Goal: Information Seeking & Learning: Learn about a topic

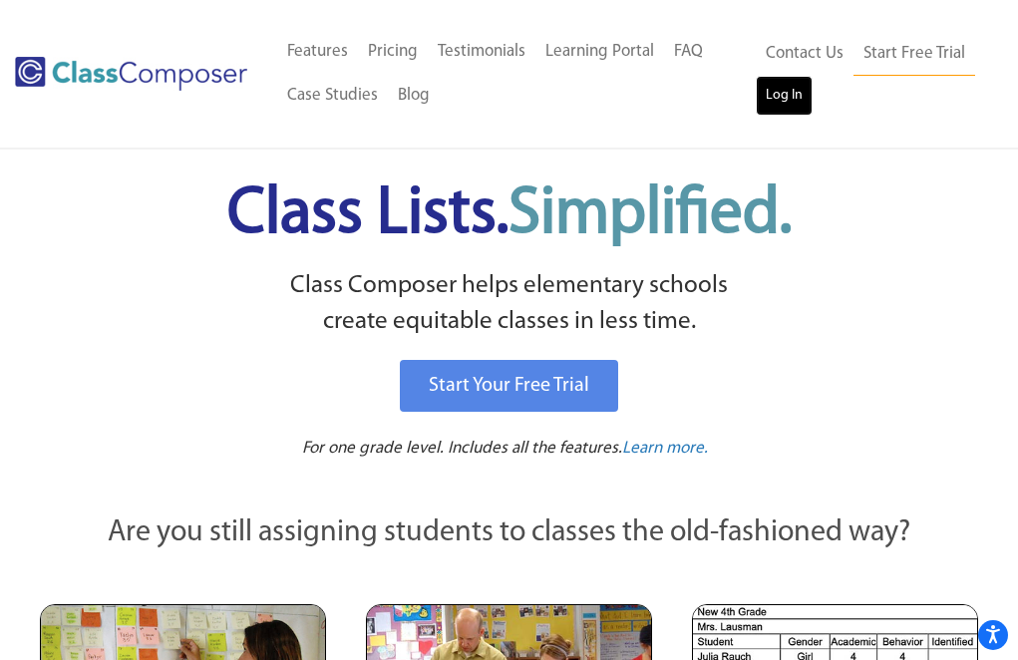
click at [783, 97] on link "Log In" at bounding box center [783, 96] width 57 height 40
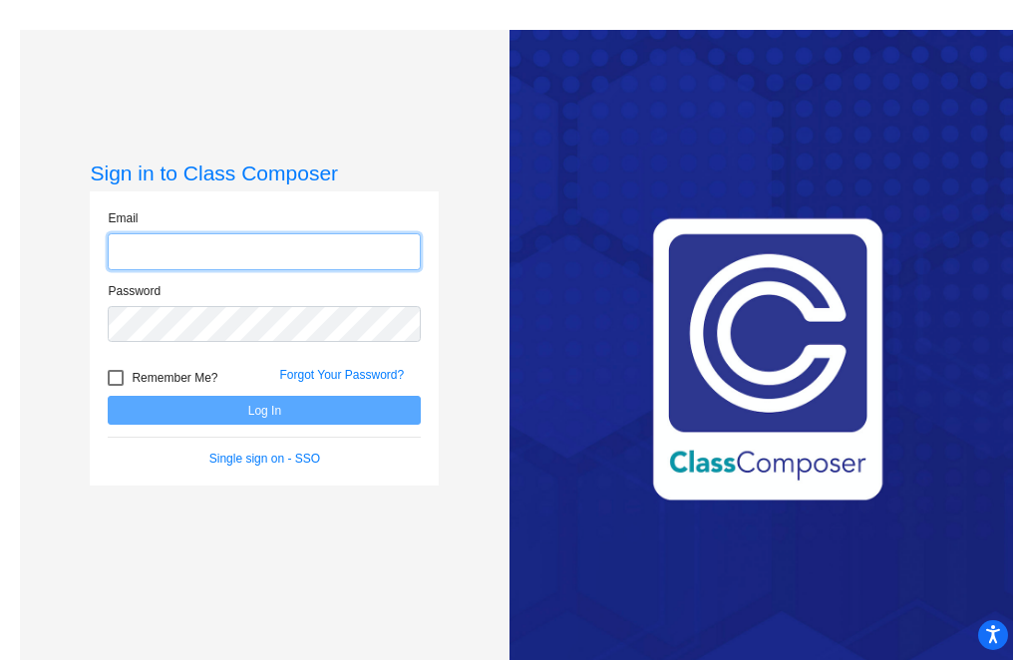
type input "[EMAIL_ADDRESS][PERSON_NAME][DOMAIN_NAME]"
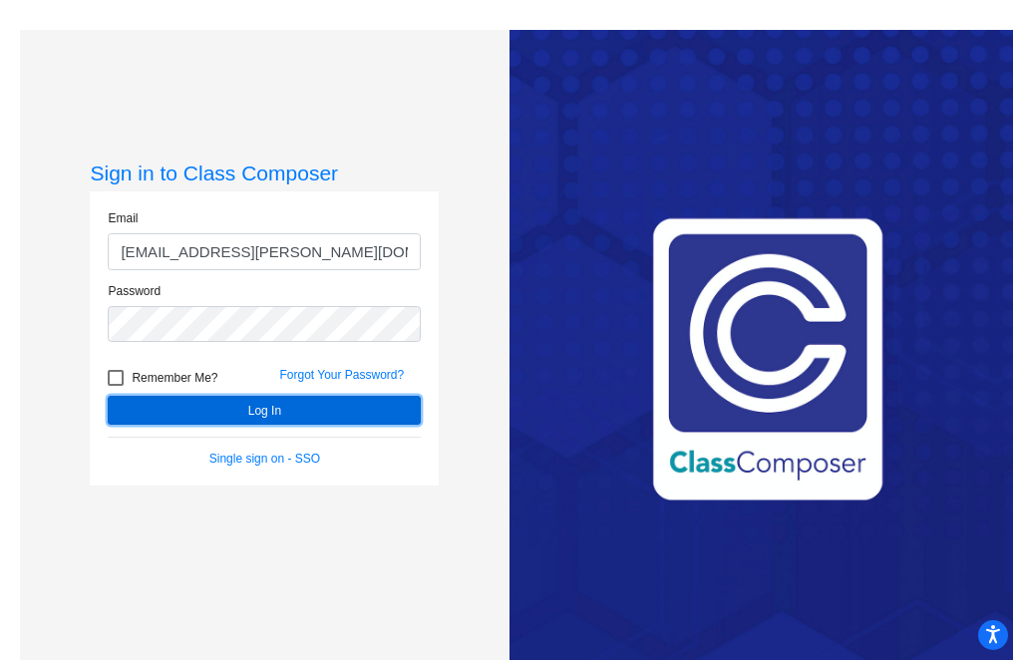
click at [226, 411] on button "Log In" at bounding box center [264, 410] width 313 height 29
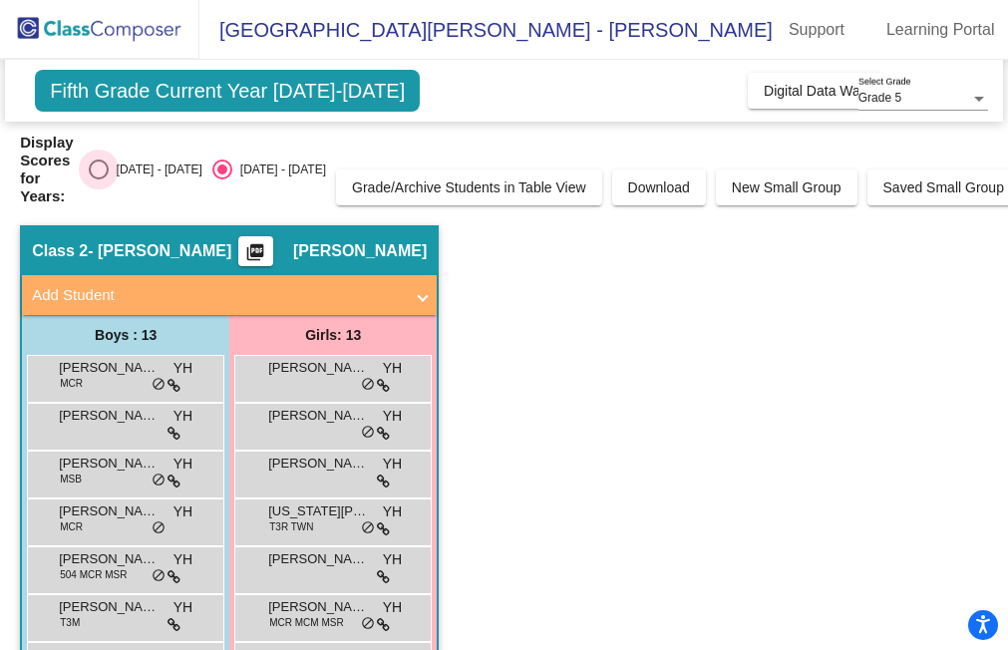
click at [101, 168] on div "Select an option" at bounding box center [99, 169] width 20 height 20
click at [99, 179] on input "[DATE] - [DATE]" at bounding box center [98, 179] width 1 height 1
radio input "true"
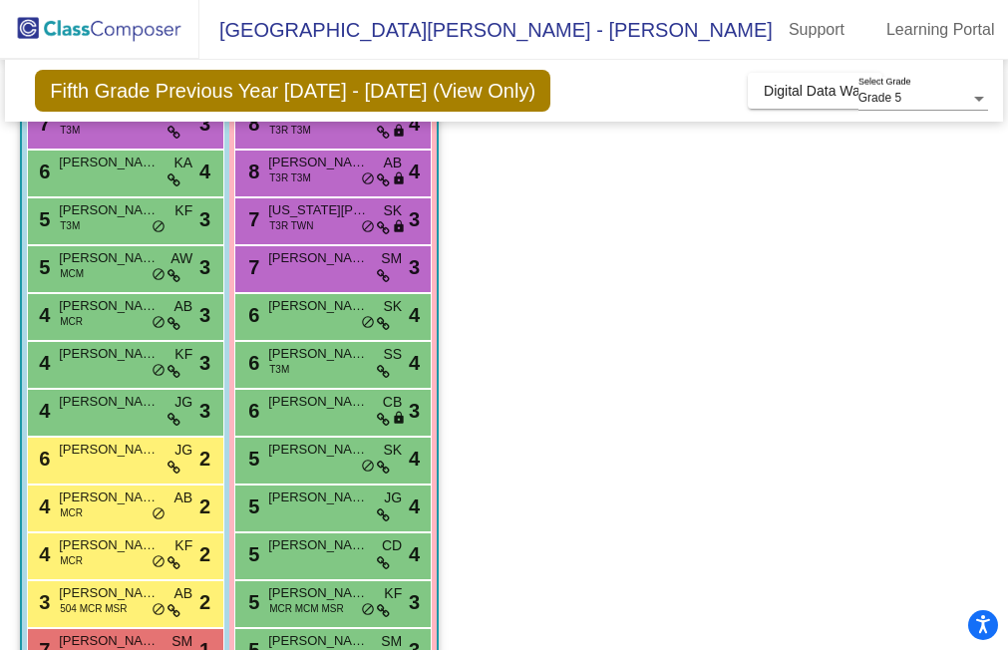
scroll to position [187, 0]
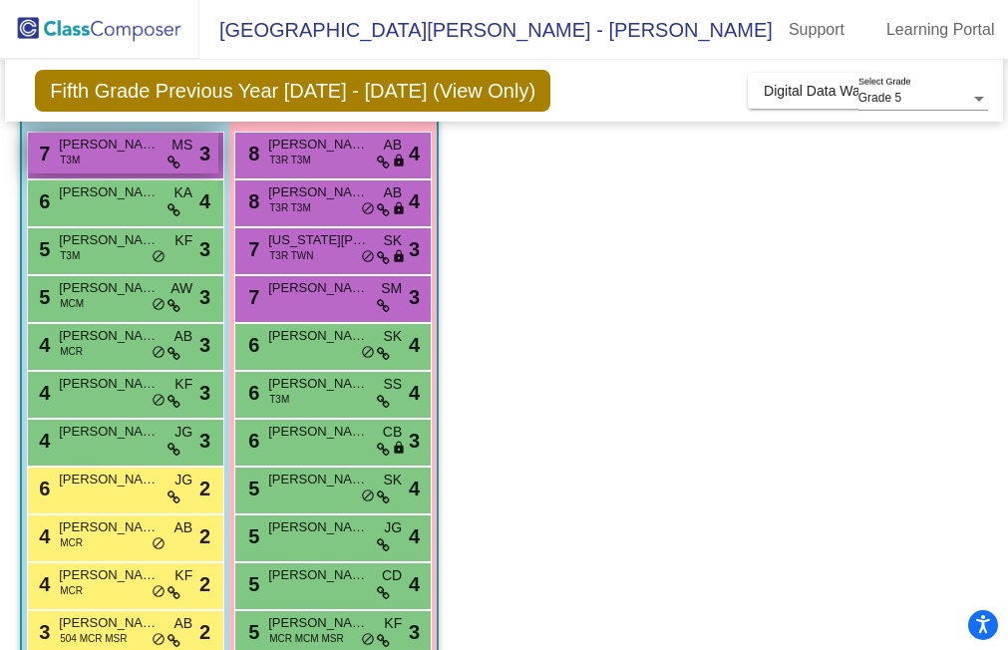
click at [140, 140] on span "[PERSON_NAME]" at bounding box center [109, 145] width 100 height 20
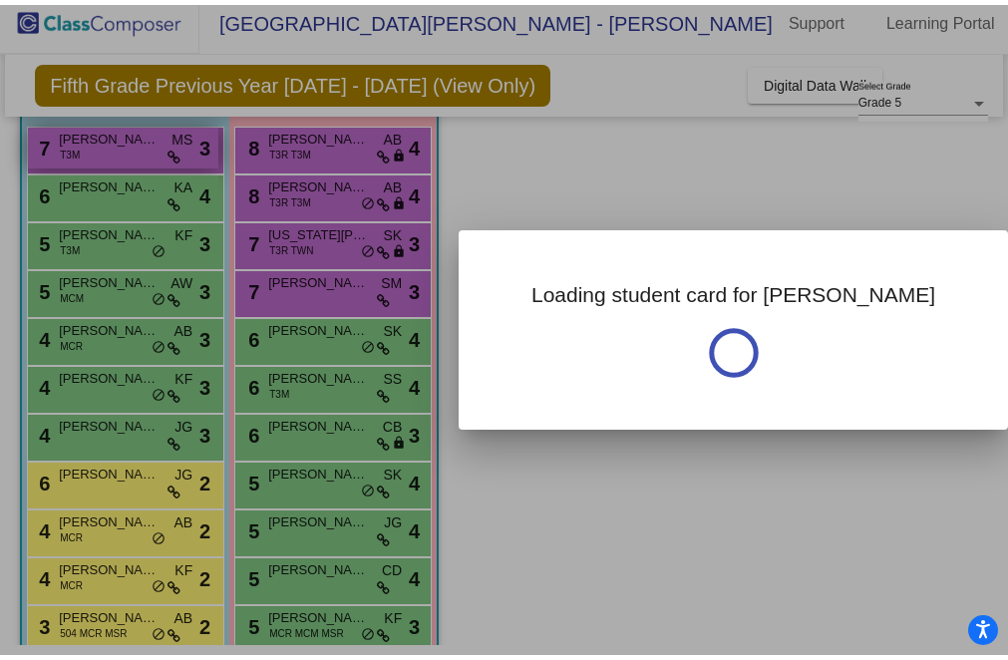
scroll to position [0, 0]
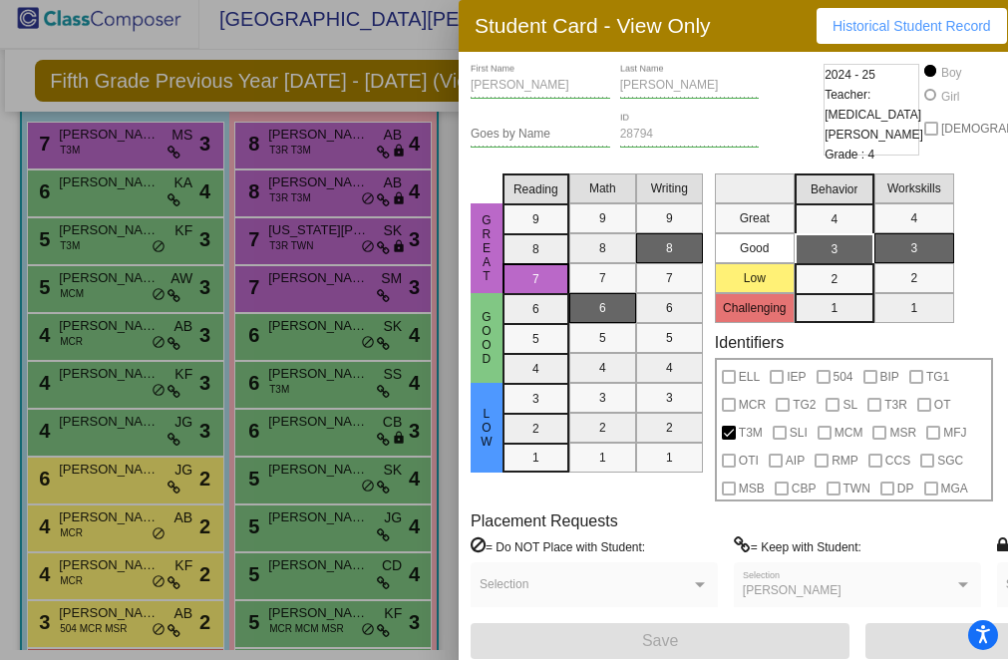
click at [621, 640] on div "[PERSON_NAME] First Name [PERSON_NAME] Last Name Goes by Name 28794 ID 2024 - 2…" at bounding box center [856, 361] width 773 height 595
click at [113, 184] on div at bounding box center [504, 330] width 1008 height 660
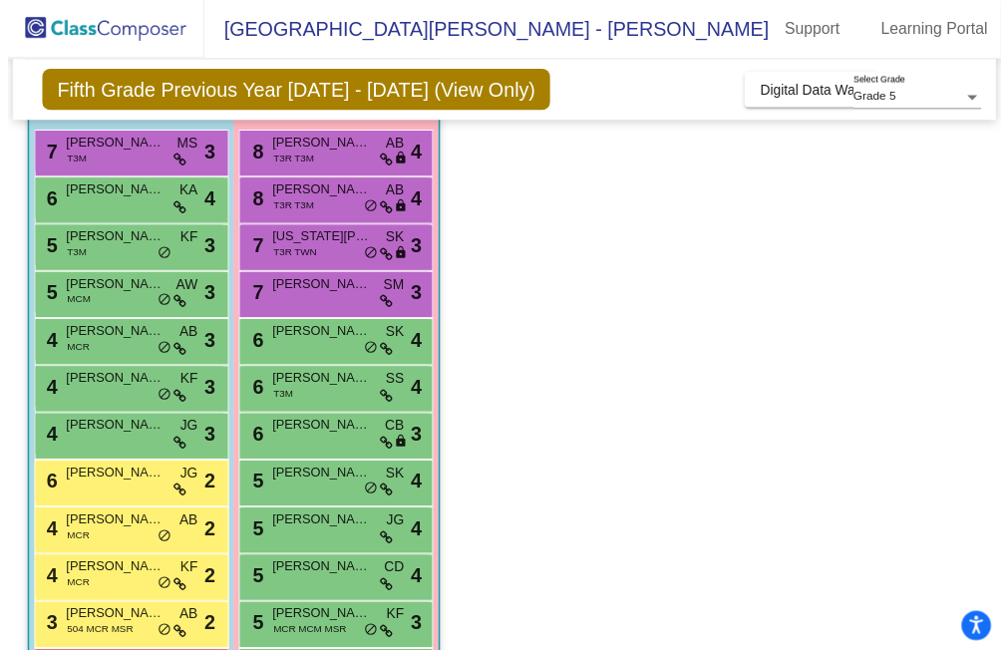
scroll to position [10, 0]
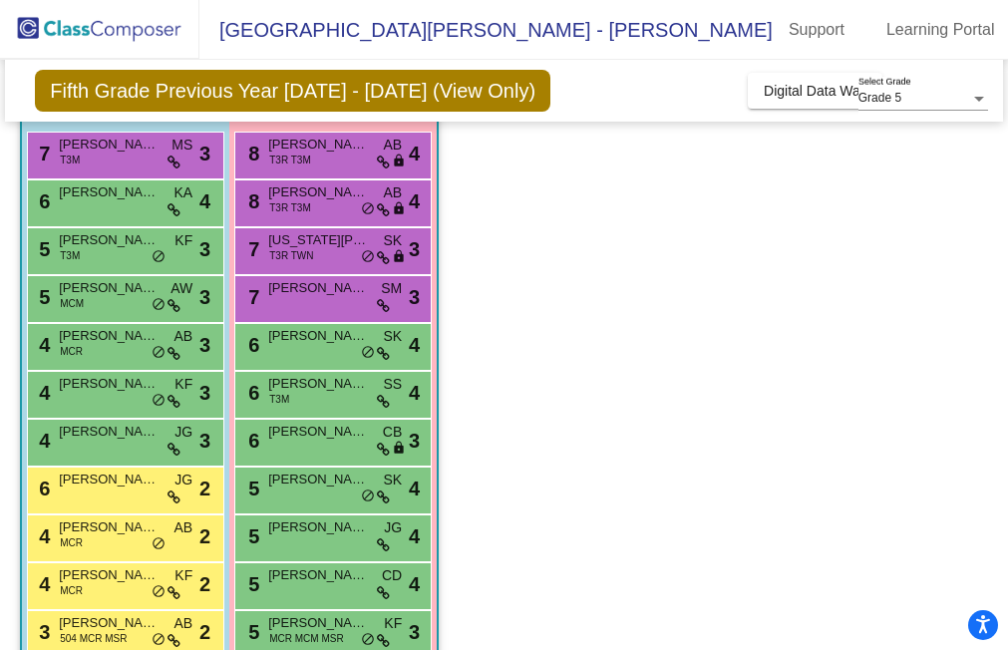
click at [113, 184] on span "[PERSON_NAME]" at bounding box center [109, 192] width 100 height 20
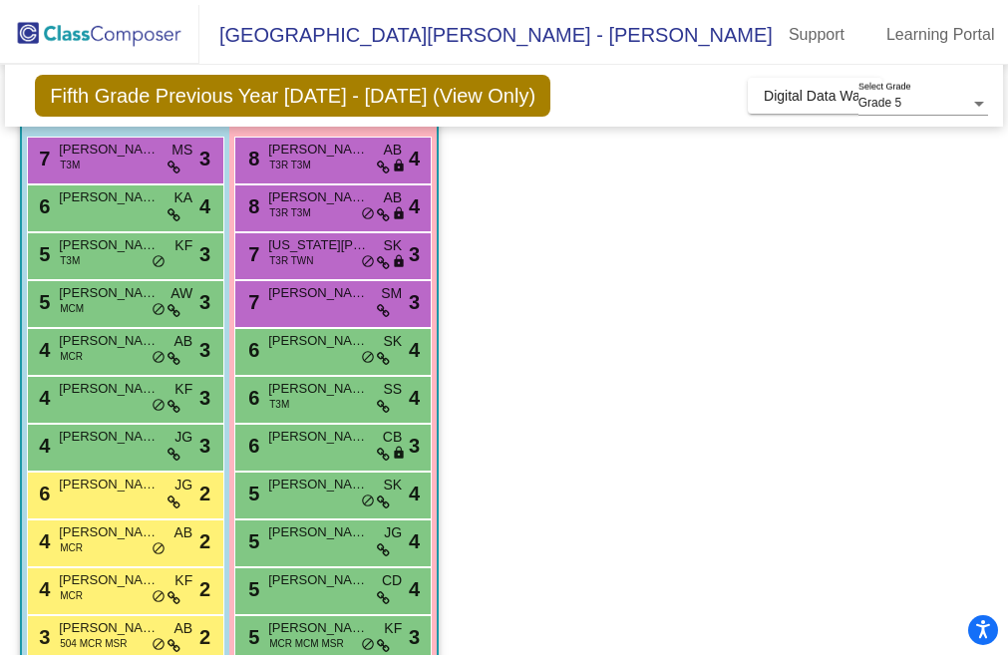
scroll to position [0, 0]
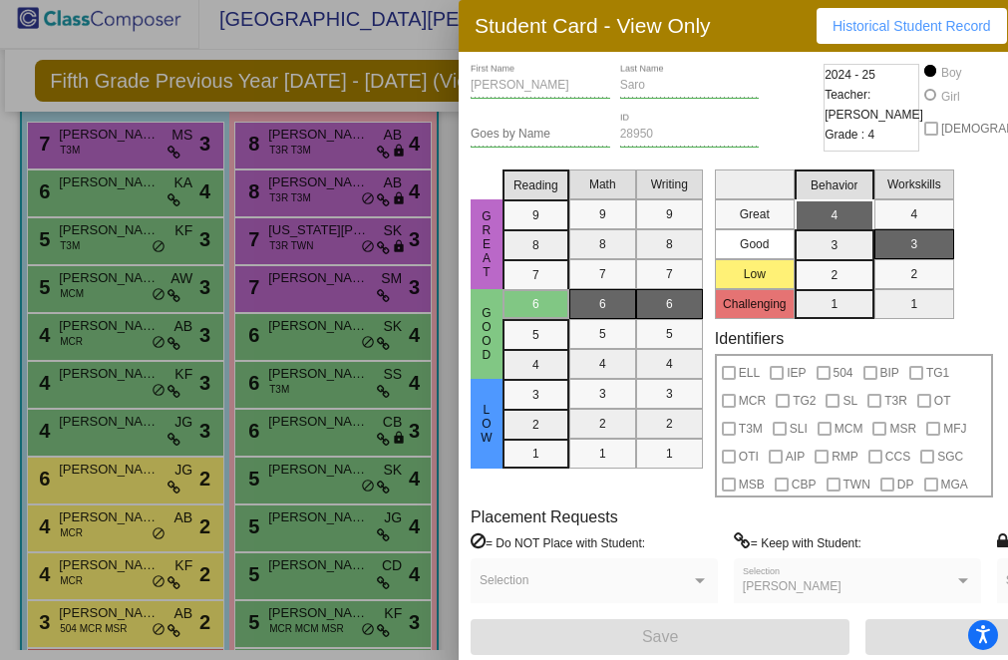
click at [118, 479] on div at bounding box center [504, 330] width 1008 height 660
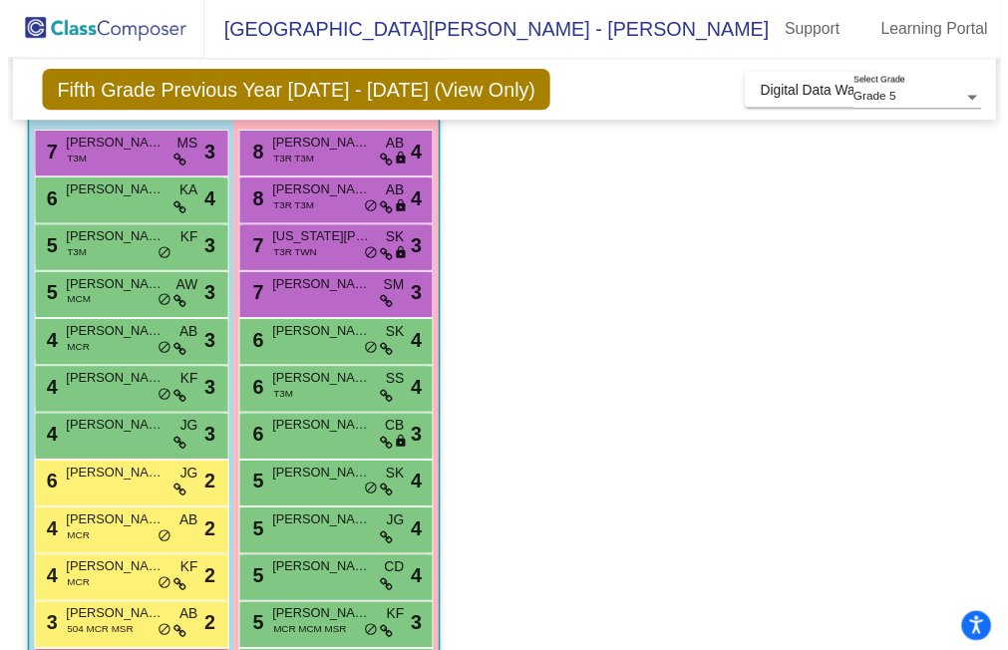
scroll to position [10, 0]
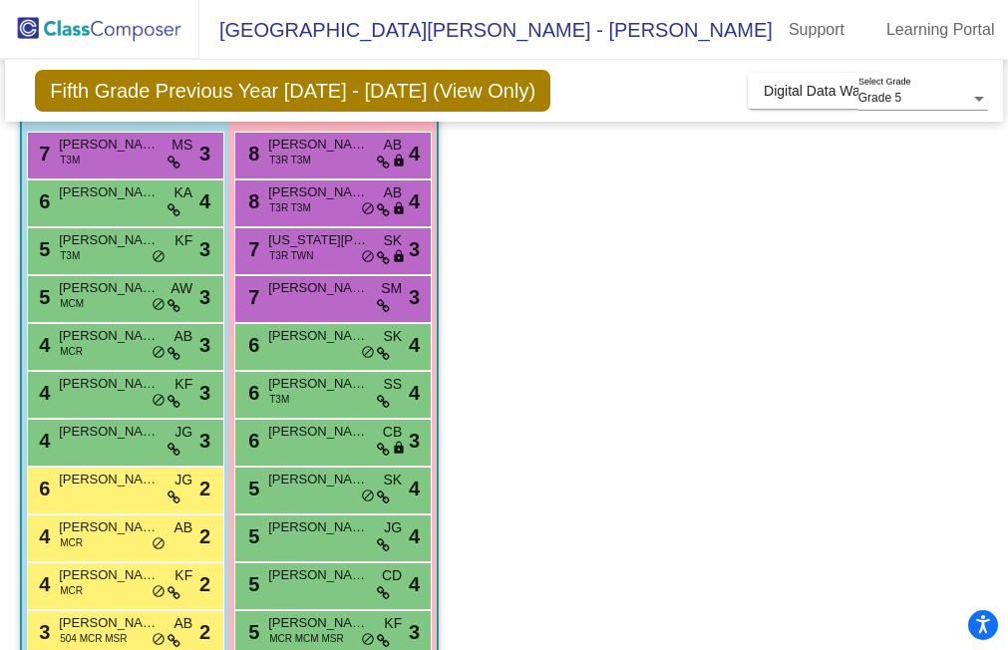
click at [118, 479] on div "6 [PERSON_NAME] JG lock do_not_disturb_alt 2" at bounding box center [123, 487] width 190 height 41
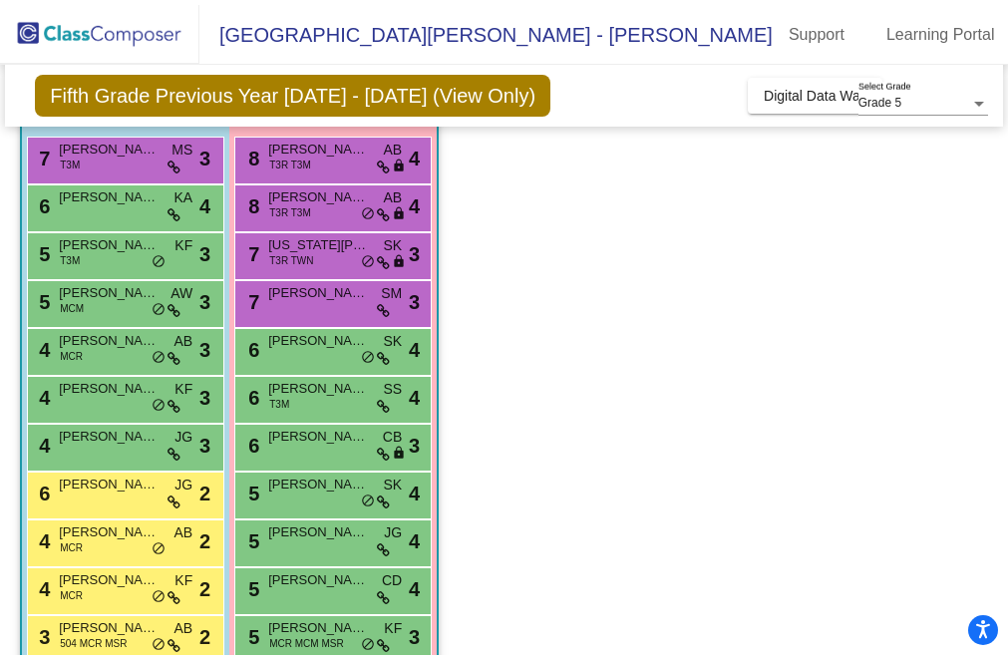
scroll to position [0, 0]
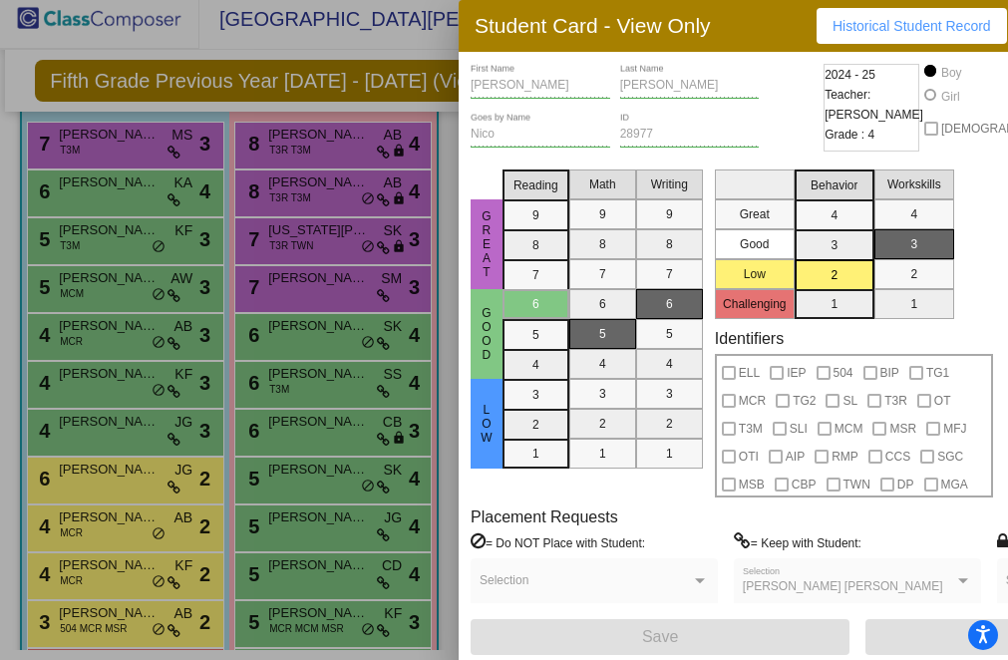
click at [120, 520] on div at bounding box center [504, 330] width 1008 height 660
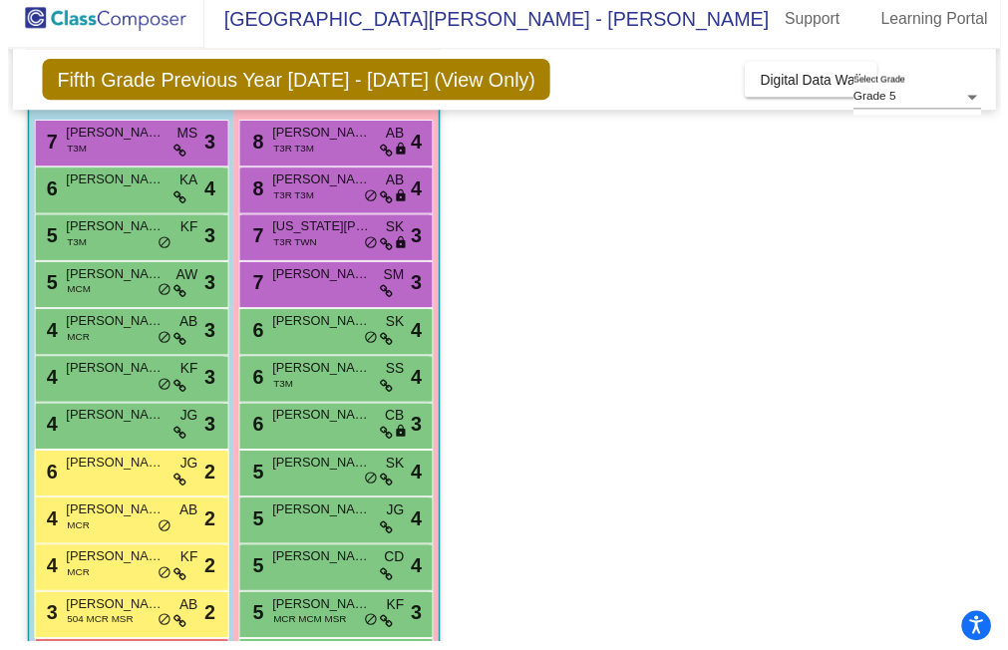
scroll to position [10, 0]
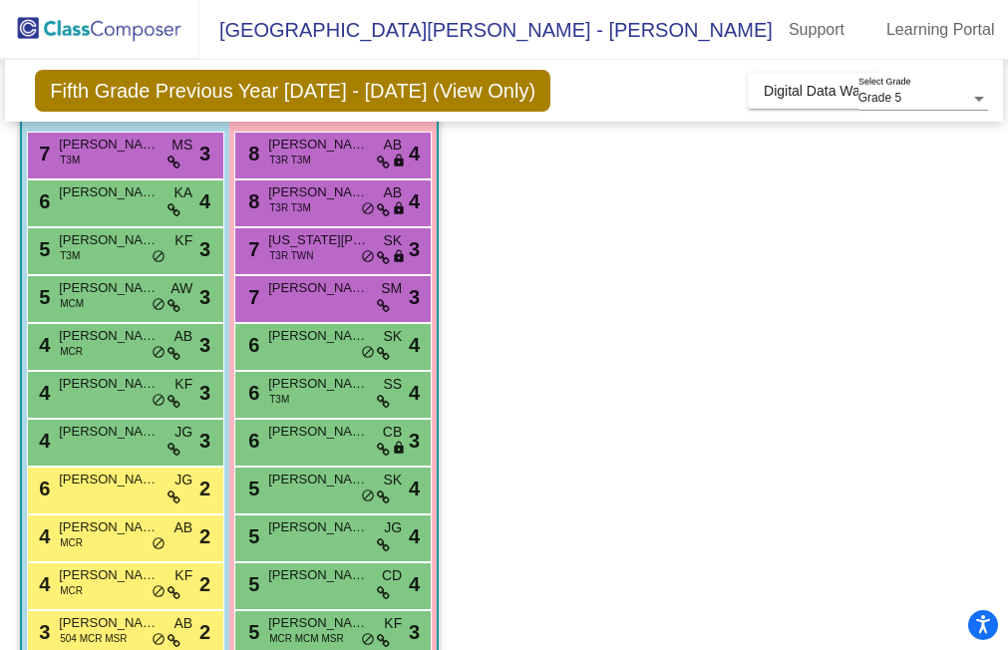
click at [120, 520] on span "[PERSON_NAME]" at bounding box center [109, 527] width 100 height 20
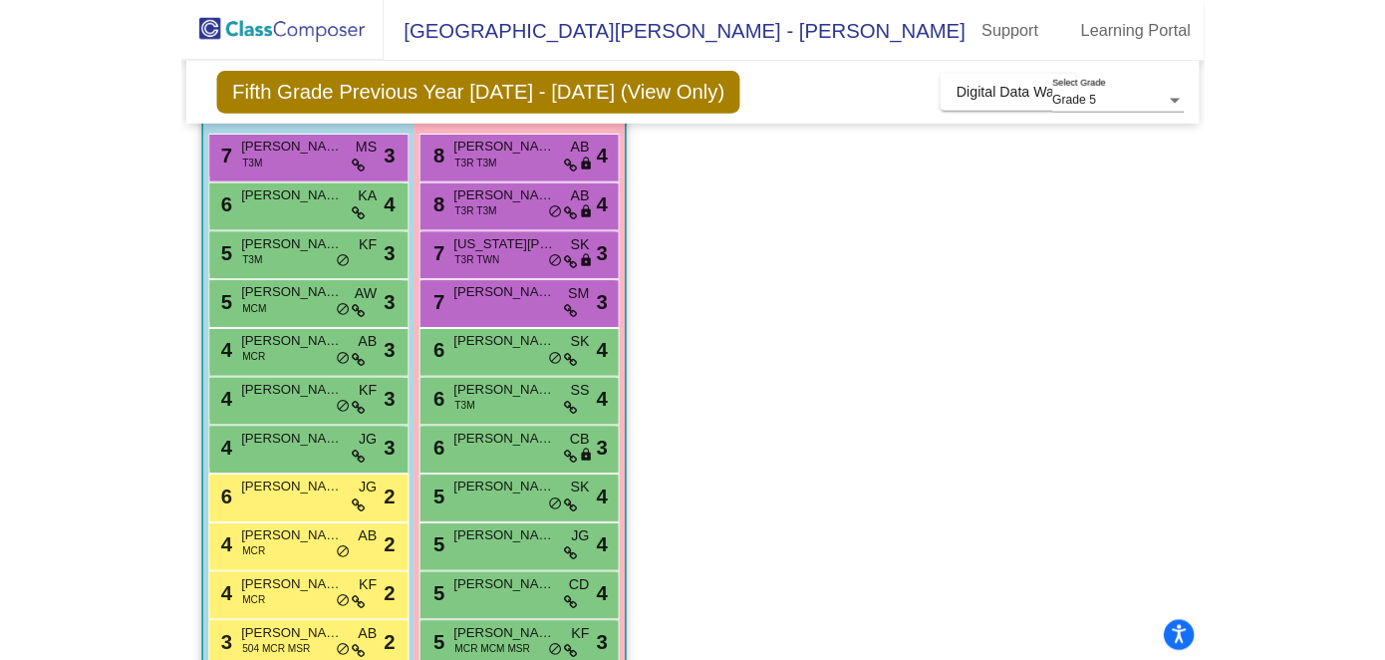
scroll to position [0, 0]
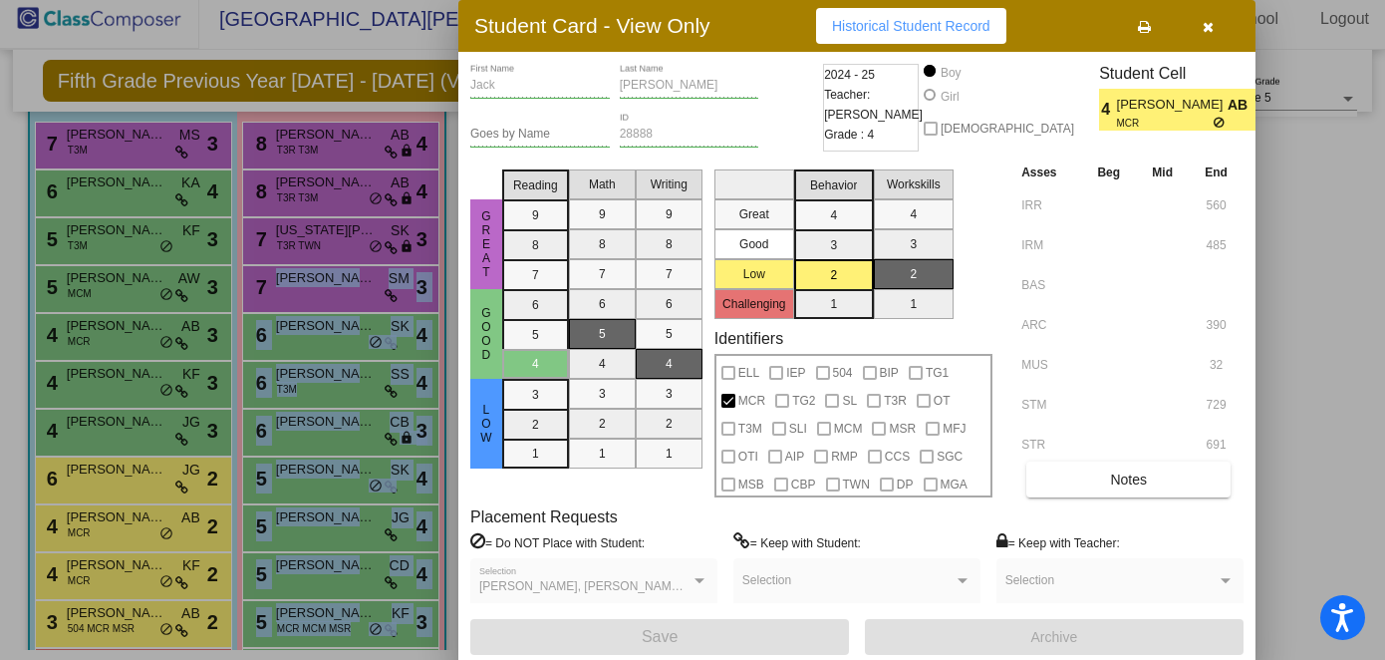
drag, startPoint x: 1380, startPoint y: 215, endPoint x: 1392, endPoint y: 304, distance: 89.5
click at [1017, 304] on html "Accessibility Screen-Reader Guide, Feedback, and Issue Reporting | New window E…" at bounding box center [692, 320] width 1385 height 660
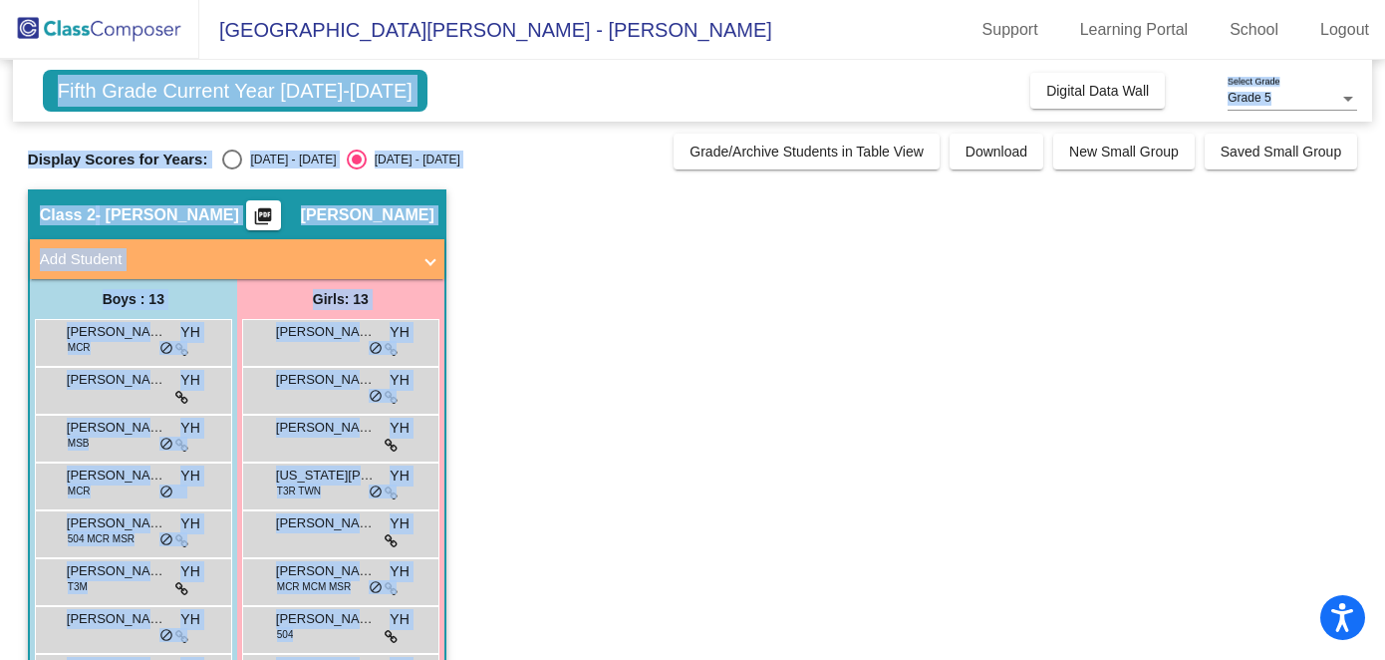
click at [565, 338] on app-classroom "Class 2 - [PERSON_NAME] picture_as_pdf [PERSON_NAME] Add Student First Name Las…" at bounding box center [693, 580] width 1330 height 783
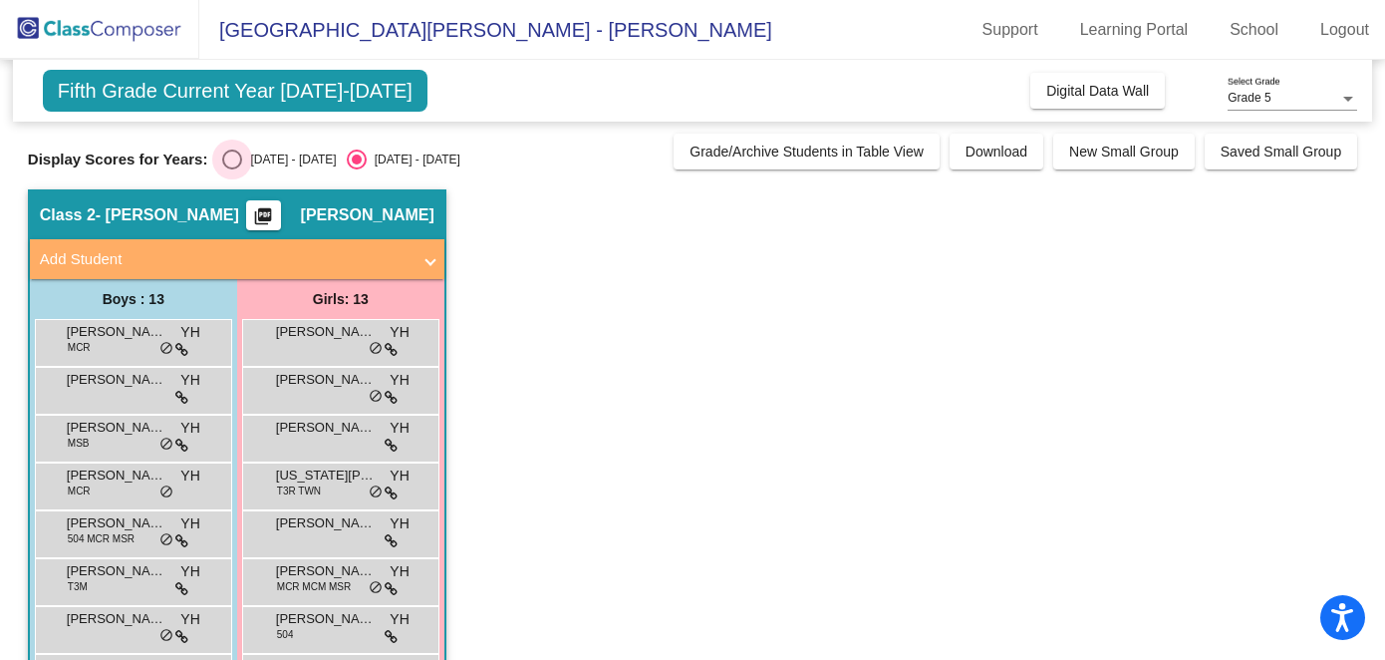
click at [231, 157] on div "Select an option" at bounding box center [232, 159] width 20 height 20
click at [231, 169] on input "[DATE] - [DATE]" at bounding box center [231, 169] width 1 height 1
radio input "true"
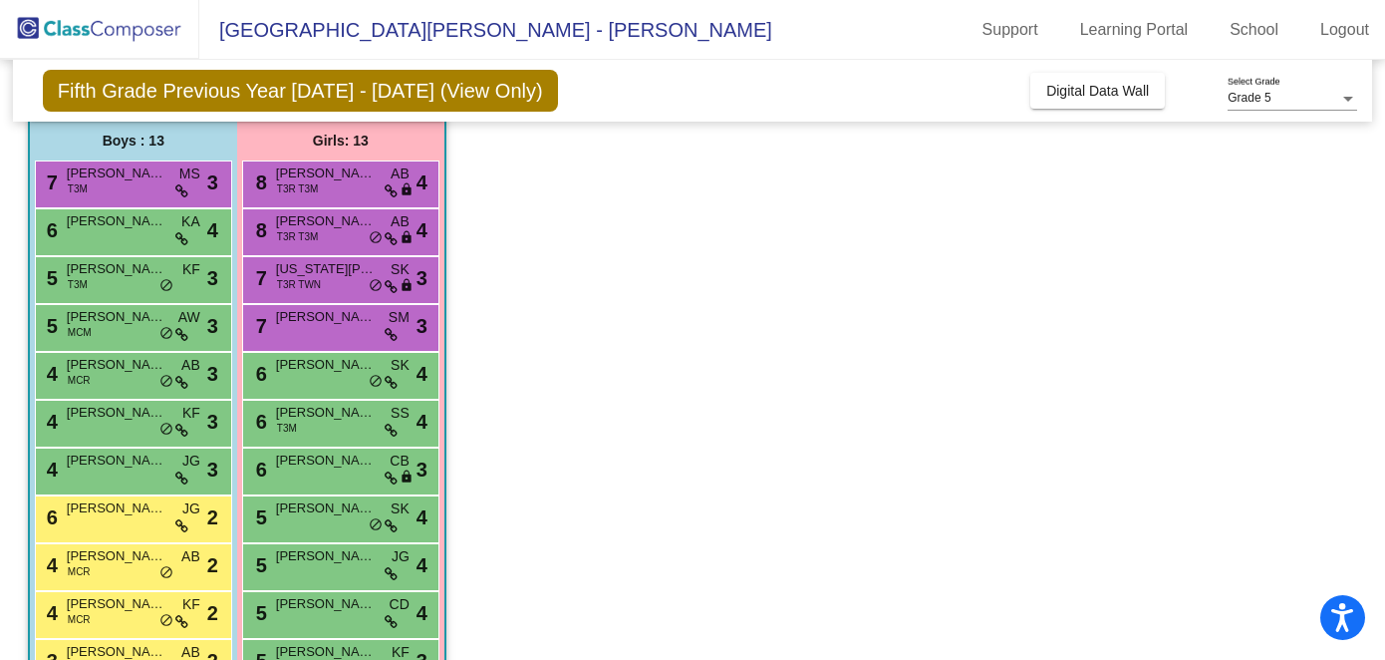
scroll to position [313, 0]
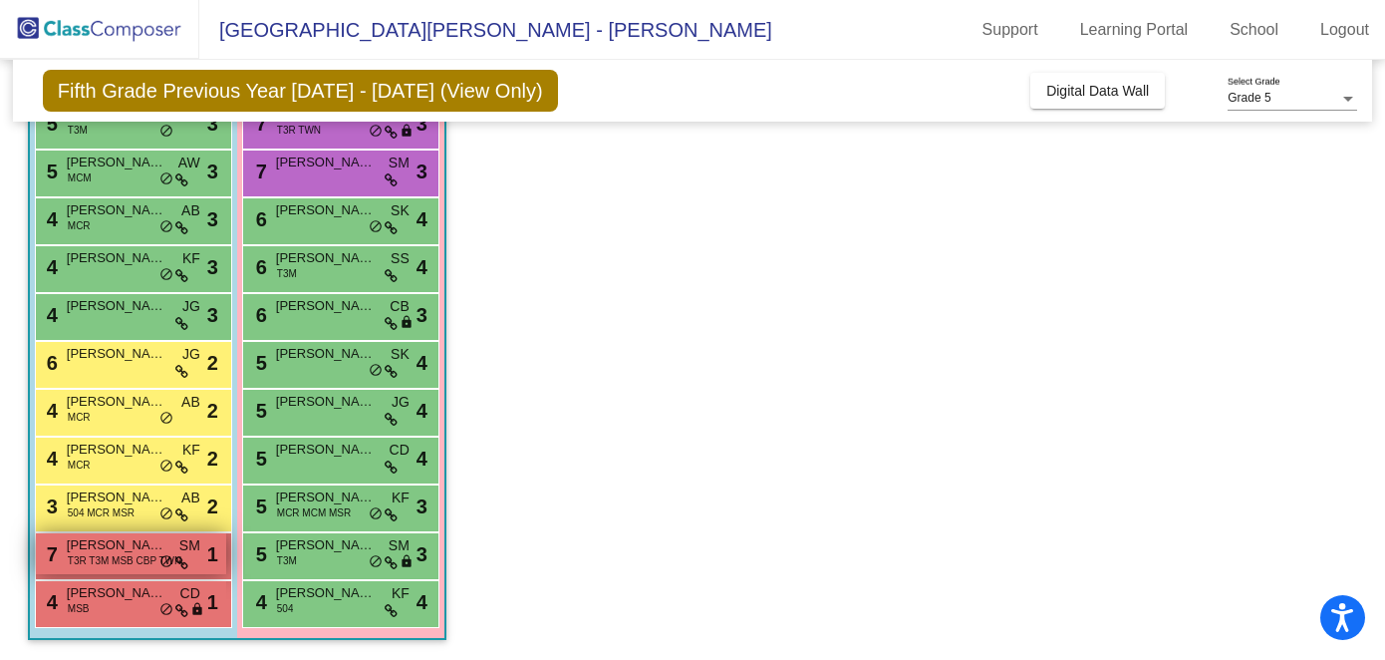
click at [89, 554] on span "T3R T3M MSB CBP TWN" at bounding box center [125, 560] width 114 height 15
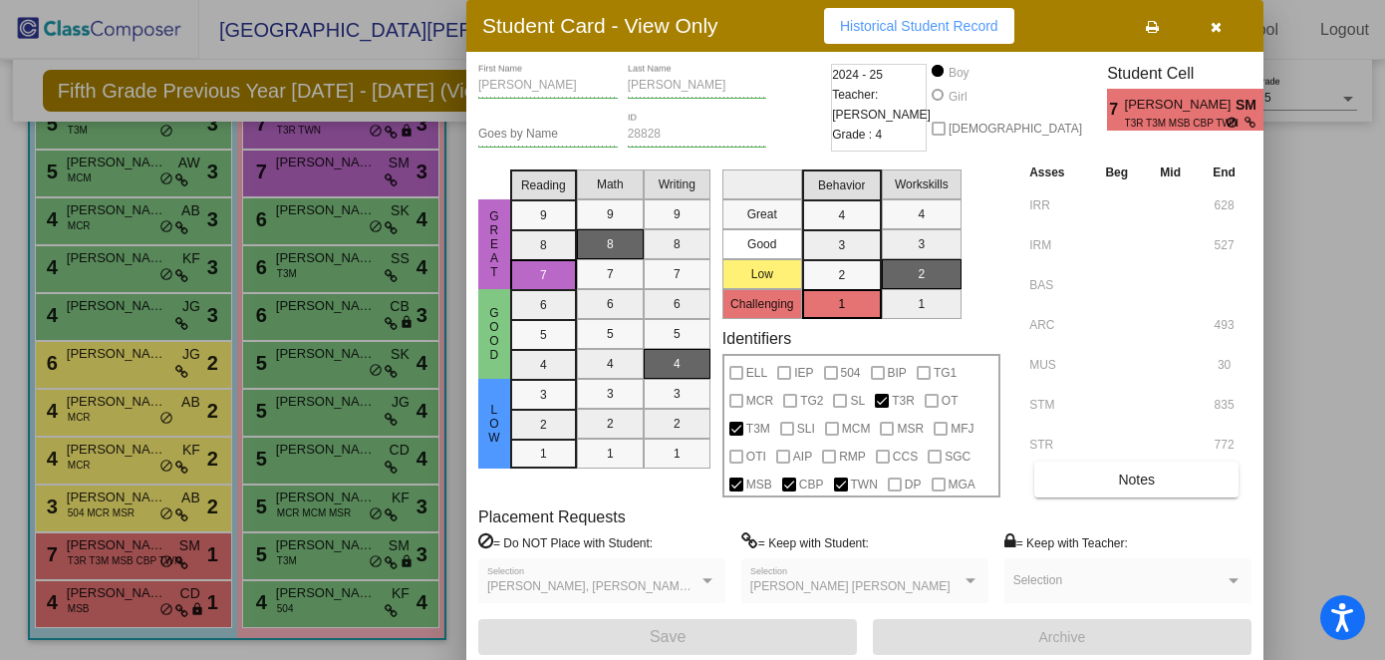
click at [91, 602] on div at bounding box center [692, 330] width 1385 height 660
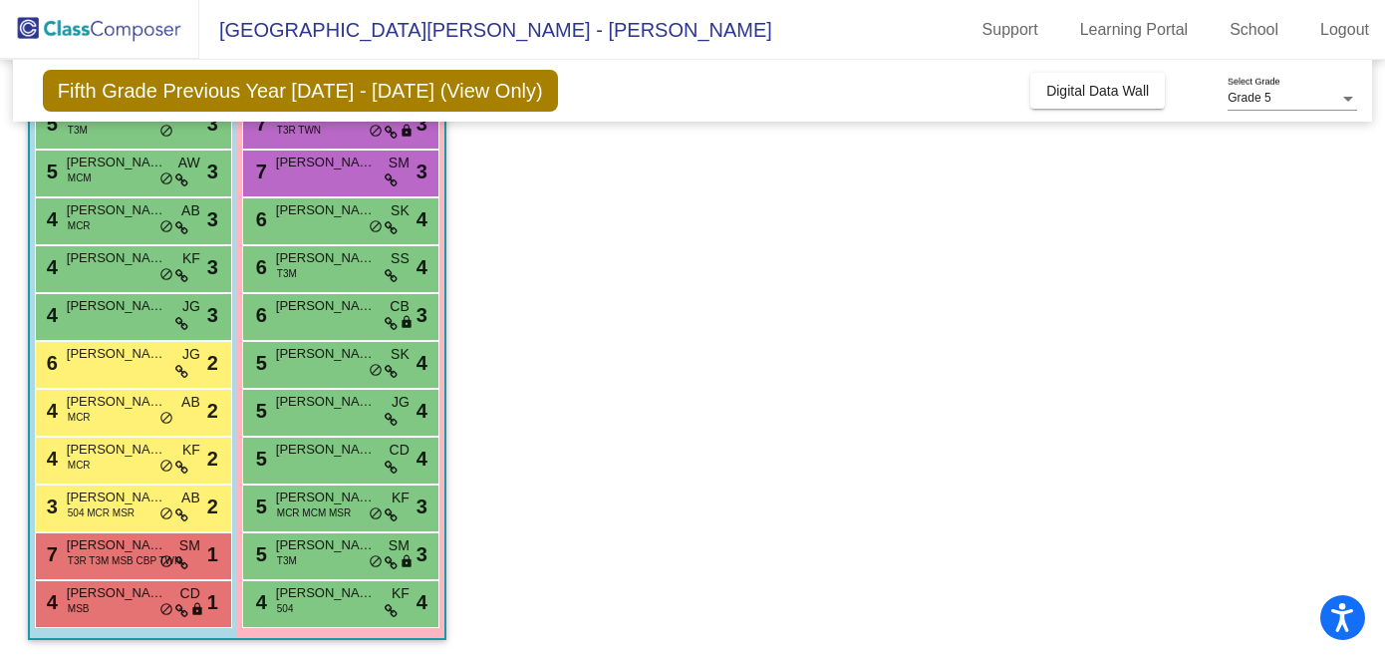
click at [91, 602] on span "[PERSON_NAME]" at bounding box center [117, 593] width 100 height 20
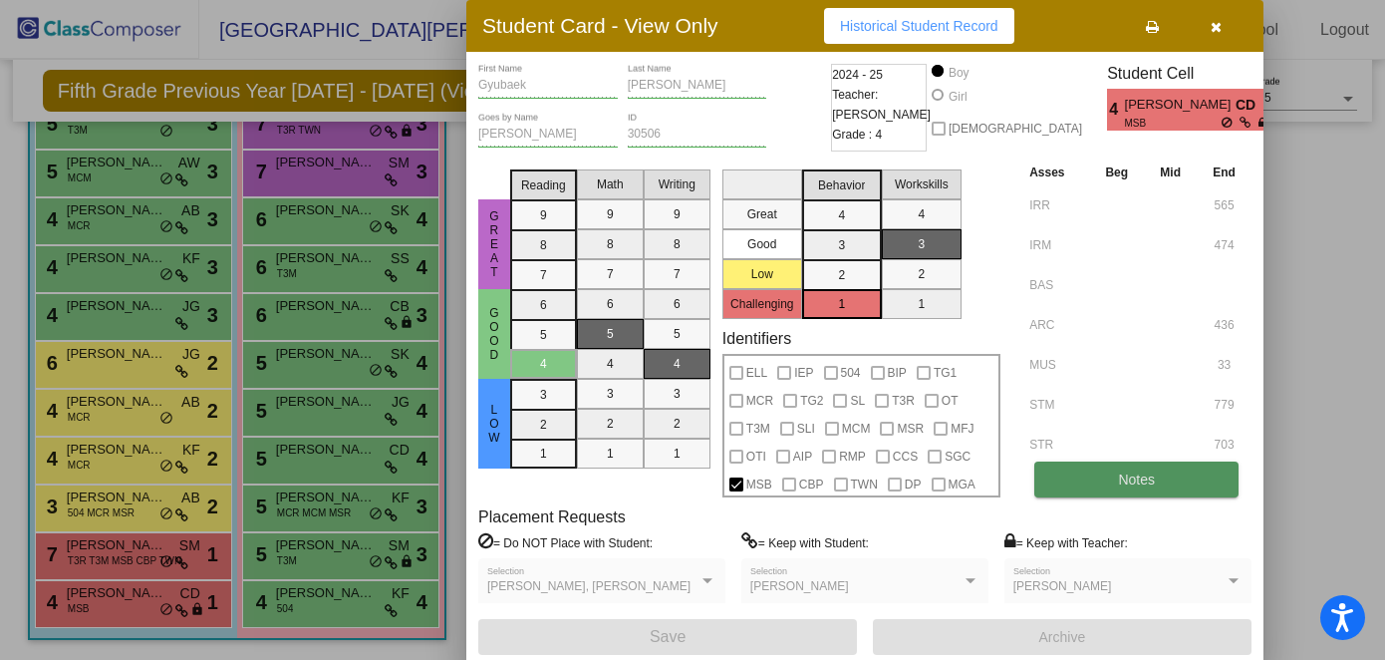
click at [1017, 480] on span "Notes" at bounding box center [1136, 479] width 37 height 16
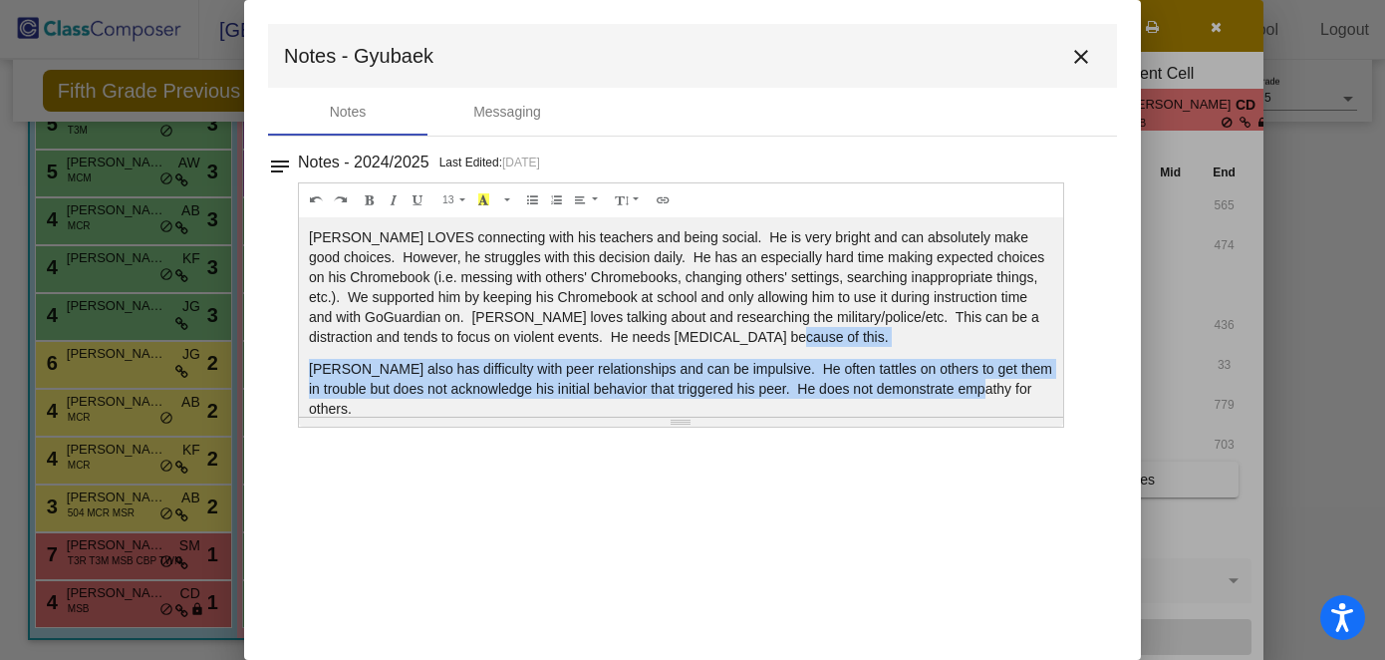
drag, startPoint x: 1065, startPoint y: 337, endPoint x: 1065, endPoint y: 386, distance: 48.8
click at [1017, 387] on div "Notes - 2024/2025 Last Edited: [DATE] 13 8 9 10 11 12 14 18 24 36 Background Co…" at bounding box center [701, 287] width 806 height 279
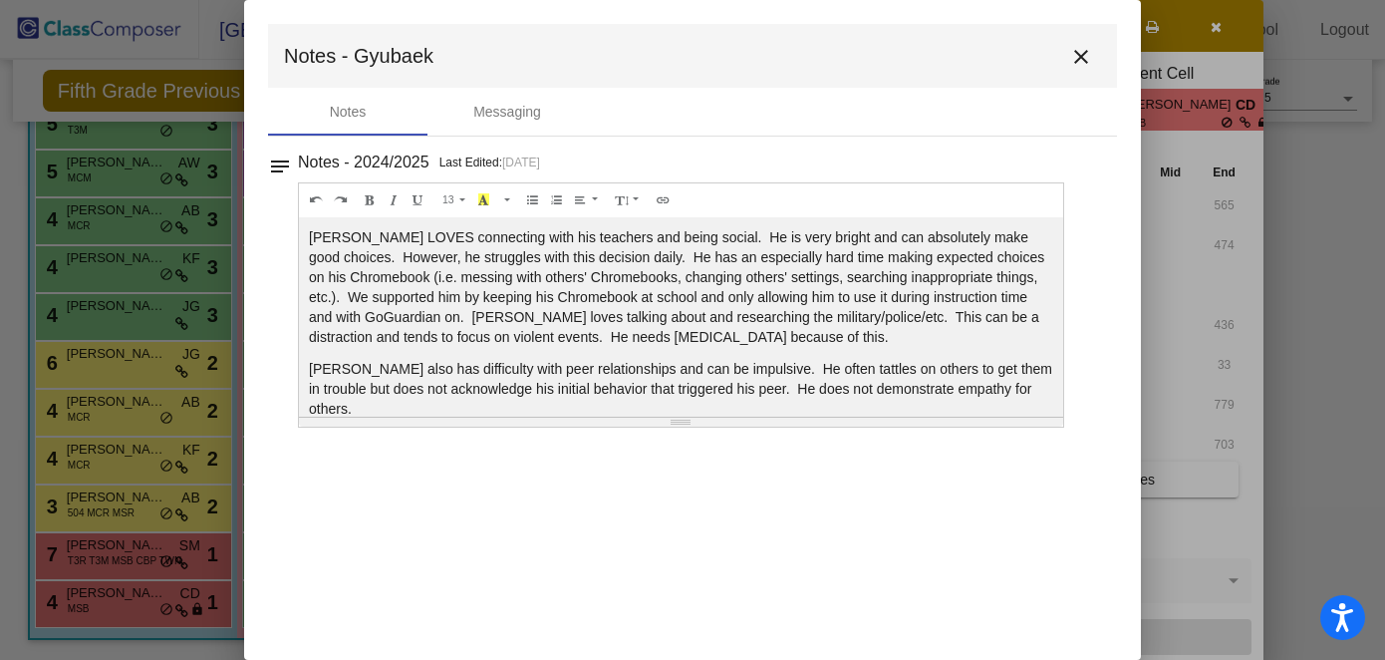
click at [957, 515] on mat-dialog-container "Notes - Gyubaek close Notes Messaging notes Notes - 2024/2025 Last Edited: [DAT…" at bounding box center [692, 330] width 897 height 660
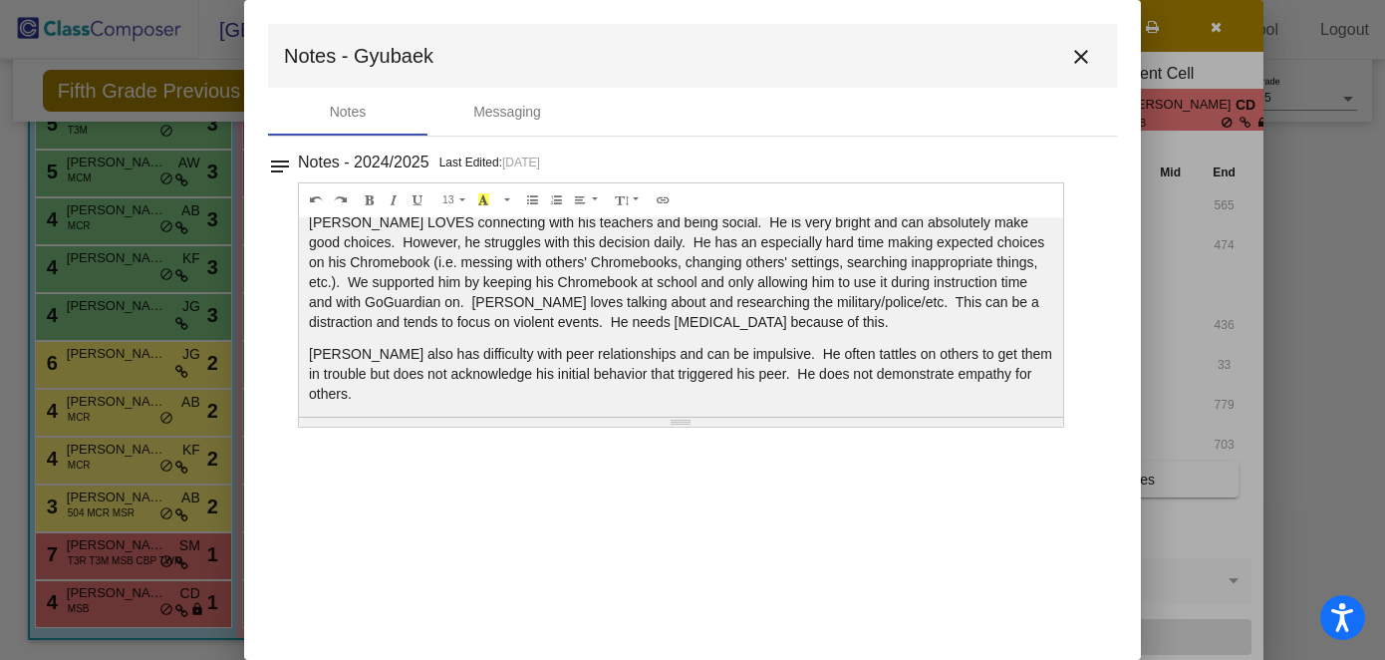
scroll to position [0, 0]
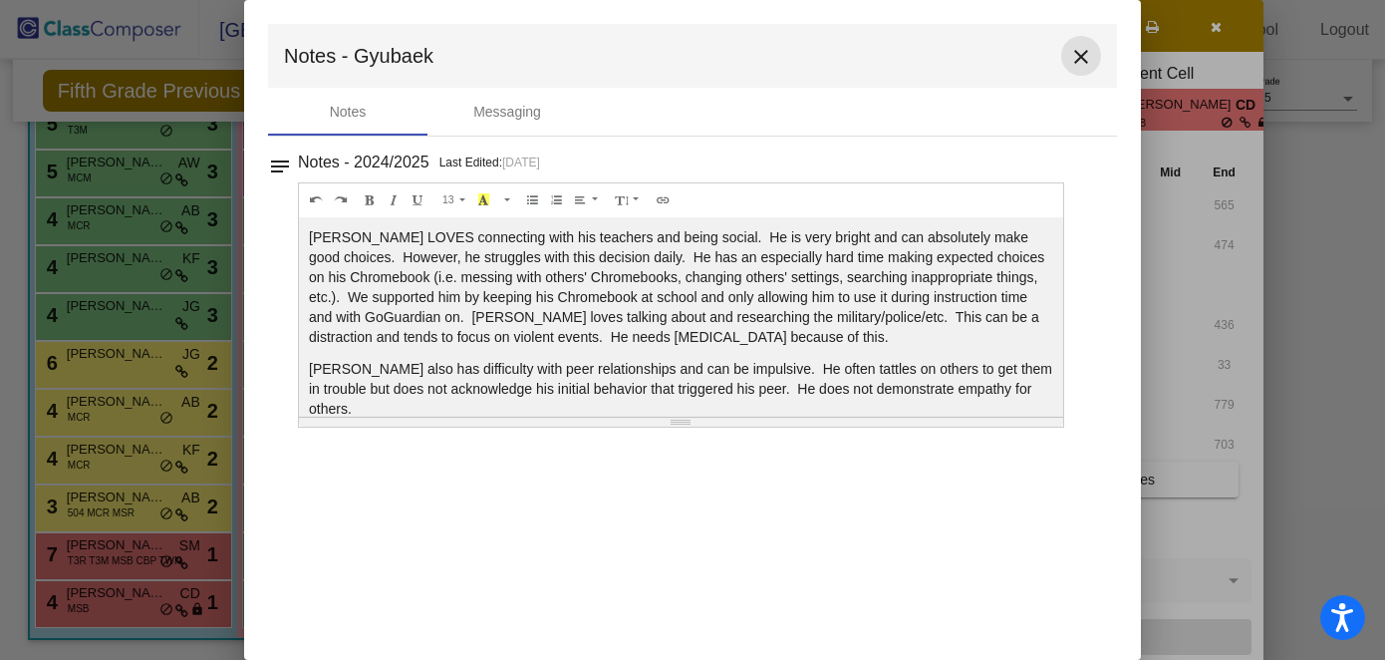
click at [1017, 57] on mat-icon "close" at bounding box center [1081, 57] width 24 height 24
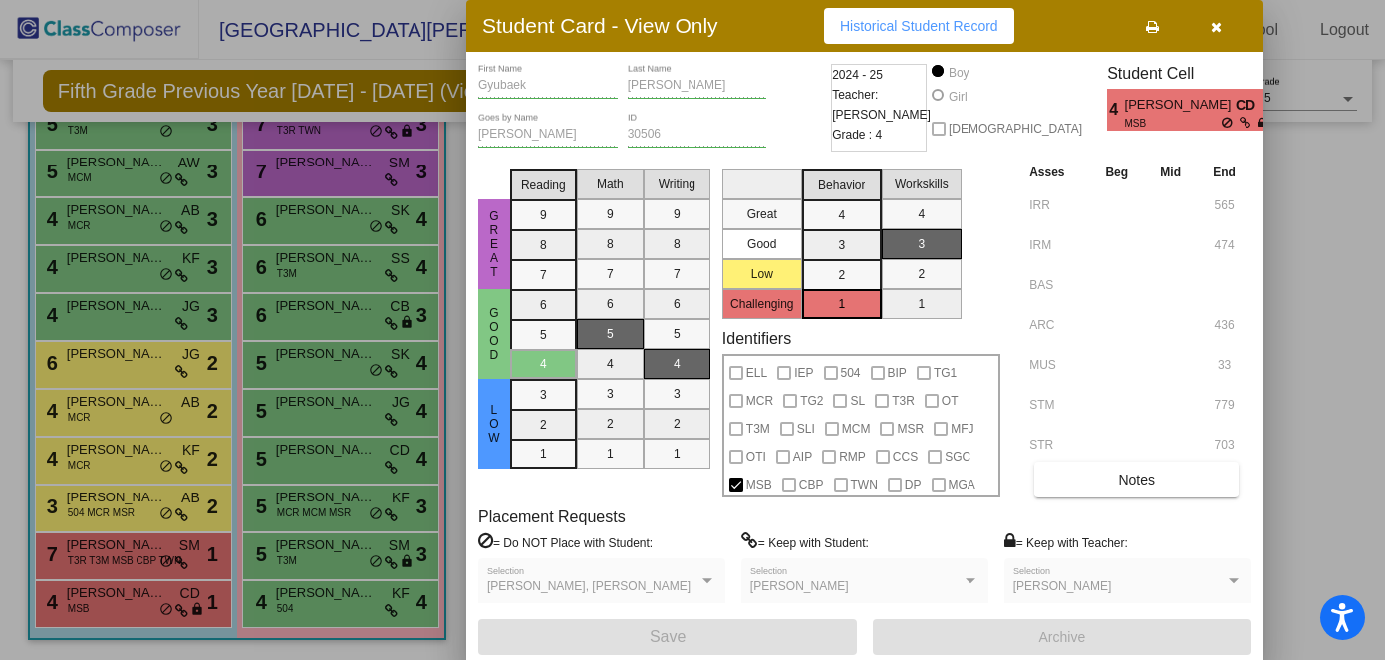
click at [118, 559] on div at bounding box center [692, 330] width 1385 height 660
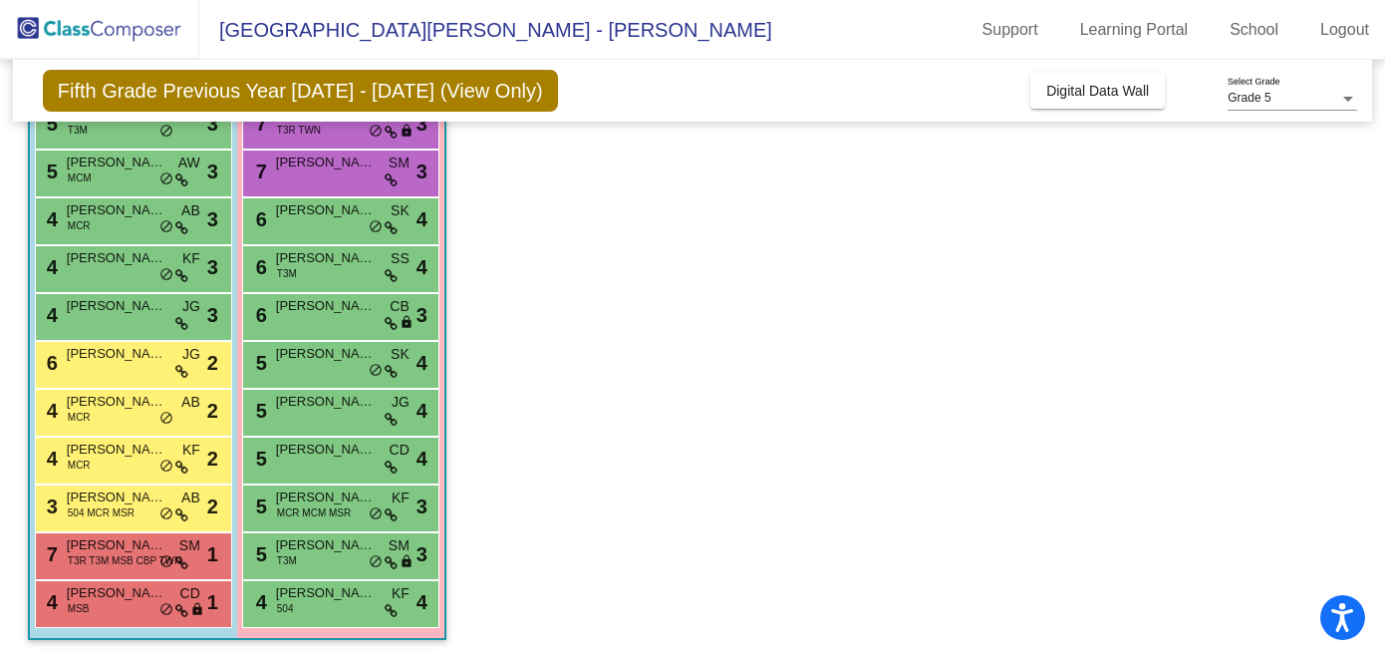
click at [118, 559] on span "T3R T3M MSB CBP TWN" at bounding box center [125, 560] width 114 height 15
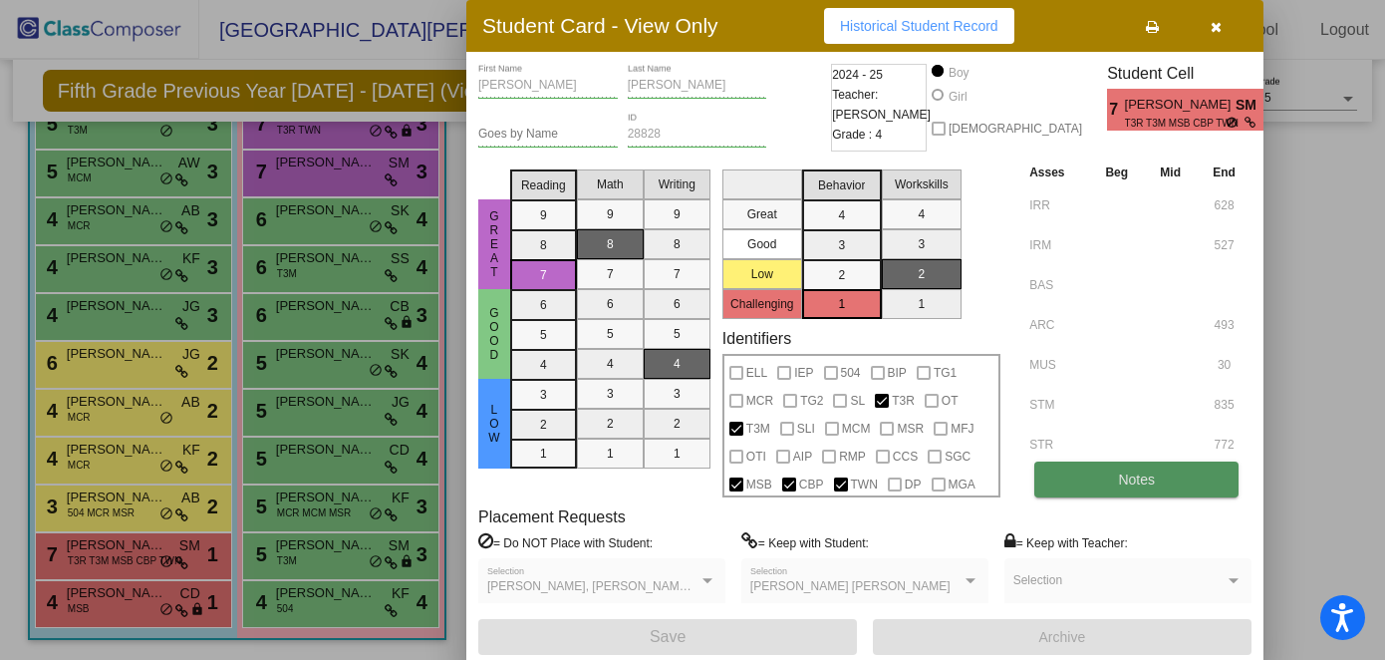
click at [1017, 478] on span "Notes" at bounding box center [1136, 479] width 37 height 16
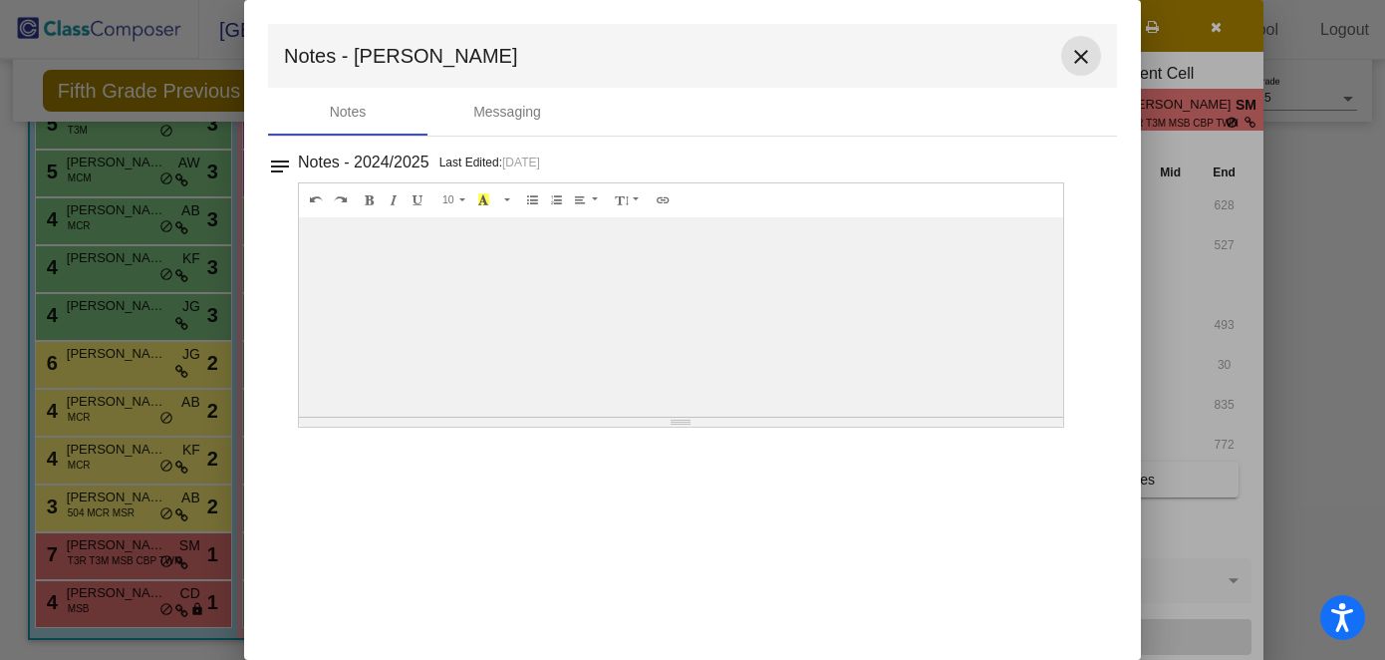
click at [1017, 57] on mat-icon "close" at bounding box center [1081, 57] width 24 height 24
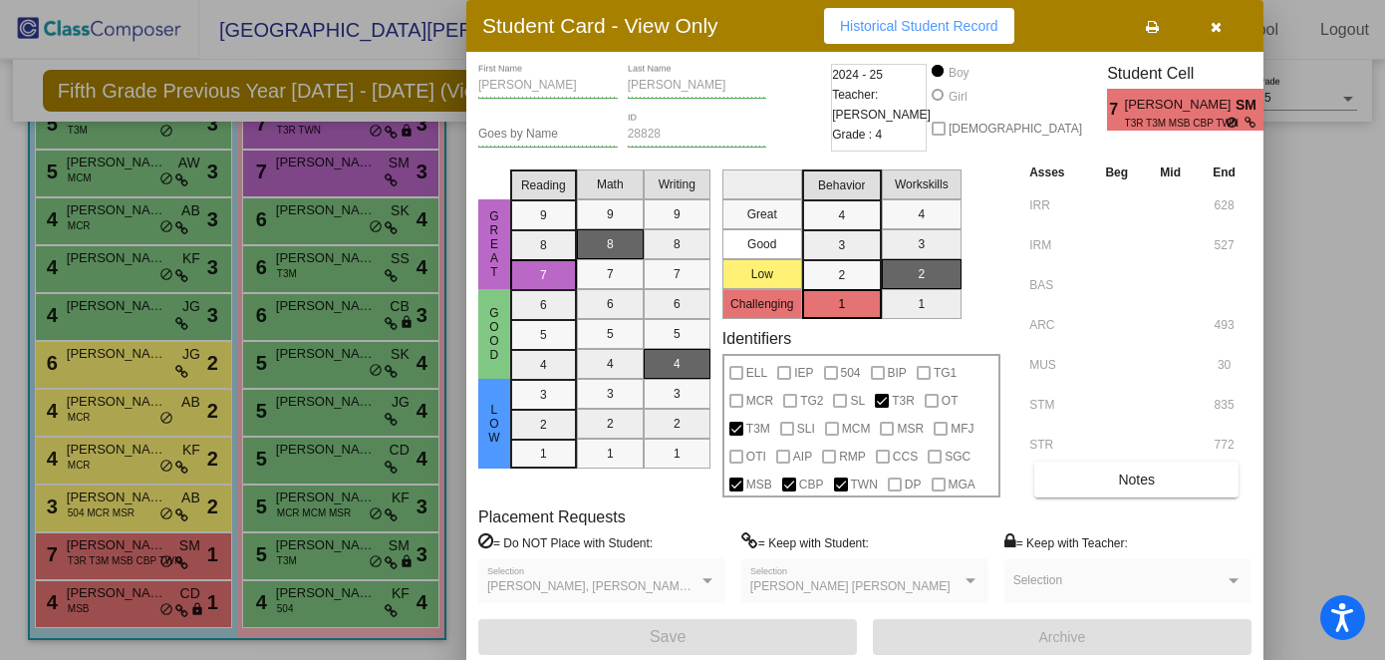
click at [105, 502] on div at bounding box center [692, 330] width 1385 height 660
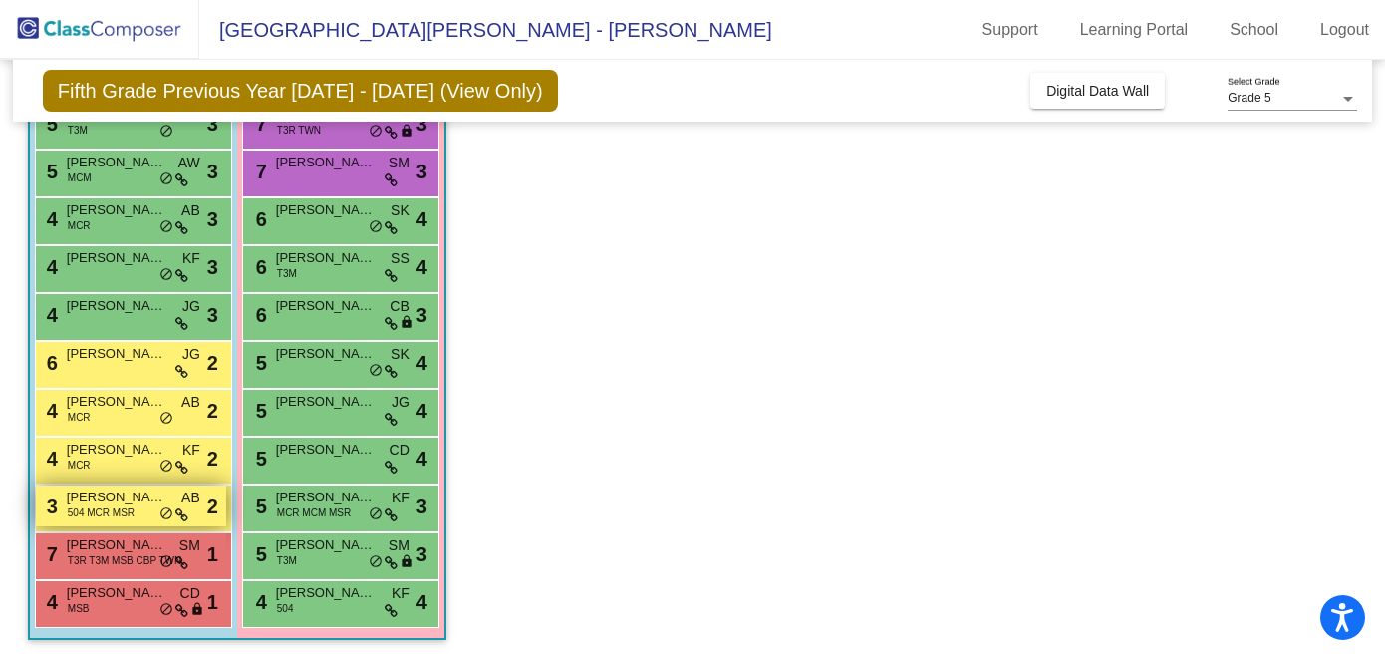
click at [97, 507] on span "504 MCR MSR" at bounding box center [101, 512] width 67 height 15
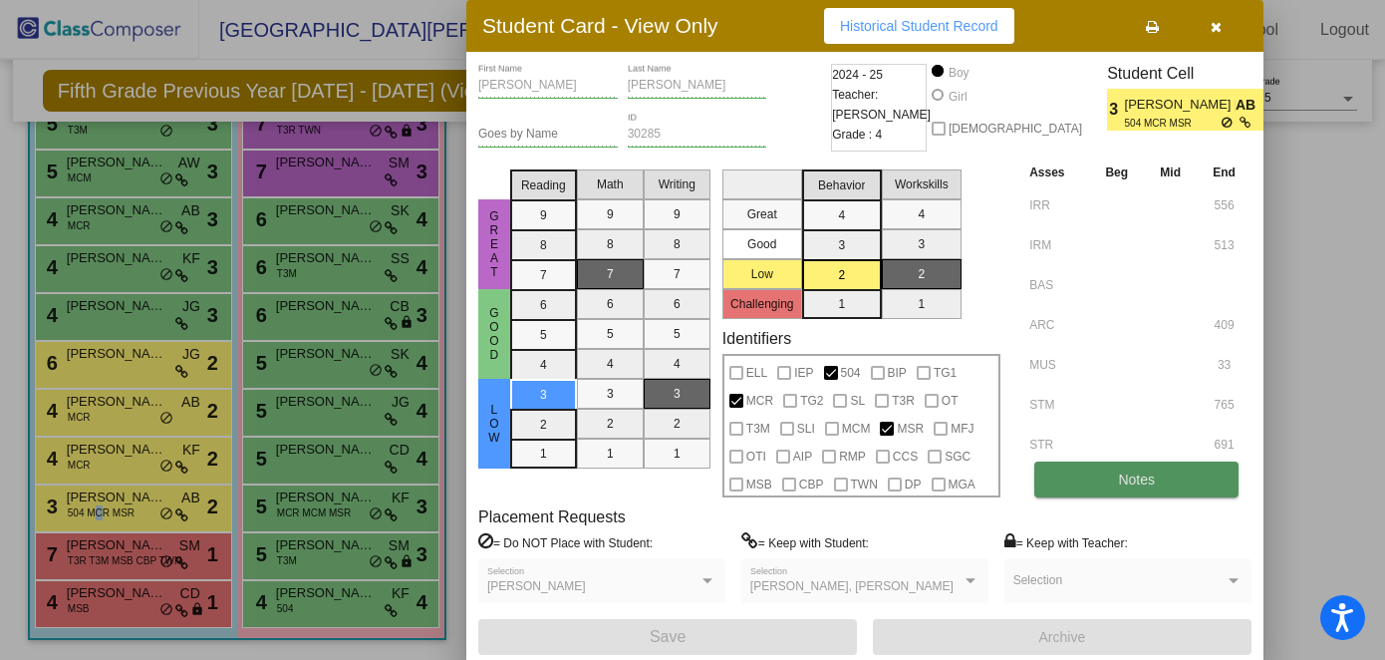
click at [1017, 489] on button "Notes" at bounding box center [1137, 479] width 204 height 36
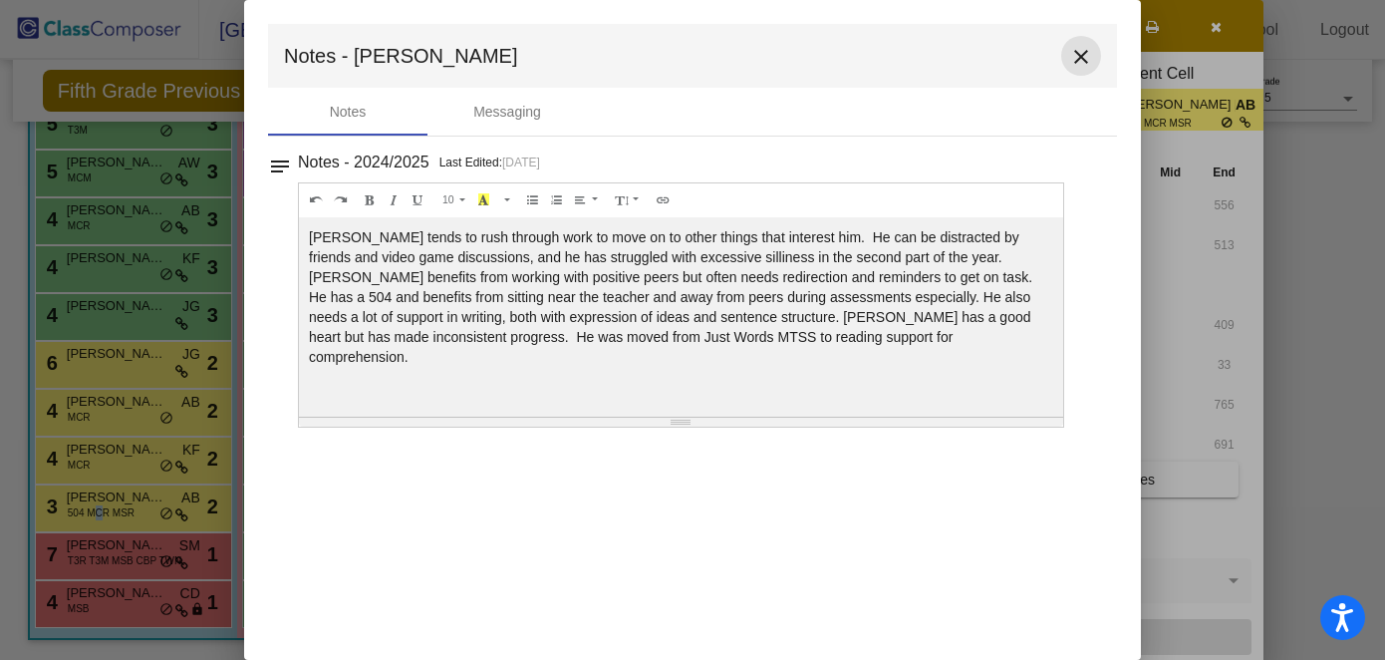
click at [1017, 54] on mat-icon "close" at bounding box center [1081, 57] width 24 height 24
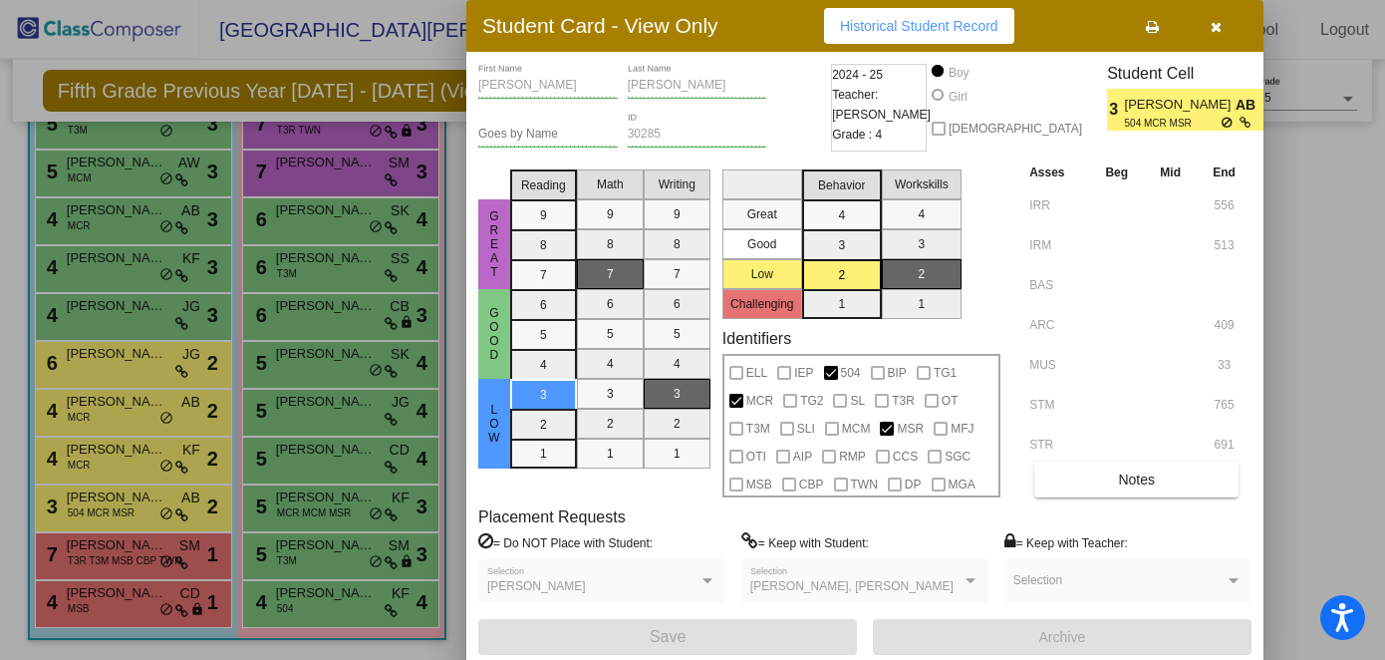
click at [311, 502] on div at bounding box center [692, 330] width 1385 height 660
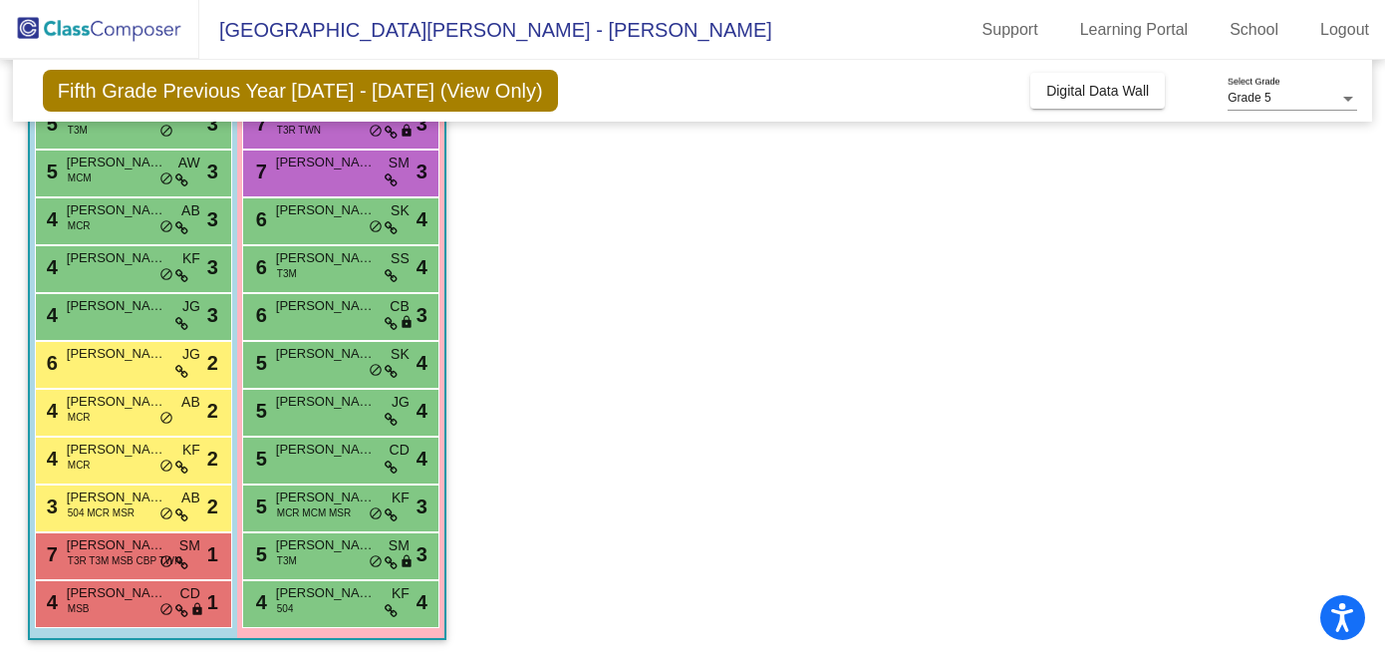
click at [311, 502] on span "[PERSON_NAME]" at bounding box center [326, 497] width 100 height 20
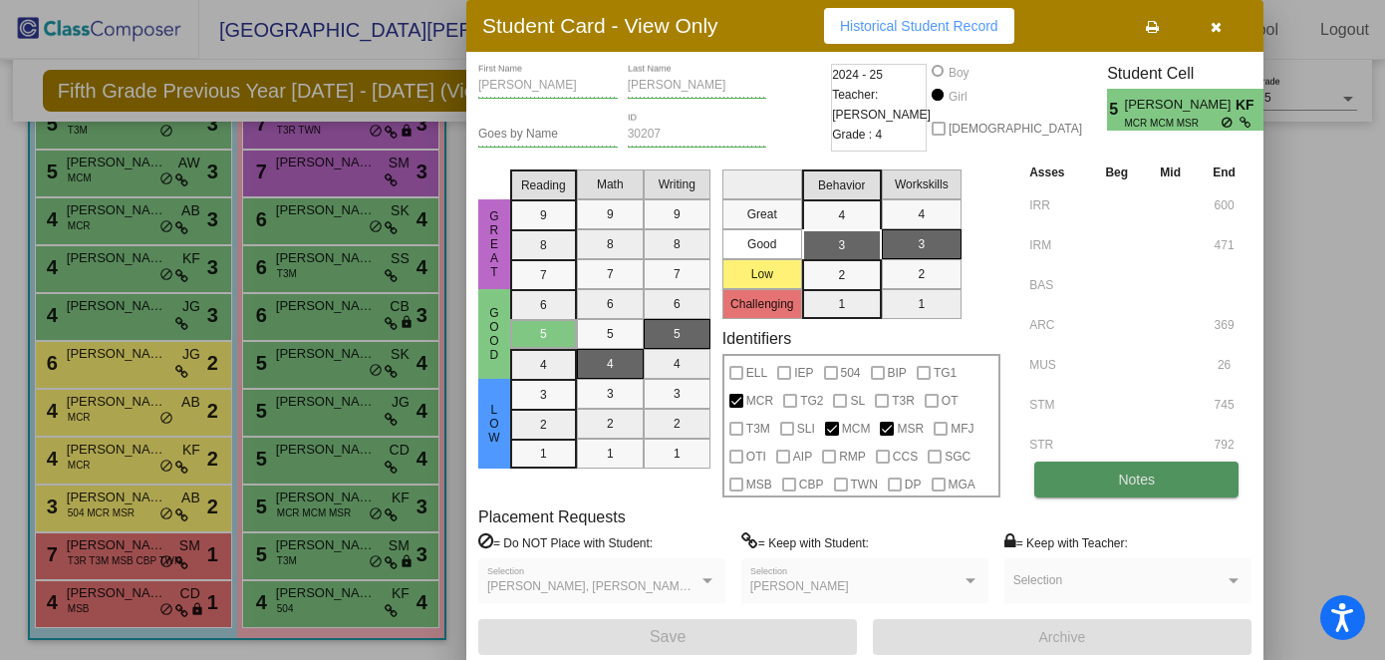
click at [1017, 478] on button "Notes" at bounding box center [1137, 479] width 204 height 36
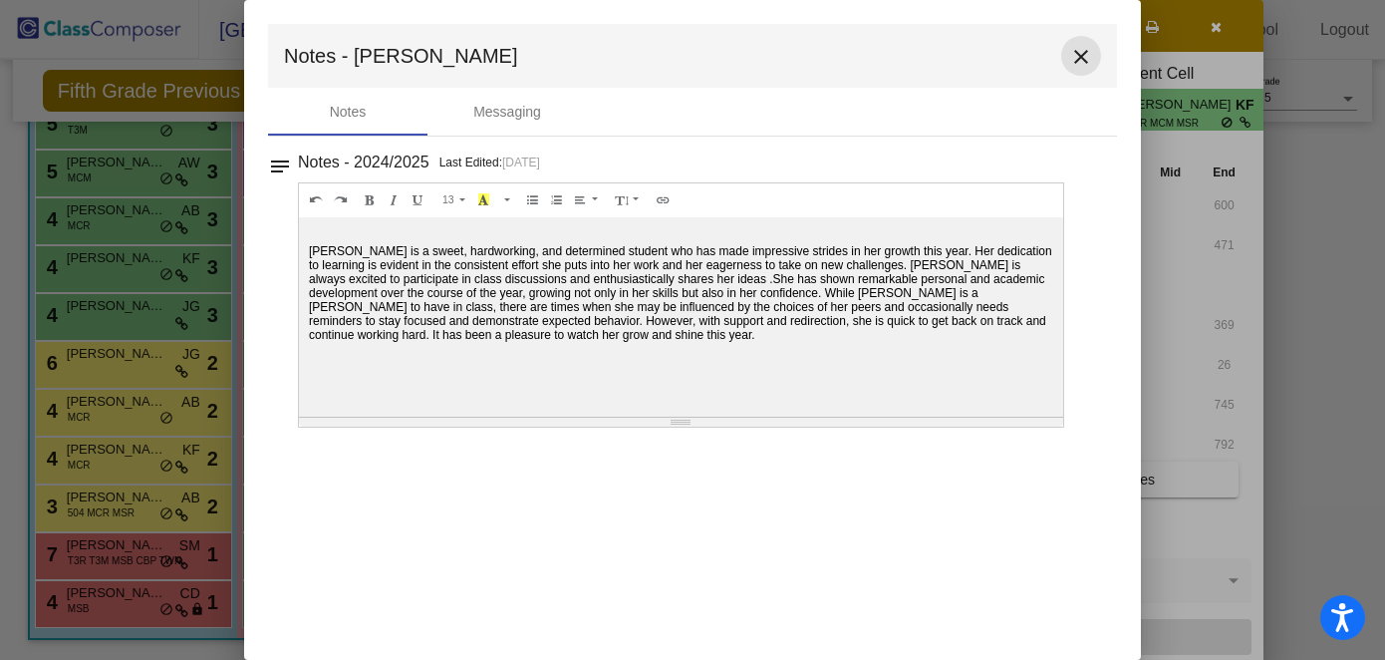
click at [1017, 54] on mat-icon "close" at bounding box center [1081, 57] width 24 height 24
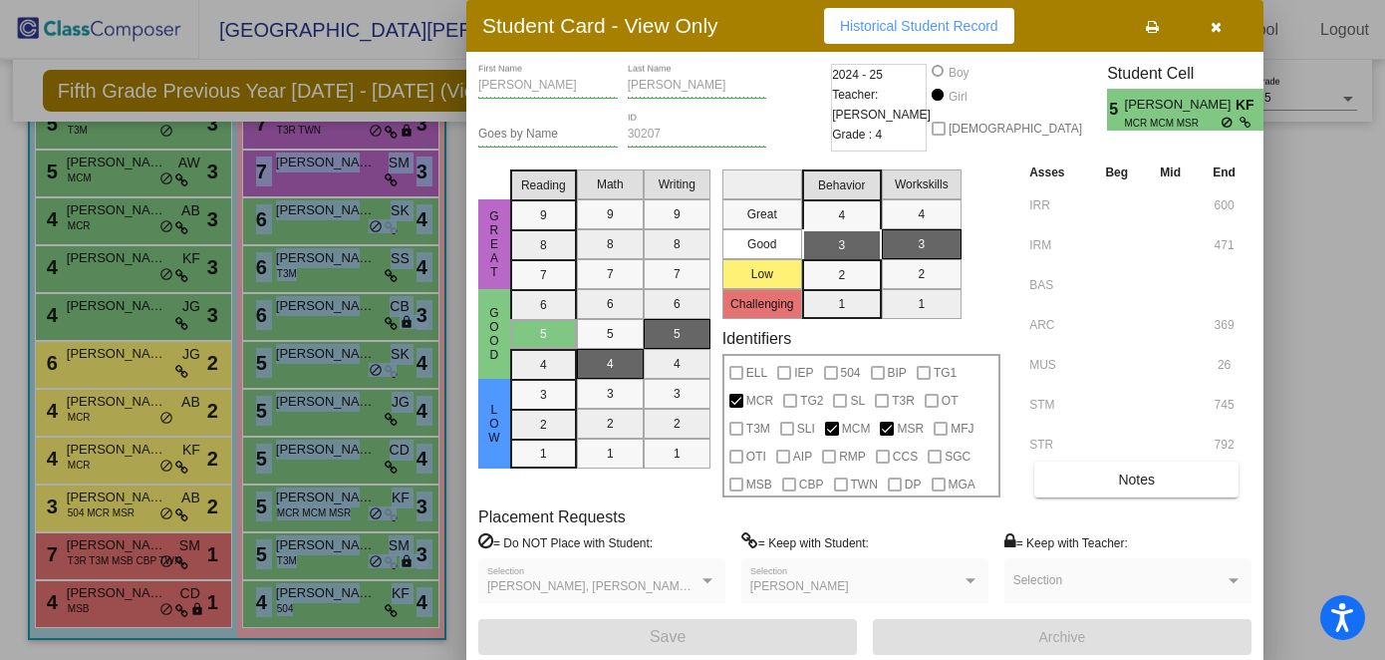
drag, startPoint x: 1382, startPoint y: 351, endPoint x: 1386, endPoint y: 151, distance: 199.4
click at [1017, 151] on html "Accessibility Screen-Reader Guide, Feedback, and Issue Reporting | New window E…" at bounding box center [692, 330] width 1385 height 660
click at [1017, 154] on div at bounding box center [692, 330] width 1385 height 660
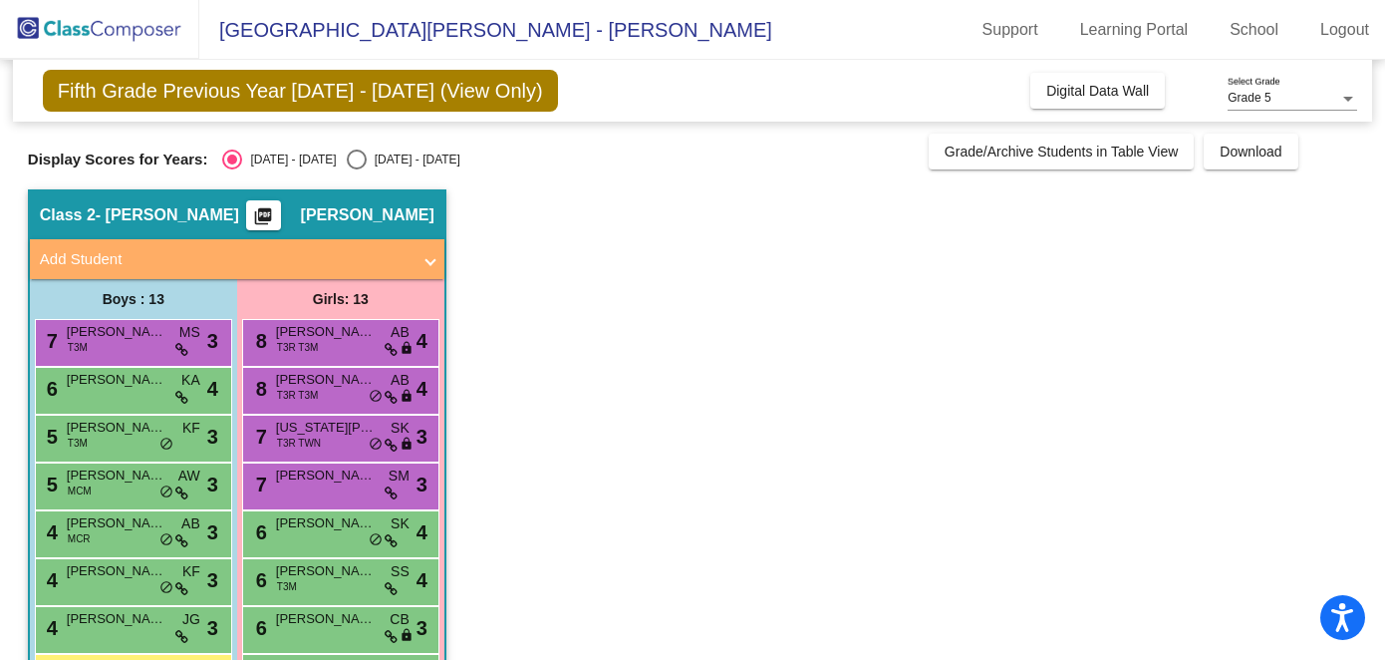
click at [84, 214] on span "Class 2" at bounding box center [68, 215] width 56 height 20
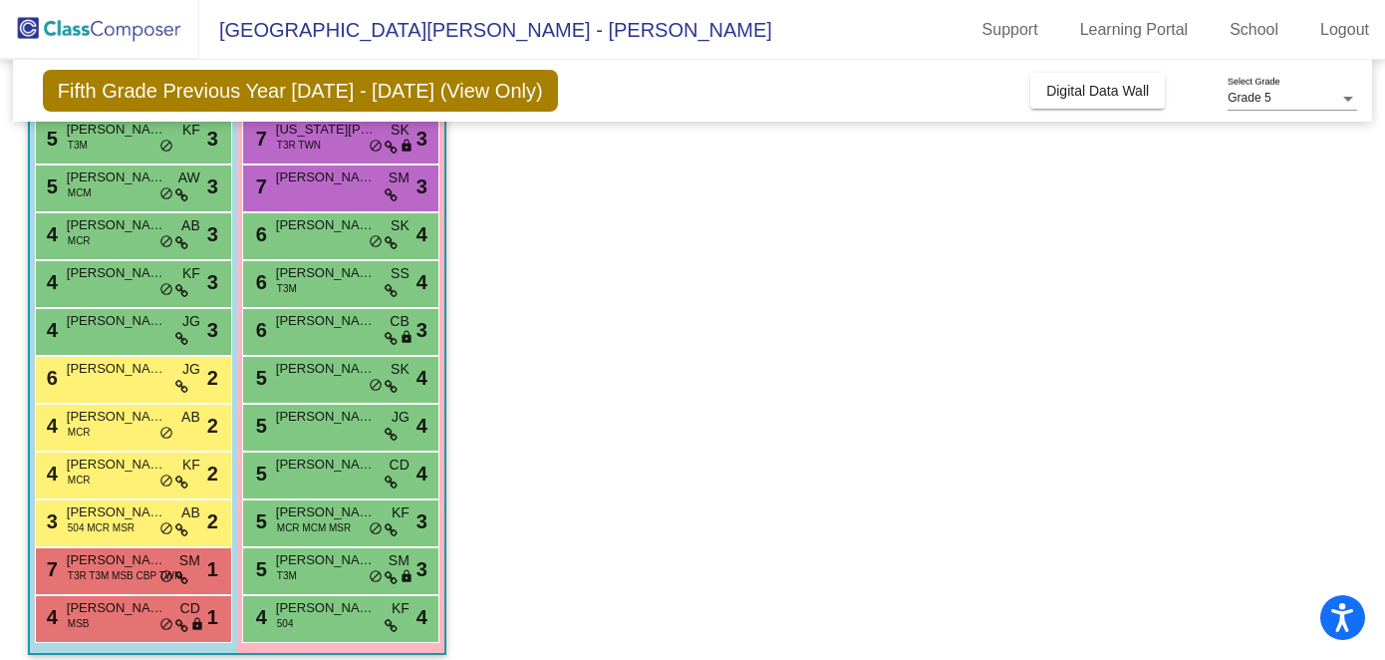
scroll to position [313, 0]
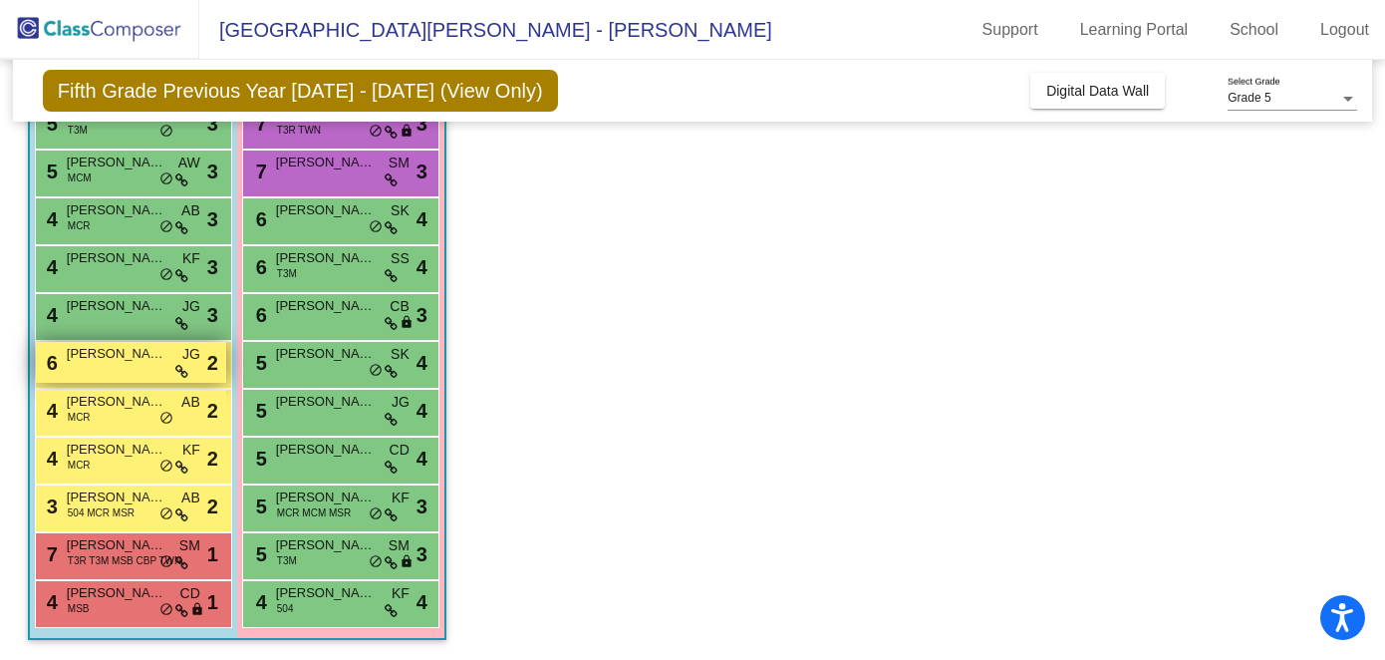
click at [118, 362] on span "[PERSON_NAME]" at bounding box center [117, 354] width 100 height 20
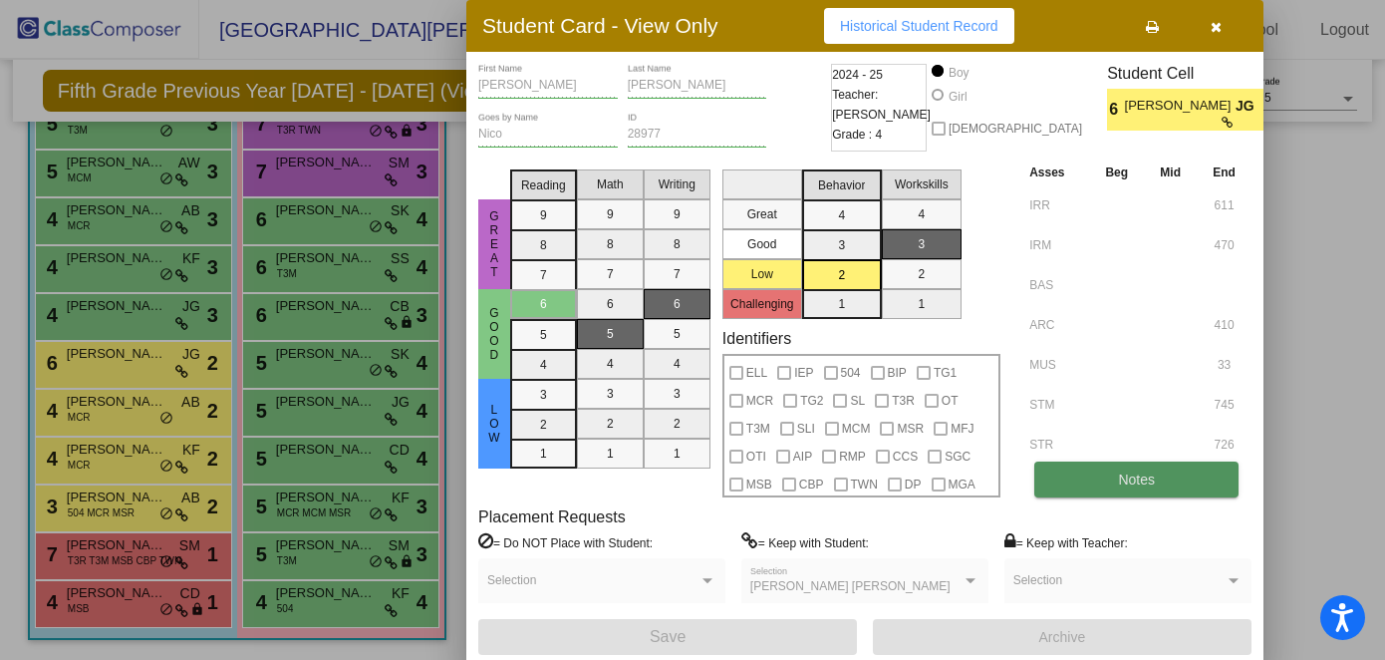
click at [1017, 481] on span "Notes" at bounding box center [1136, 479] width 37 height 16
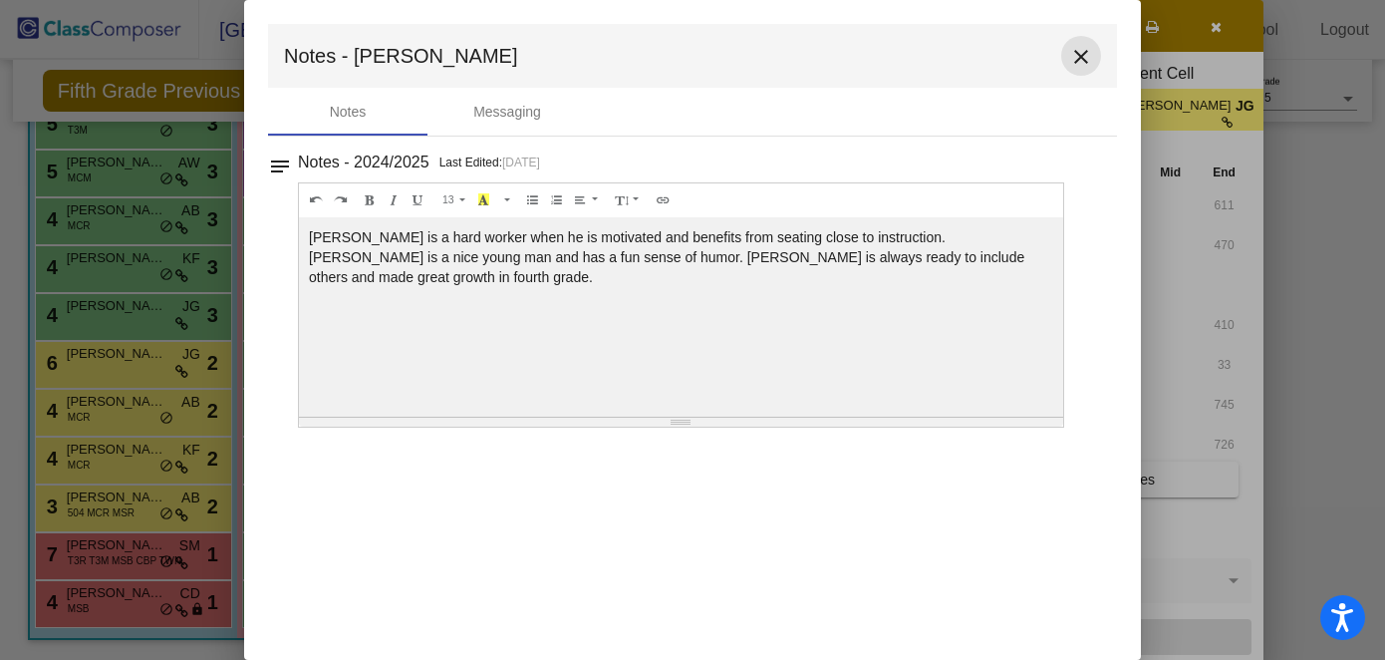
click at [1017, 52] on mat-icon "close" at bounding box center [1081, 57] width 24 height 24
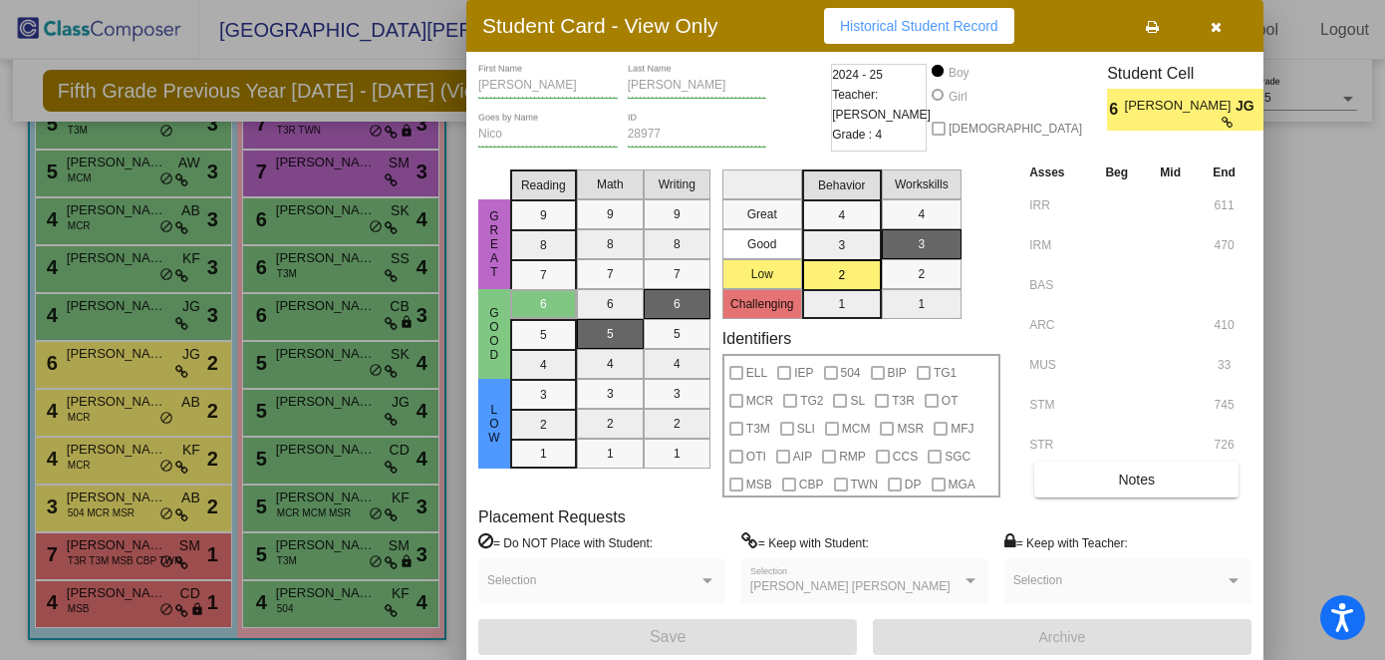
scroll to position [0, 0]
click at [123, 167] on div at bounding box center [692, 330] width 1385 height 660
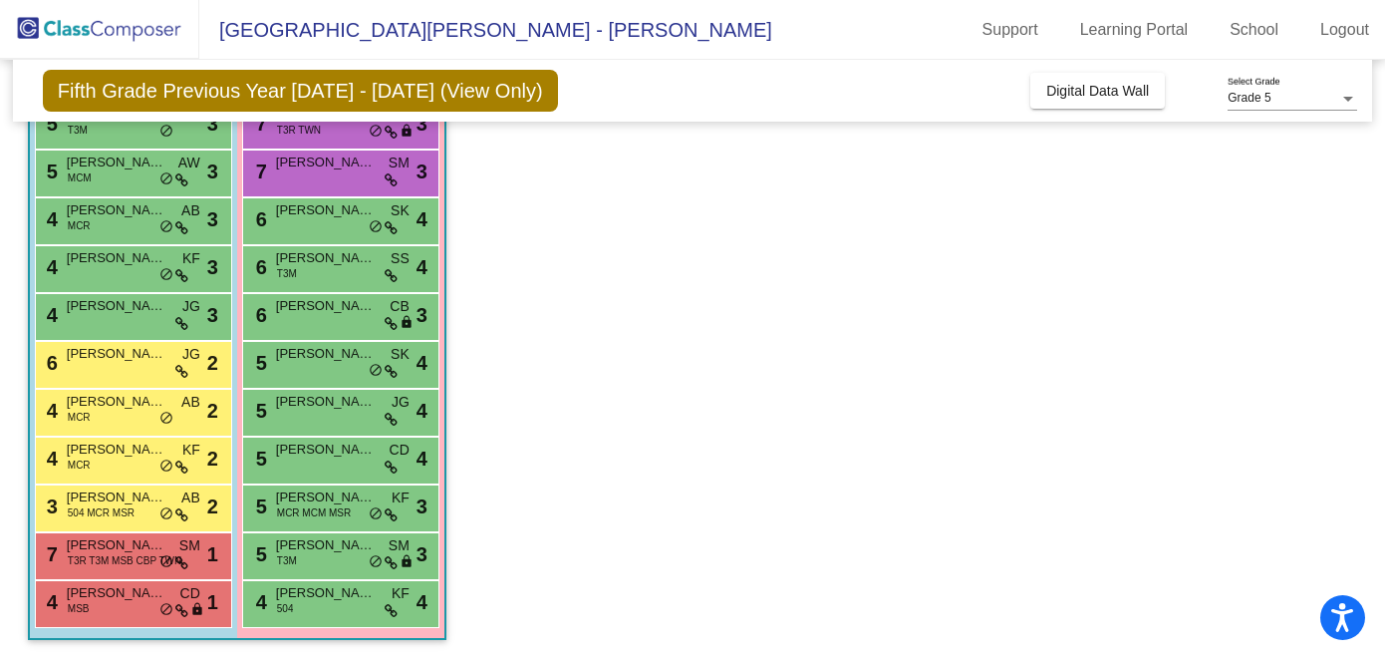
click at [123, 167] on span "[PERSON_NAME]" at bounding box center [117, 162] width 100 height 20
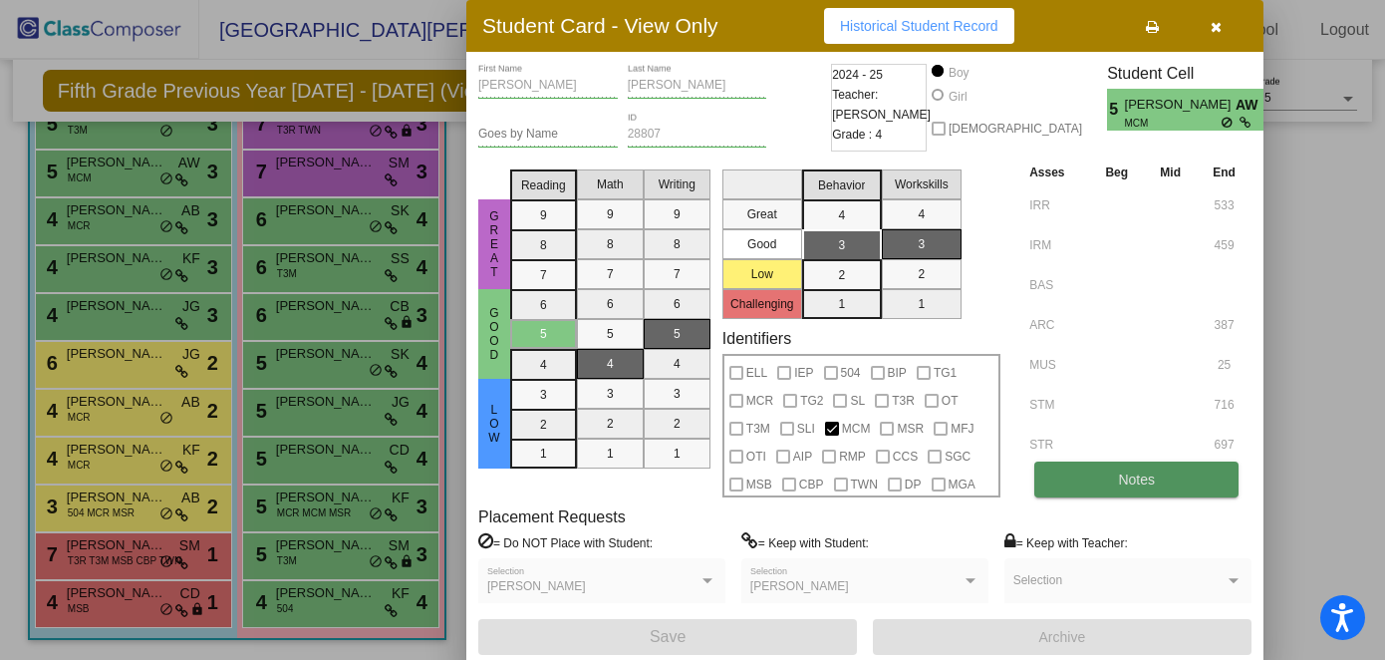
click at [1017, 476] on button "Notes" at bounding box center [1137, 479] width 204 height 36
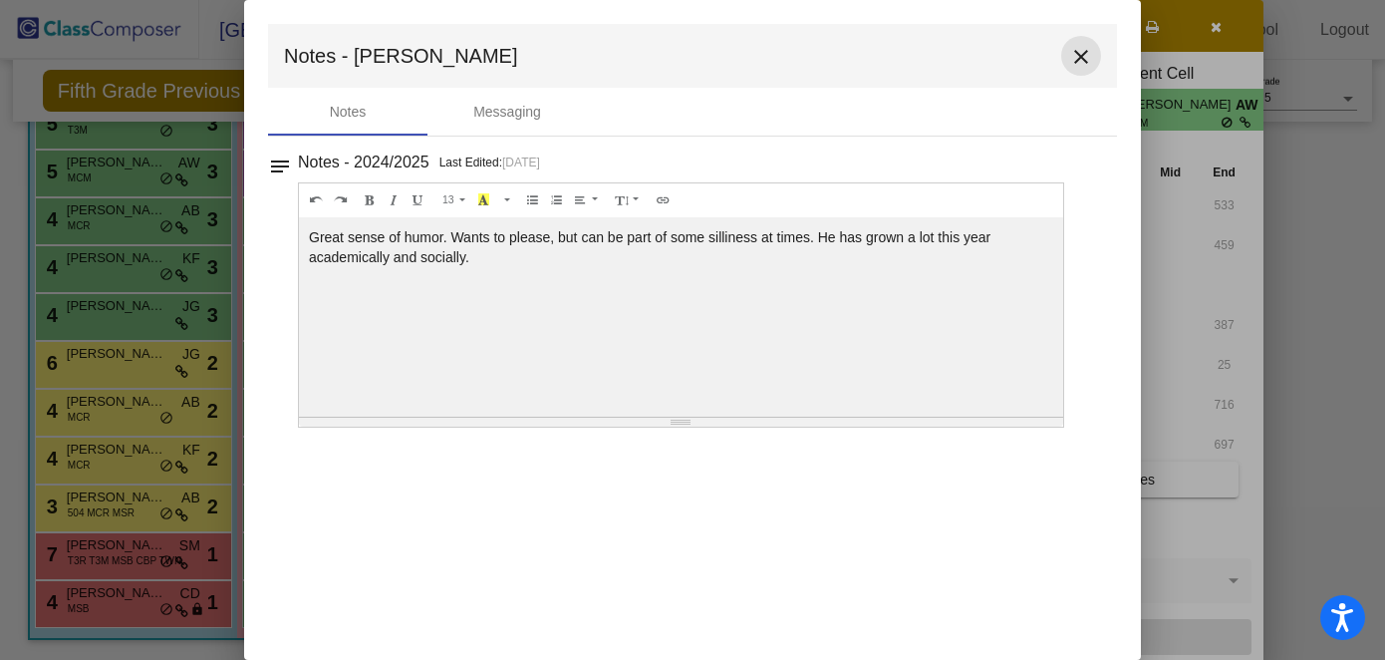
click at [1017, 56] on mat-icon "close" at bounding box center [1081, 57] width 24 height 24
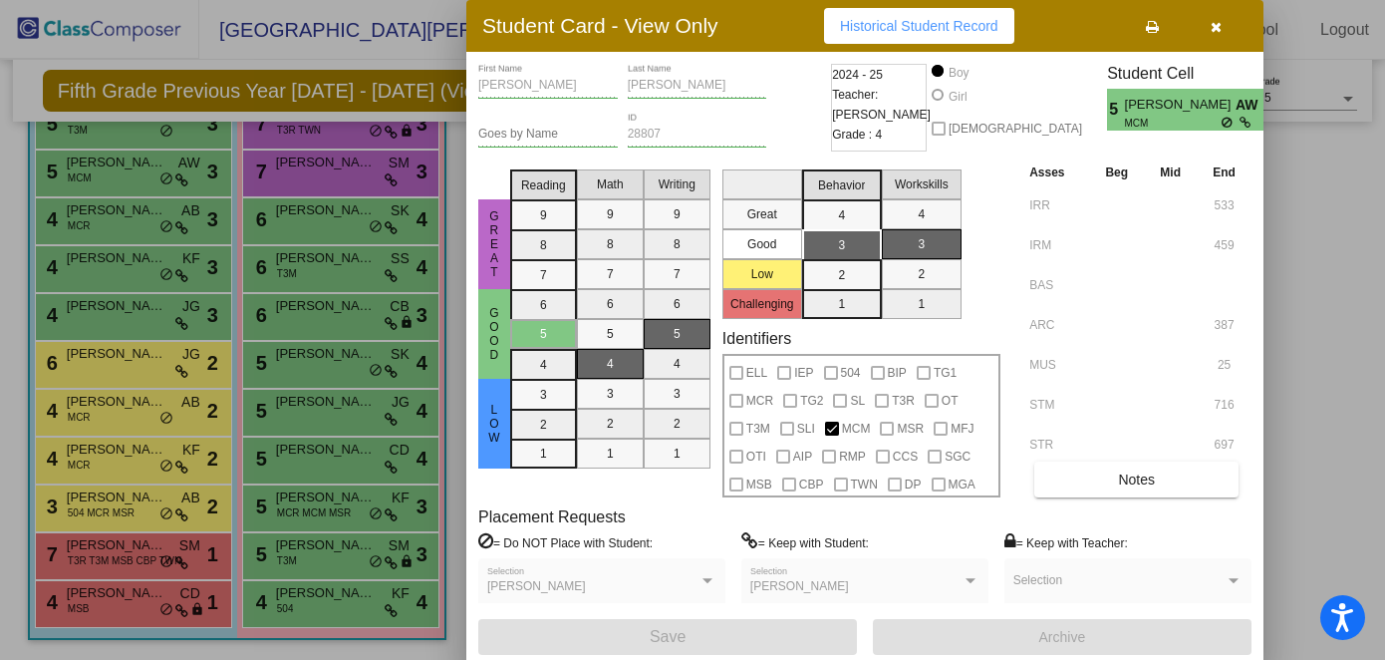
click at [1017, 23] on icon "button" at bounding box center [1216, 27] width 11 height 14
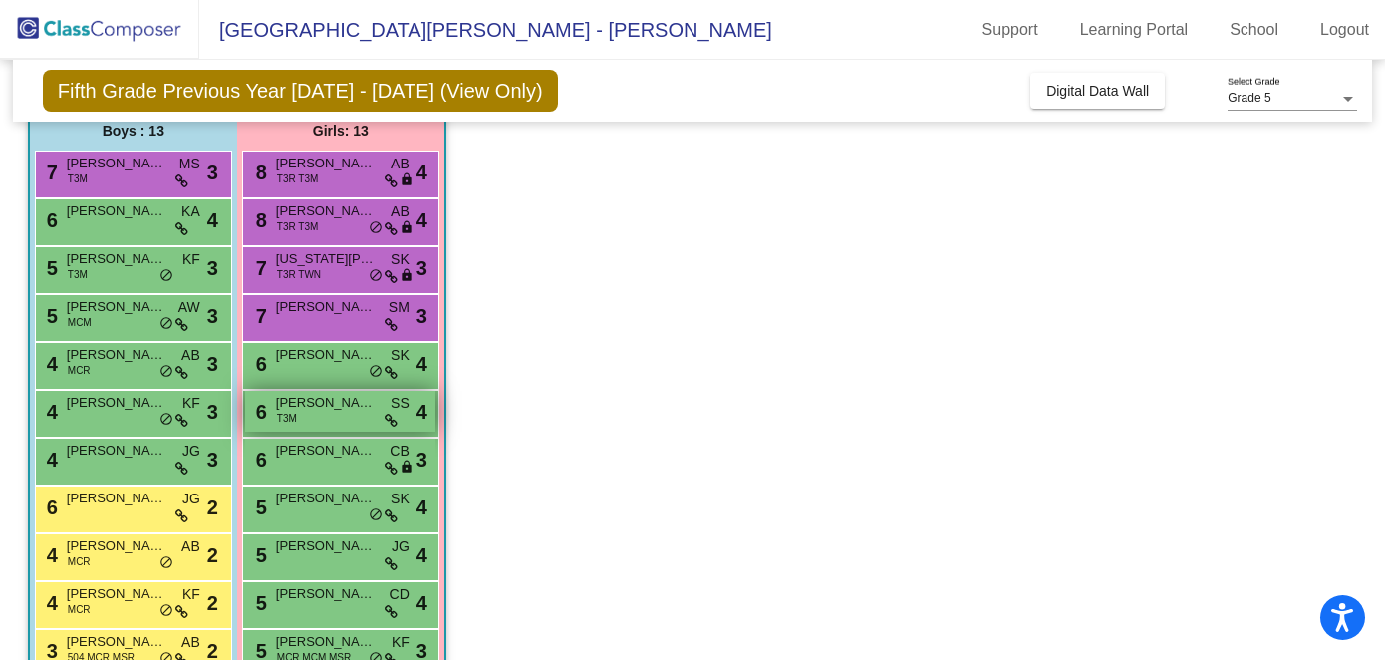
scroll to position [152, 0]
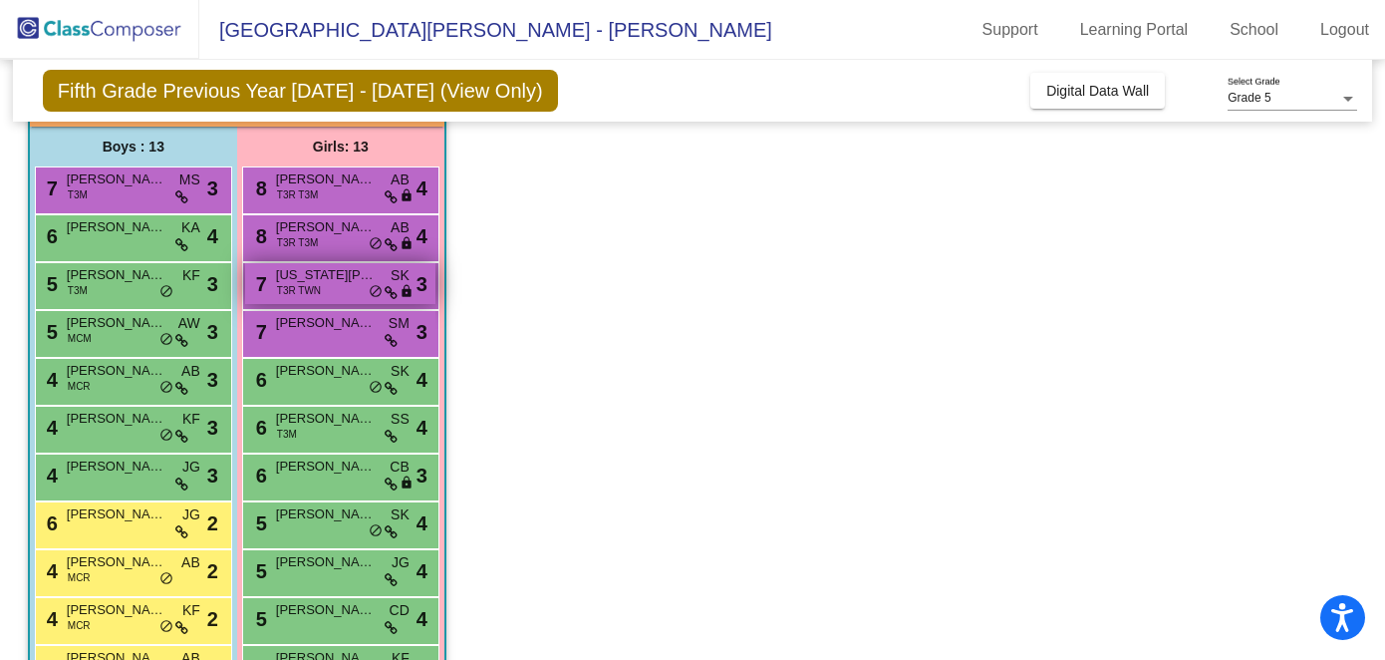
click at [327, 280] on span "[US_STATE][PERSON_NAME]" at bounding box center [326, 275] width 100 height 20
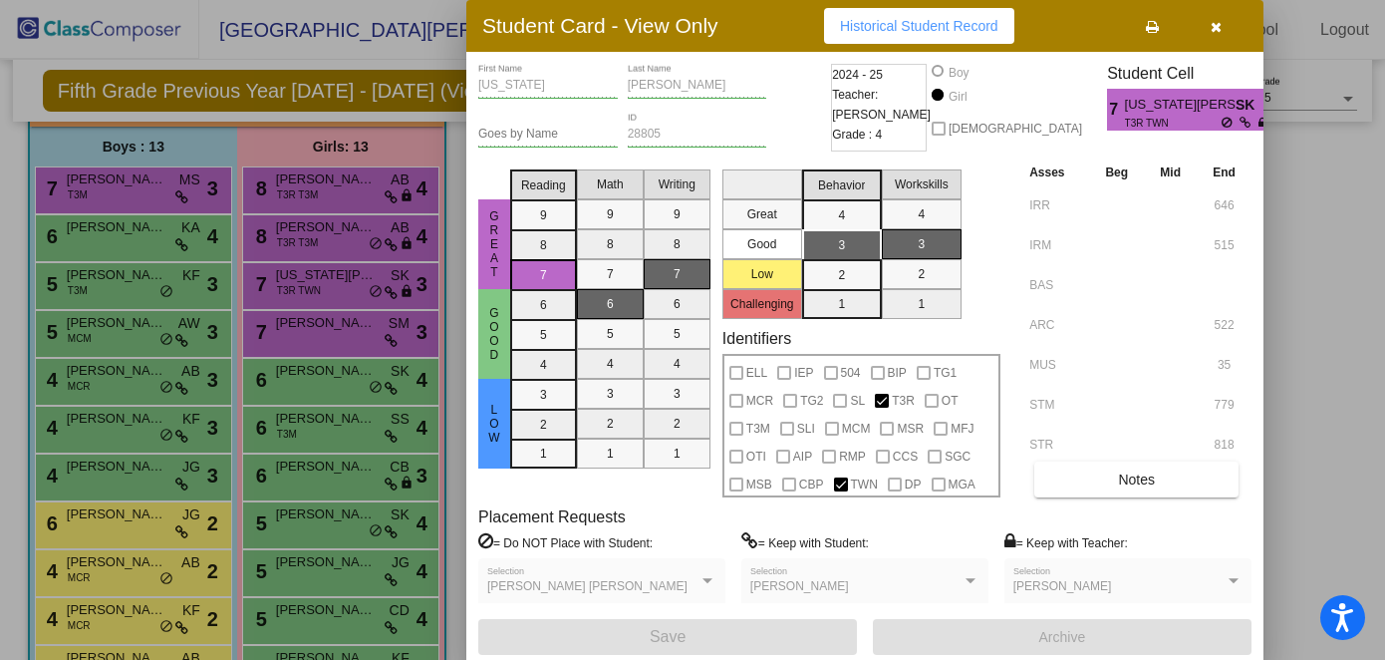
click at [1017, 279] on div at bounding box center [692, 330] width 1385 height 660
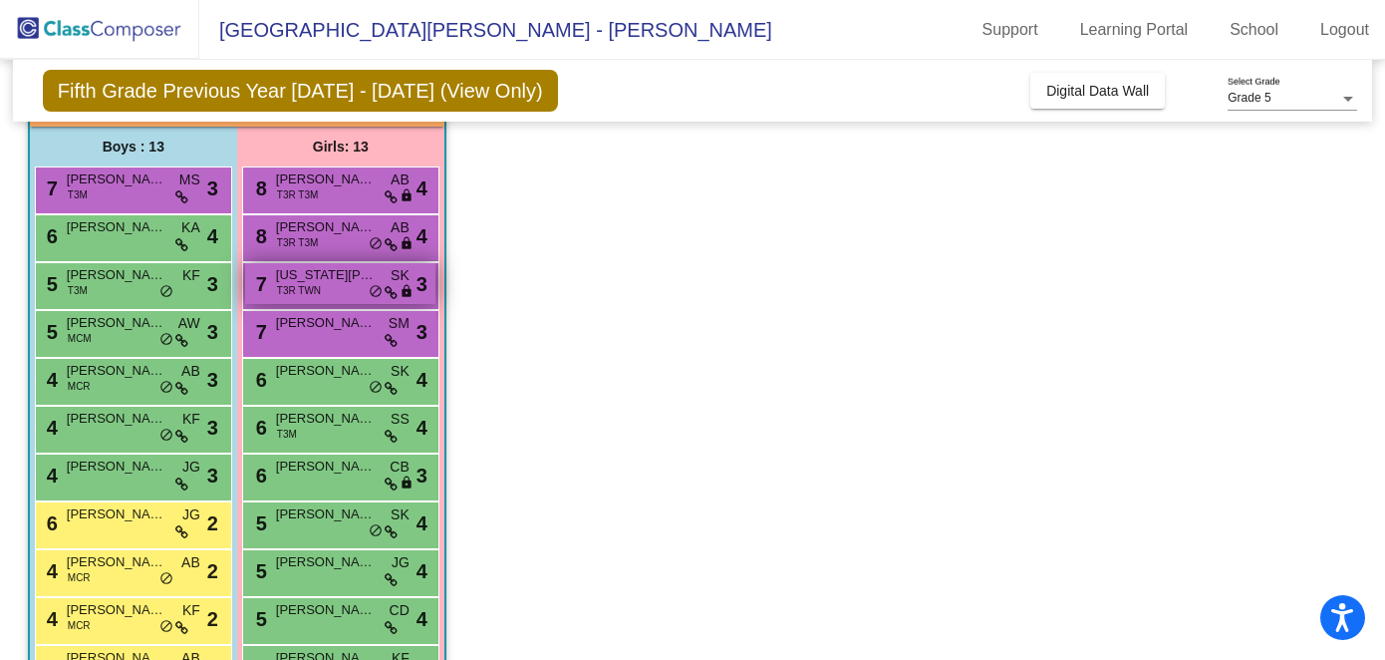
click at [332, 283] on div "7 [US_STATE][PERSON_NAME] T3R TWN SK lock do_not_disturb_alt 3" at bounding box center [340, 283] width 190 height 41
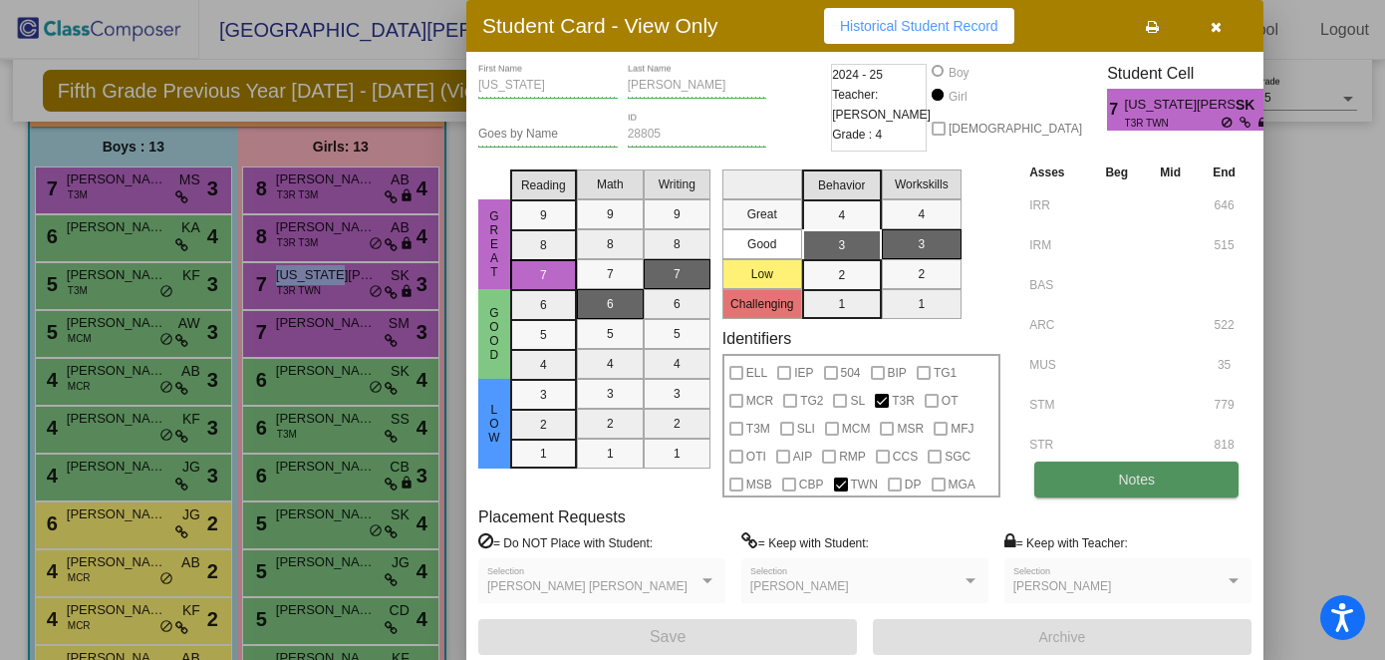
click at [1017, 490] on button "Notes" at bounding box center [1137, 479] width 204 height 36
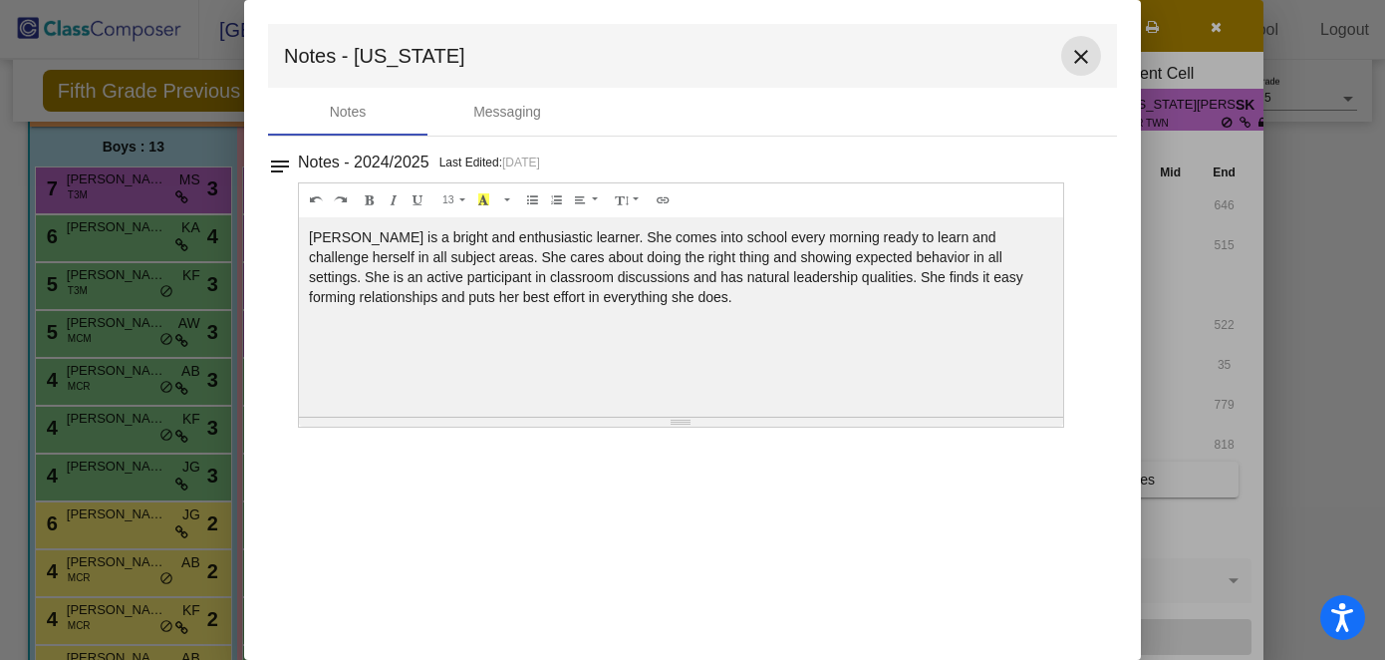
click at [1017, 55] on mat-icon "close" at bounding box center [1081, 57] width 24 height 24
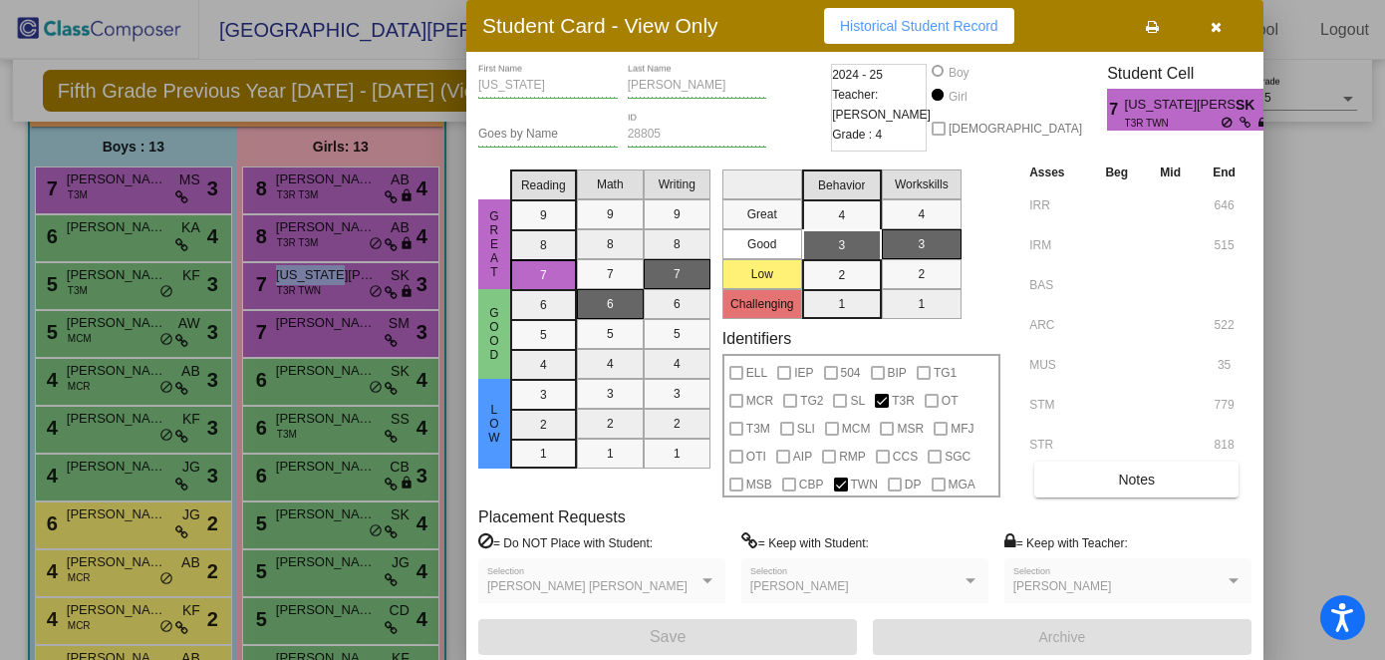
scroll to position [0, 0]
click at [103, 649] on div at bounding box center [692, 330] width 1385 height 660
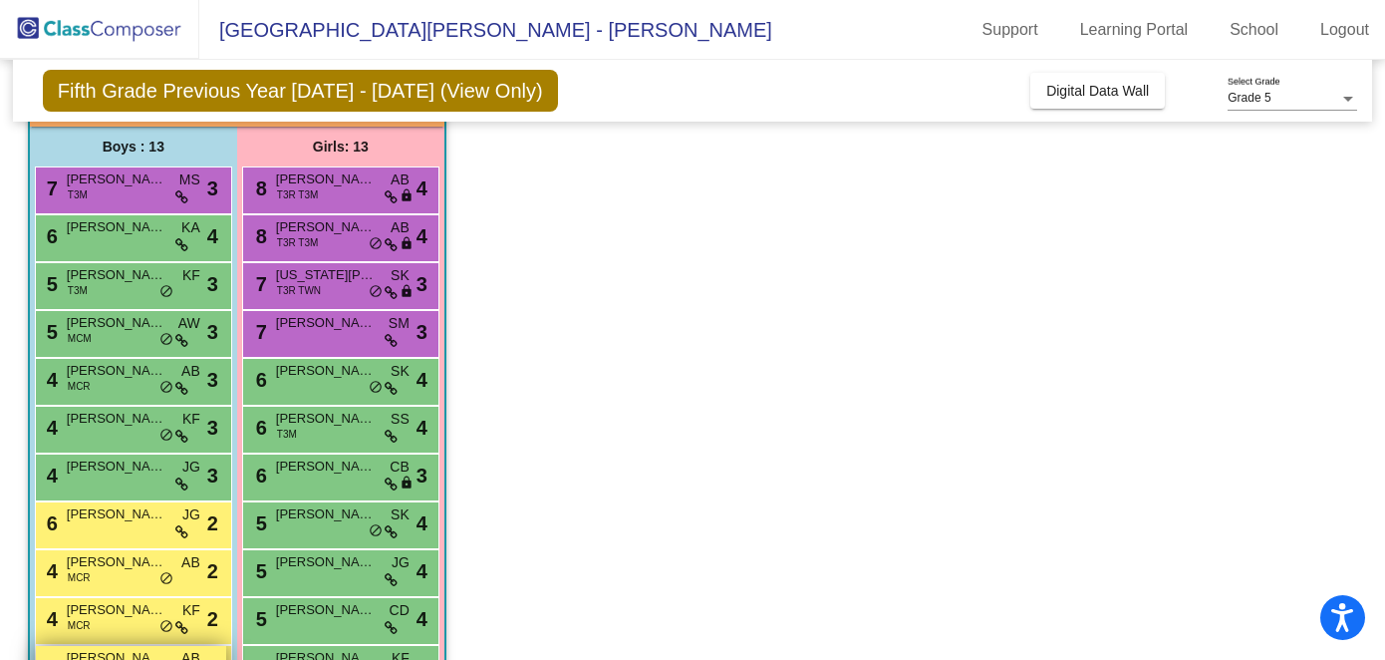
click at [105, 653] on span "[PERSON_NAME] [PERSON_NAME]" at bounding box center [117, 658] width 100 height 20
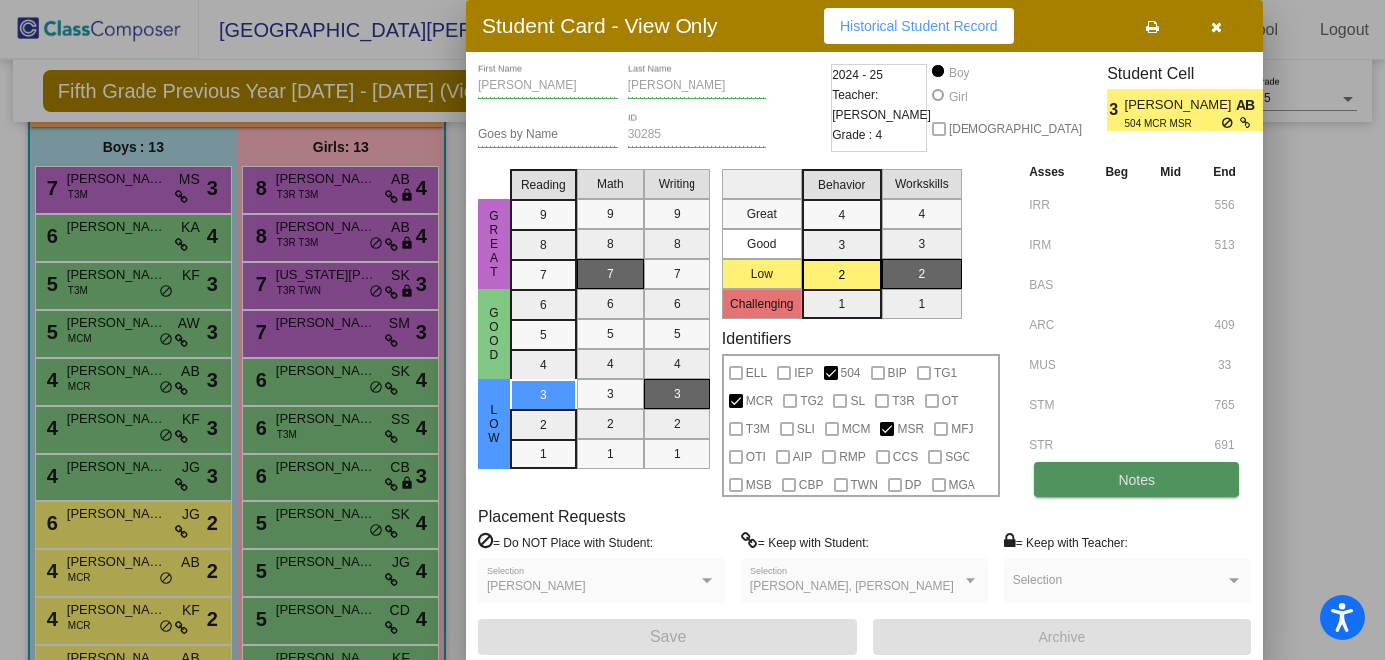
click at [1017, 484] on span "Notes" at bounding box center [1136, 479] width 37 height 16
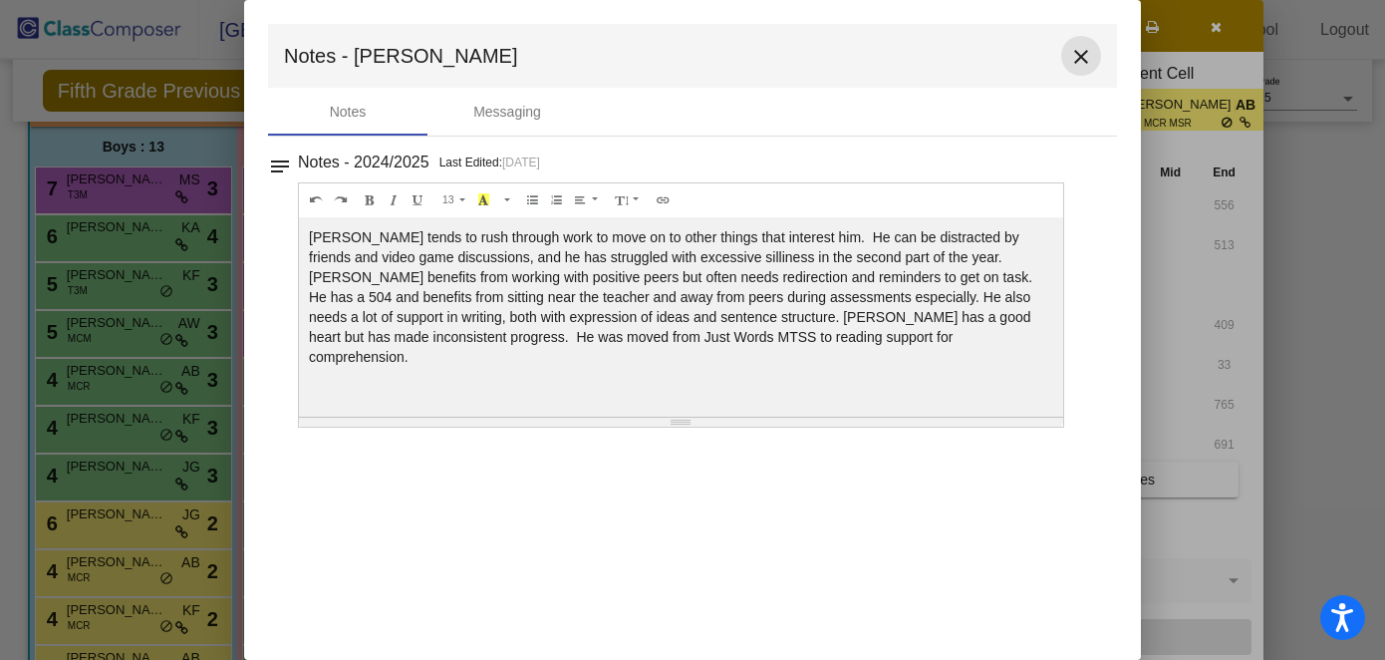
click at [1017, 57] on mat-icon "close" at bounding box center [1081, 57] width 24 height 24
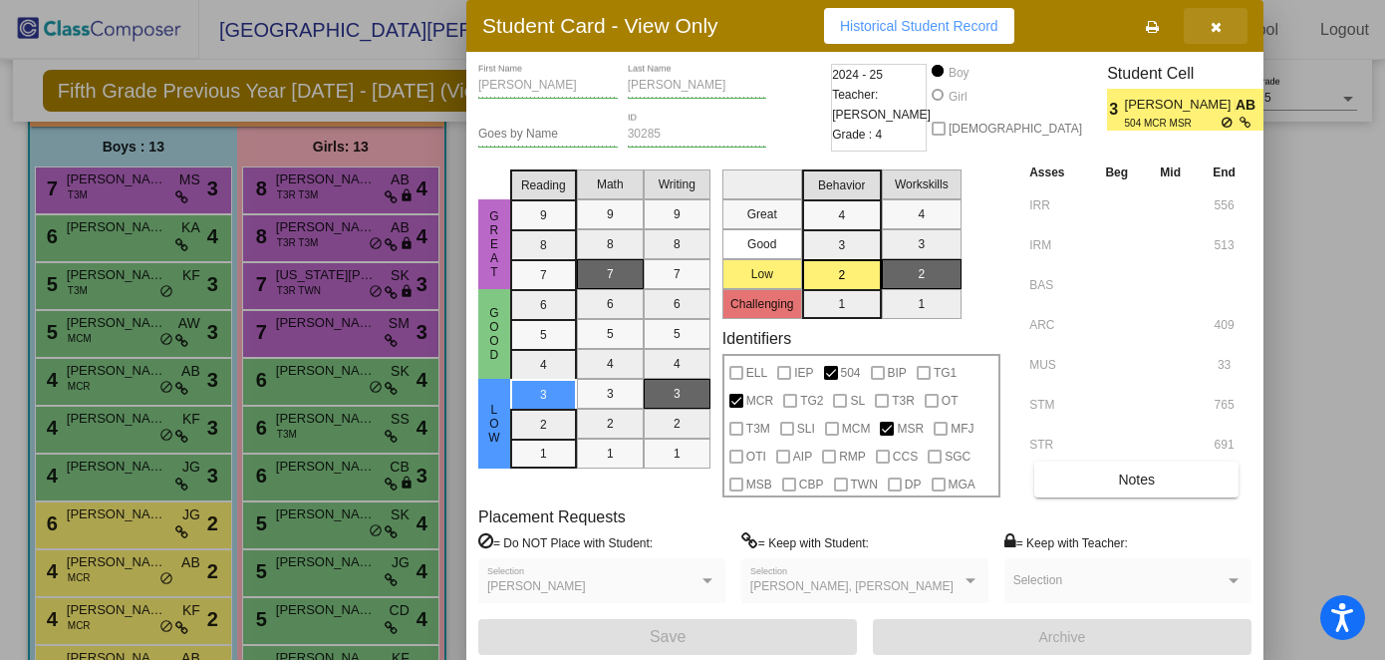
click at [1017, 25] on icon "button" at bounding box center [1216, 27] width 11 height 14
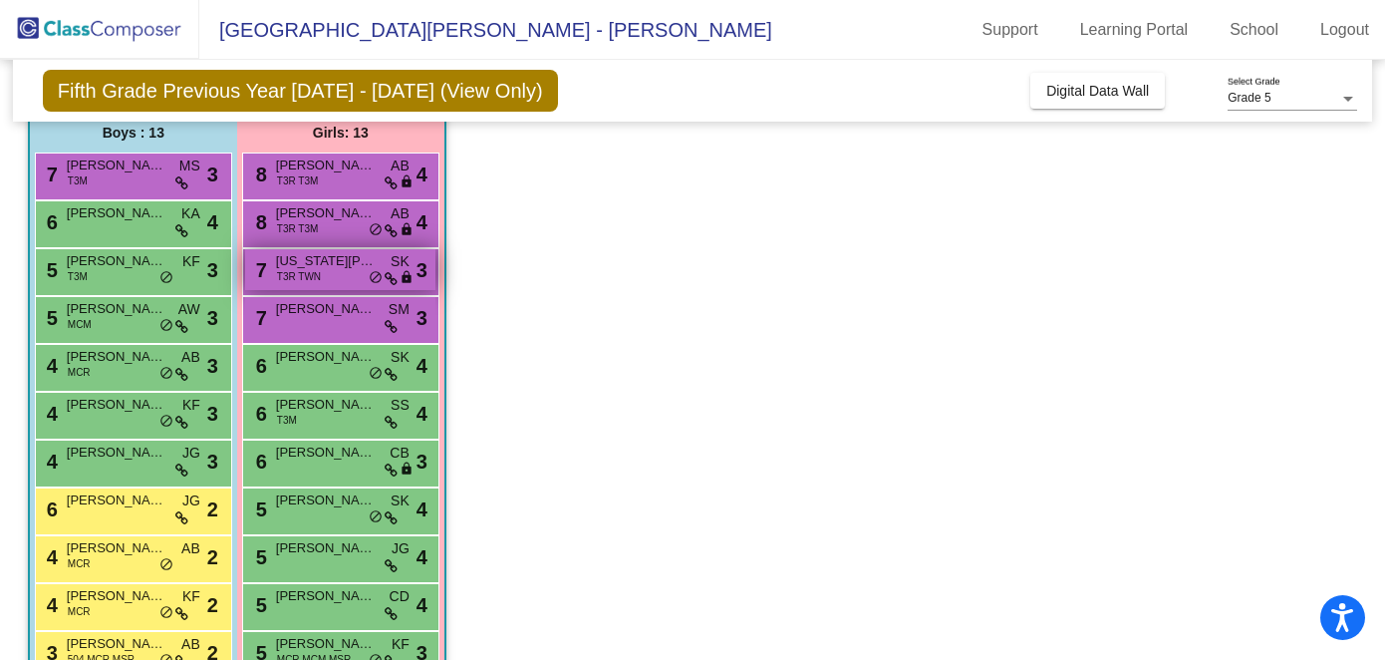
scroll to position [313, 0]
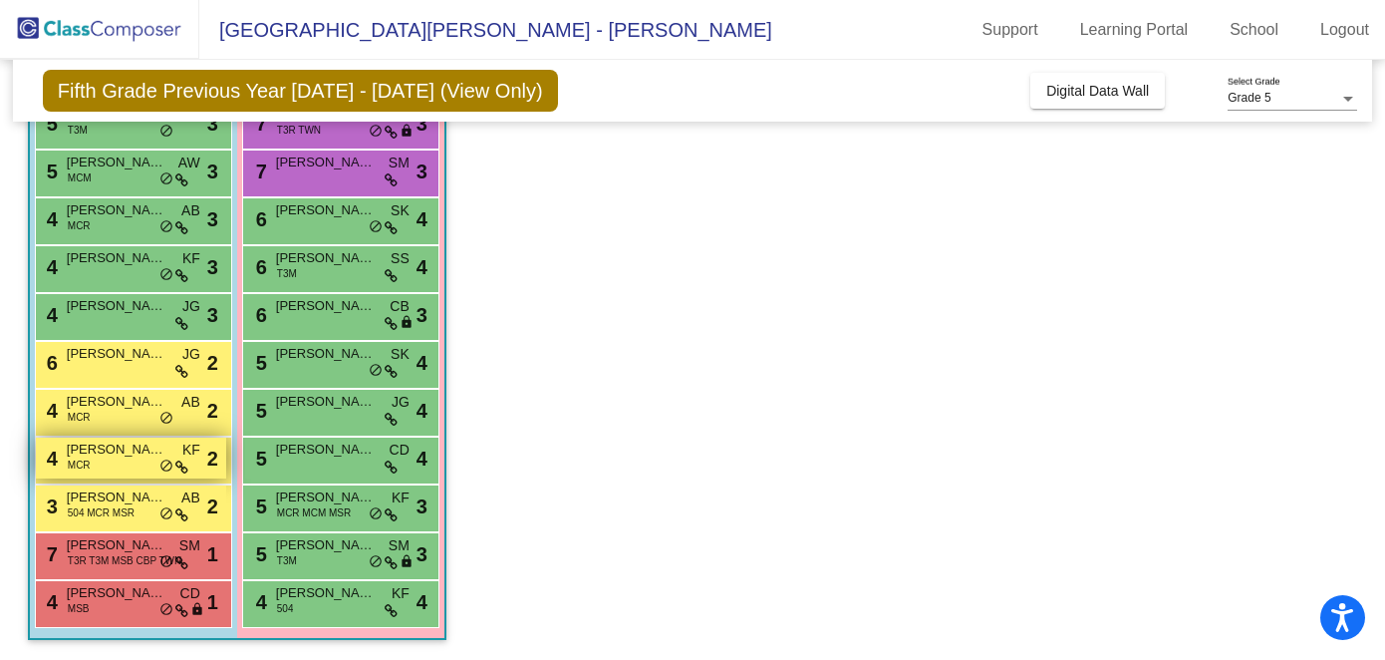
click at [100, 464] on div "4 [PERSON_NAME] MCR KF lock do_not_disturb_alt 2" at bounding box center [131, 458] width 190 height 41
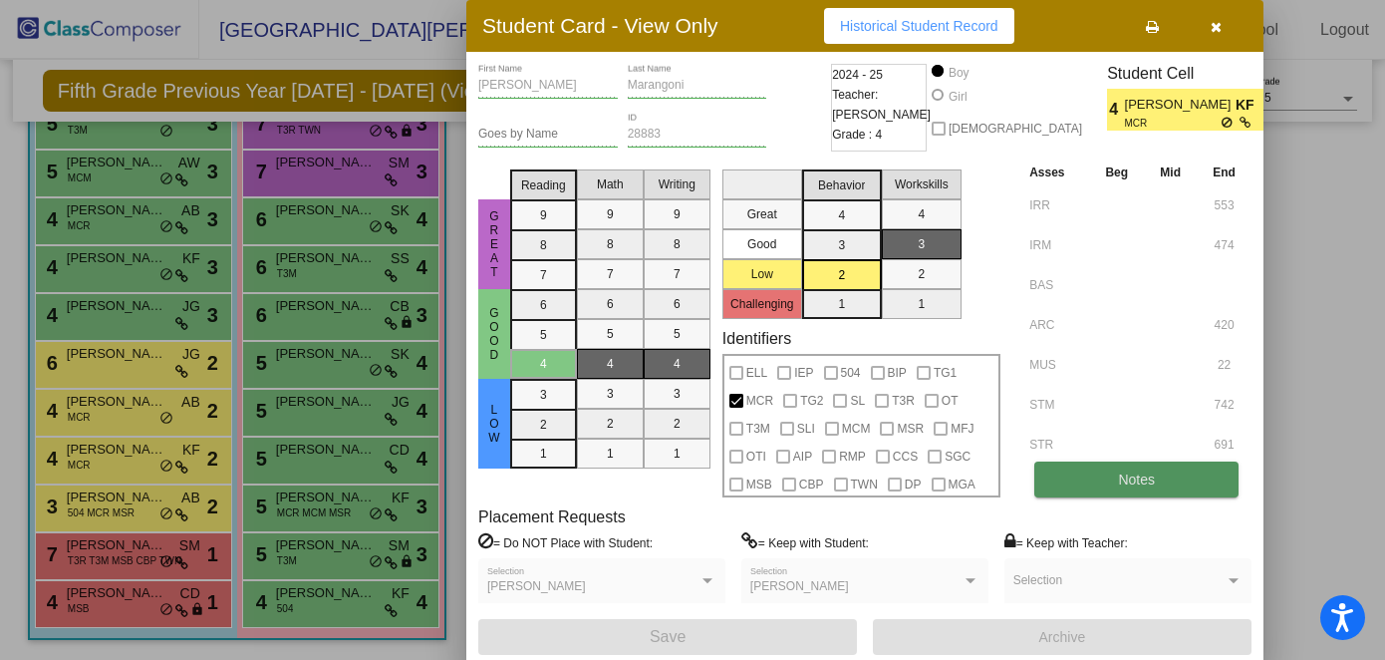
click at [1017, 483] on button "Notes" at bounding box center [1137, 479] width 204 height 36
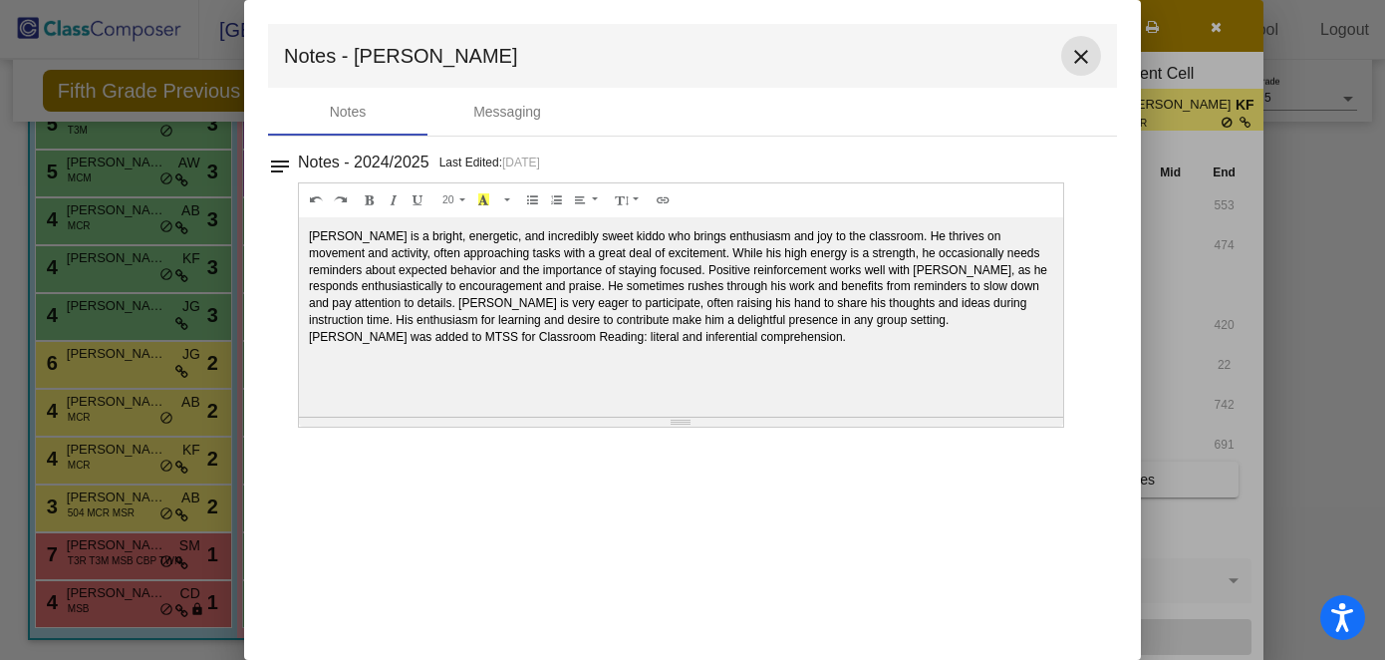
click at [1017, 59] on mat-icon "close" at bounding box center [1081, 57] width 24 height 24
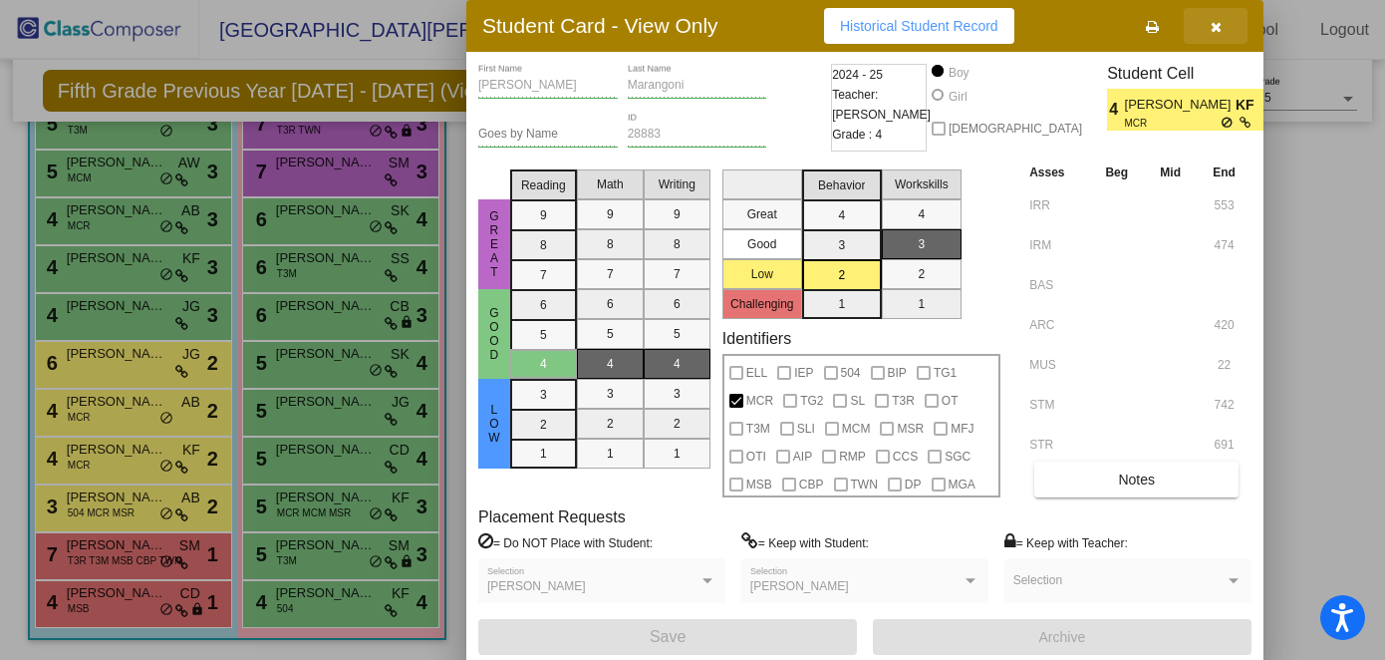
click at [1017, 20] on icon "button" at bounding box center [1216, 27] width 11 height 14
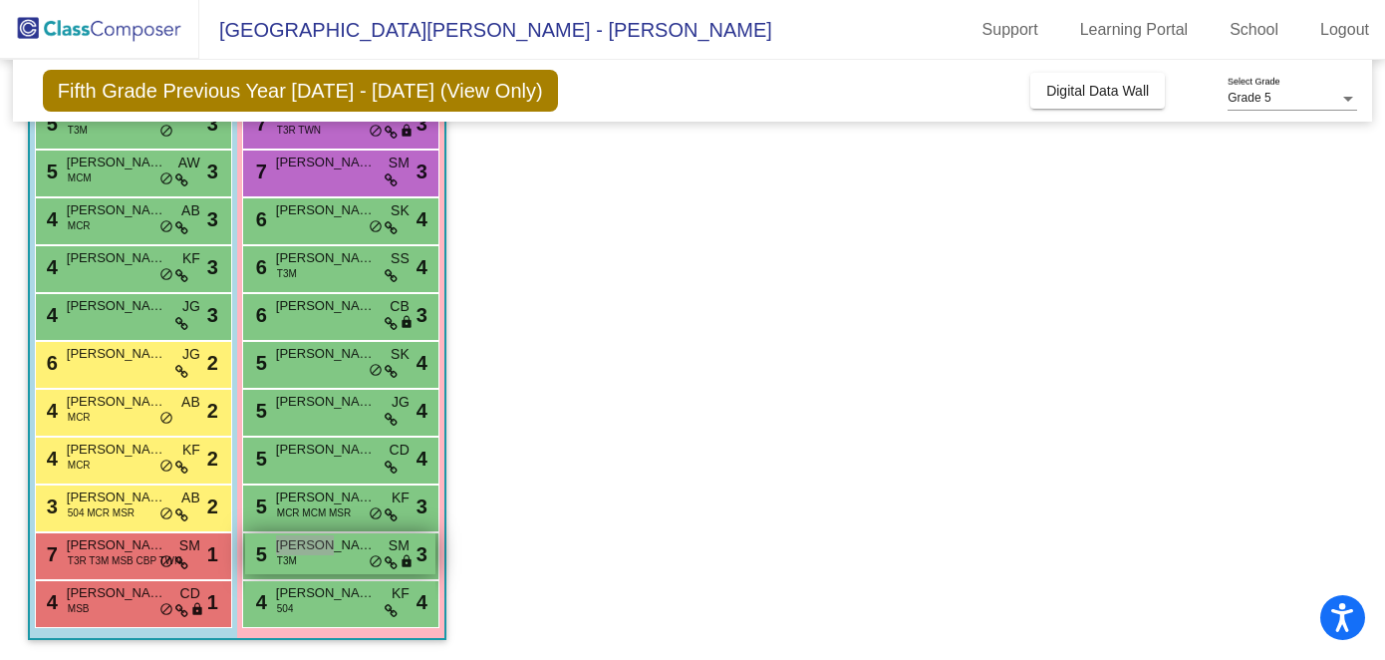
click at [329, 555] on div "5 [PERSON_NAME] T3M SM lock do_not_disturb_alt 3" at bounding box center [340, 553] width 190 height 41
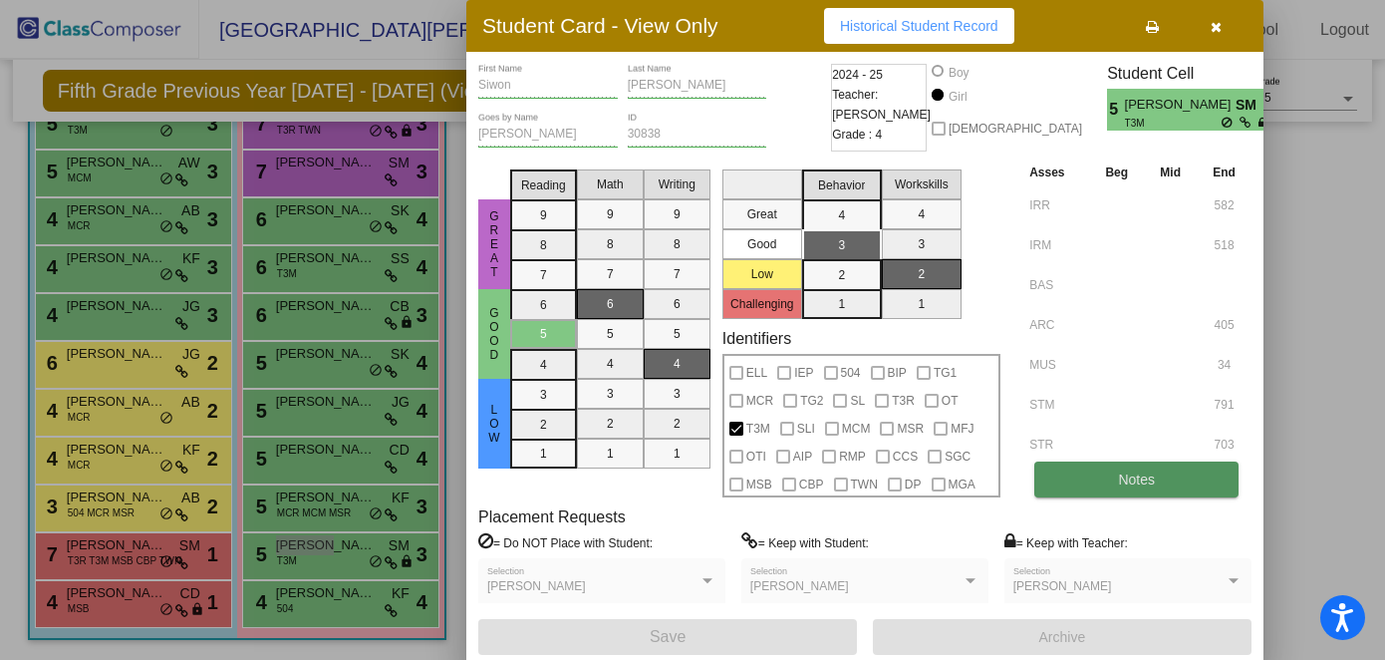
click at [1017, 476] on span "Notes" at bounding box center [1136, 479] width 37 height 16
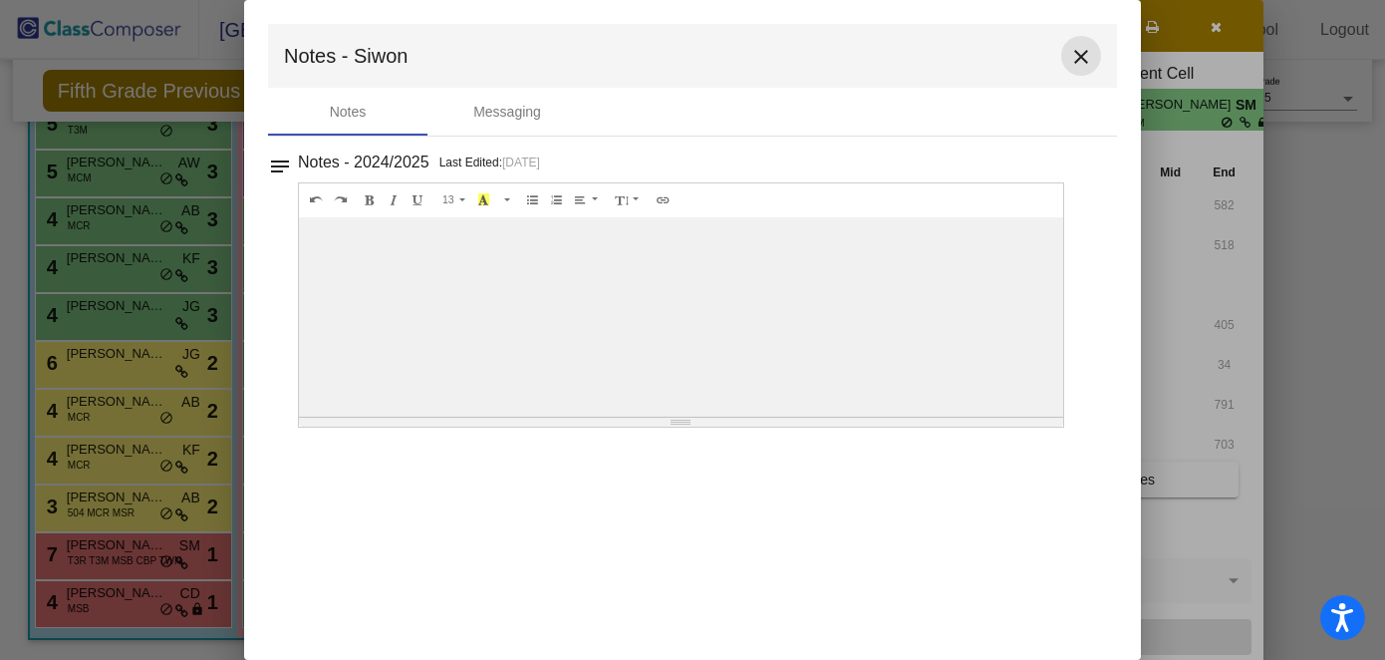
click at [1017, 55] on mat-icon "close" at bounding box center [1081, 57] width 24 height 24
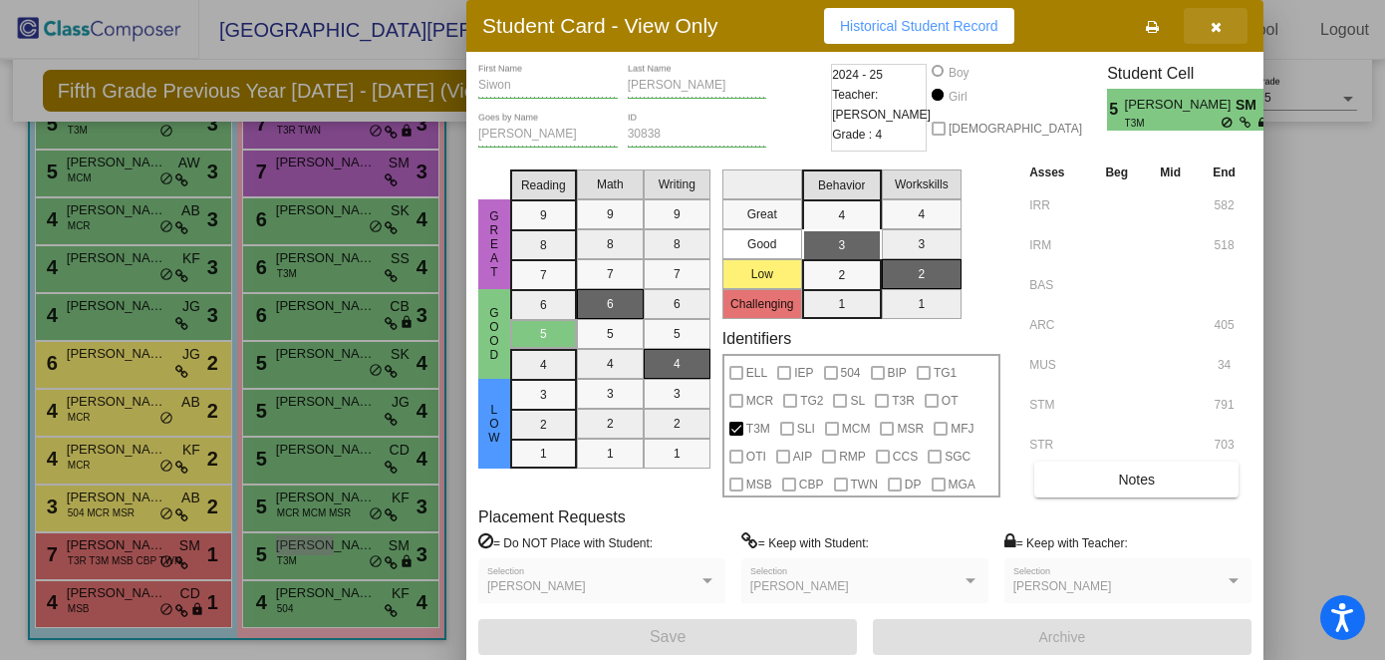
click at [1017, 28] on icon "button" at bounding box center [1216, 27] width 11 height 14
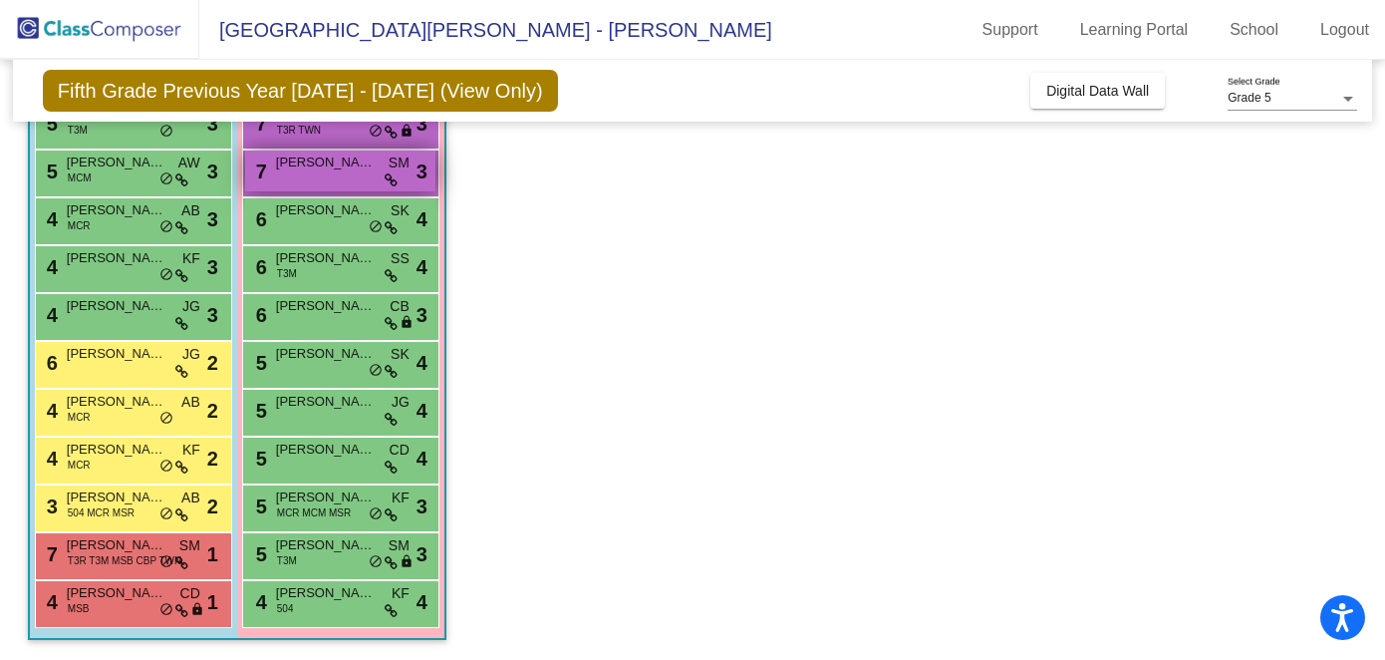
click at [320, 176] on div "7 [PERSON_NAME] SM lock do_not_disturb_alt 3" at bounding box center [340, 170] width 190 height 41
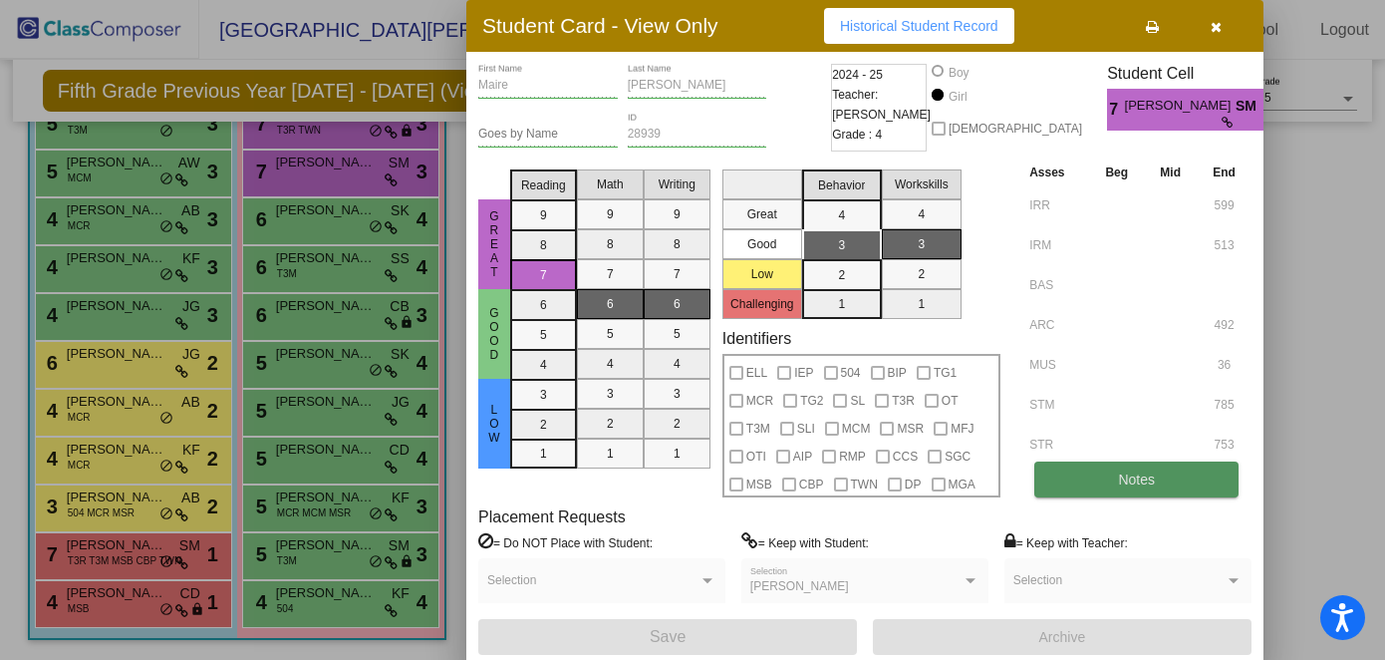
click at [1017, 480] on button "Notes" at bounding box center [1137, 479] width 204 height 36
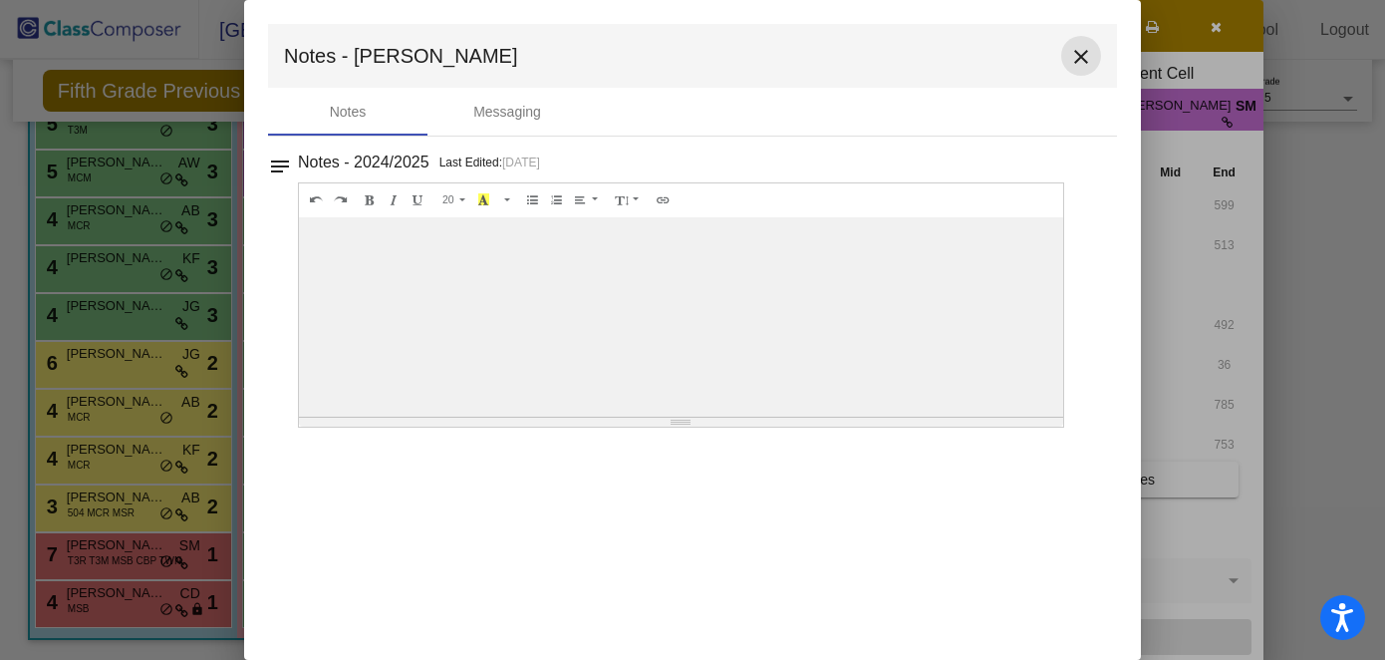
click at [1017, 50] on mat-icon "close" at bounding box center [1081, 57] width 24 height 24
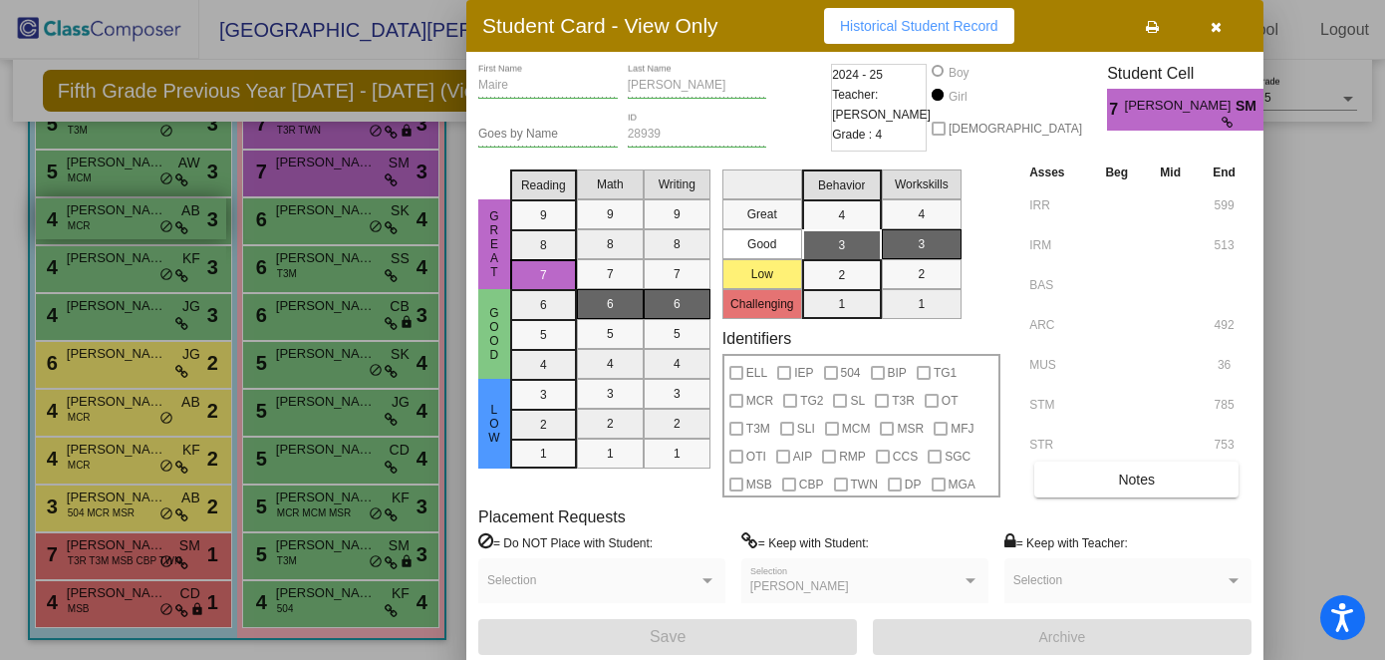
click at [126, 225] on div at bounding box center [692, 330] width 1385 height 660
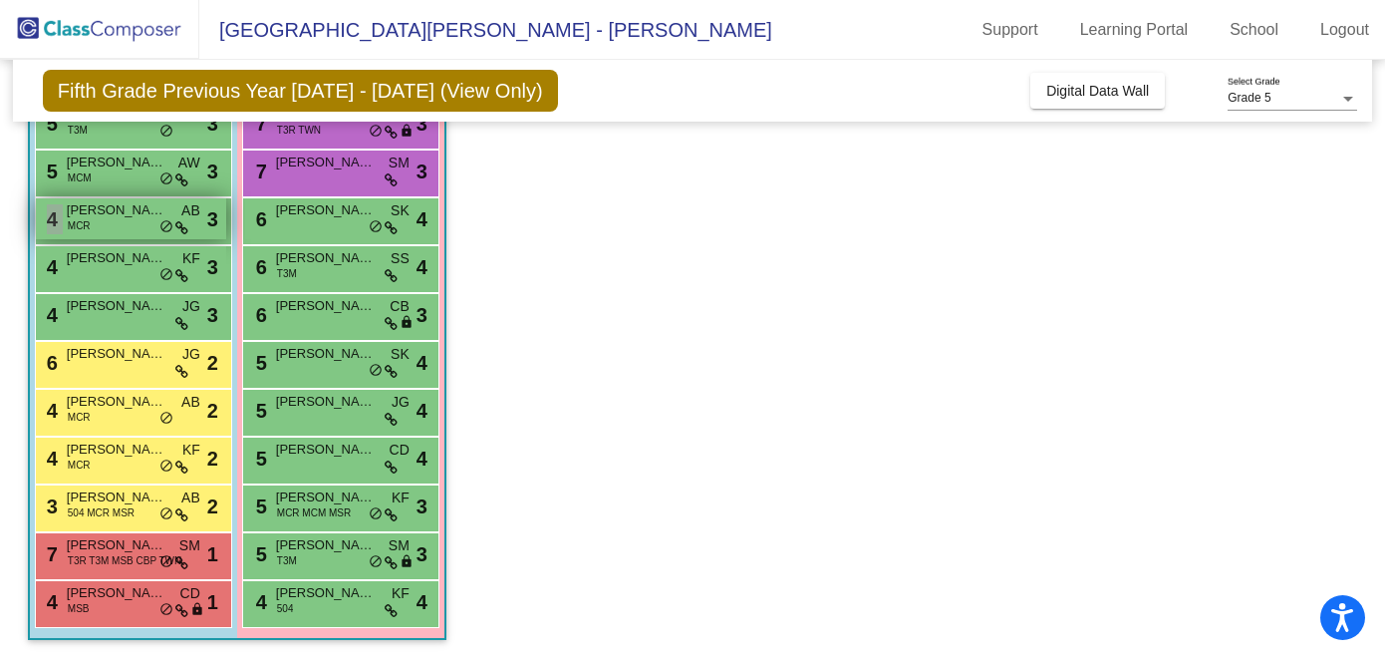
click at [126, 223] on div "4 [PERSON_NAME] MCR AB lock do_not_disturb_alt 3" at bounding box center [131, 218] width 190 height 41
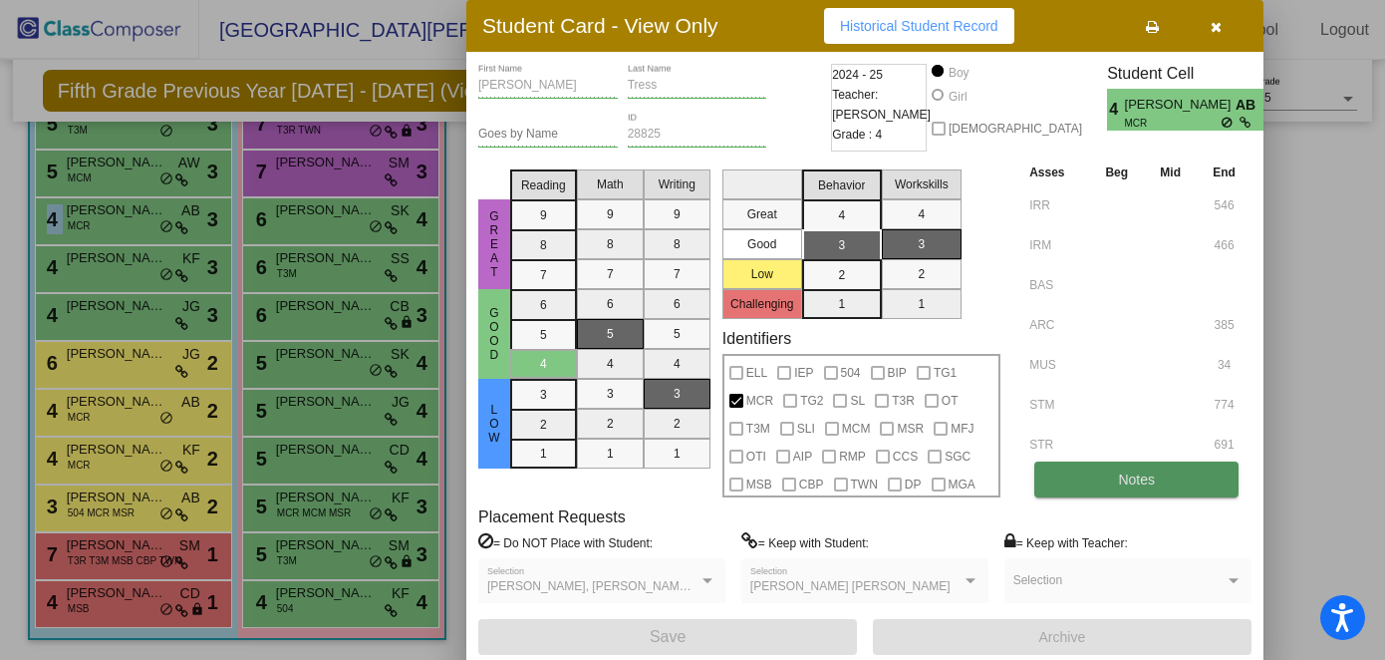
click at [1017, 485] on span "Notes" at bounding box center [1136, 479] width 37 height 16
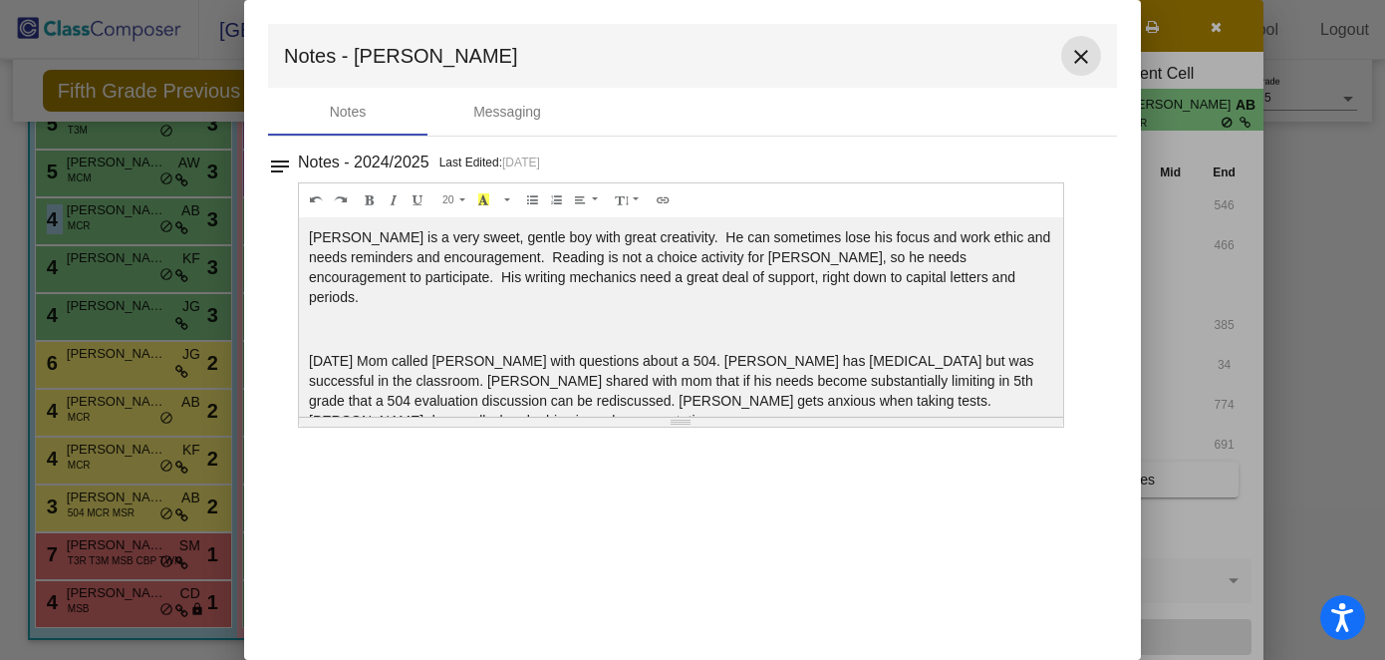
click at [1017, 54] on mat-icon "close" at bounding box center [1081, 57] width 24 height 24
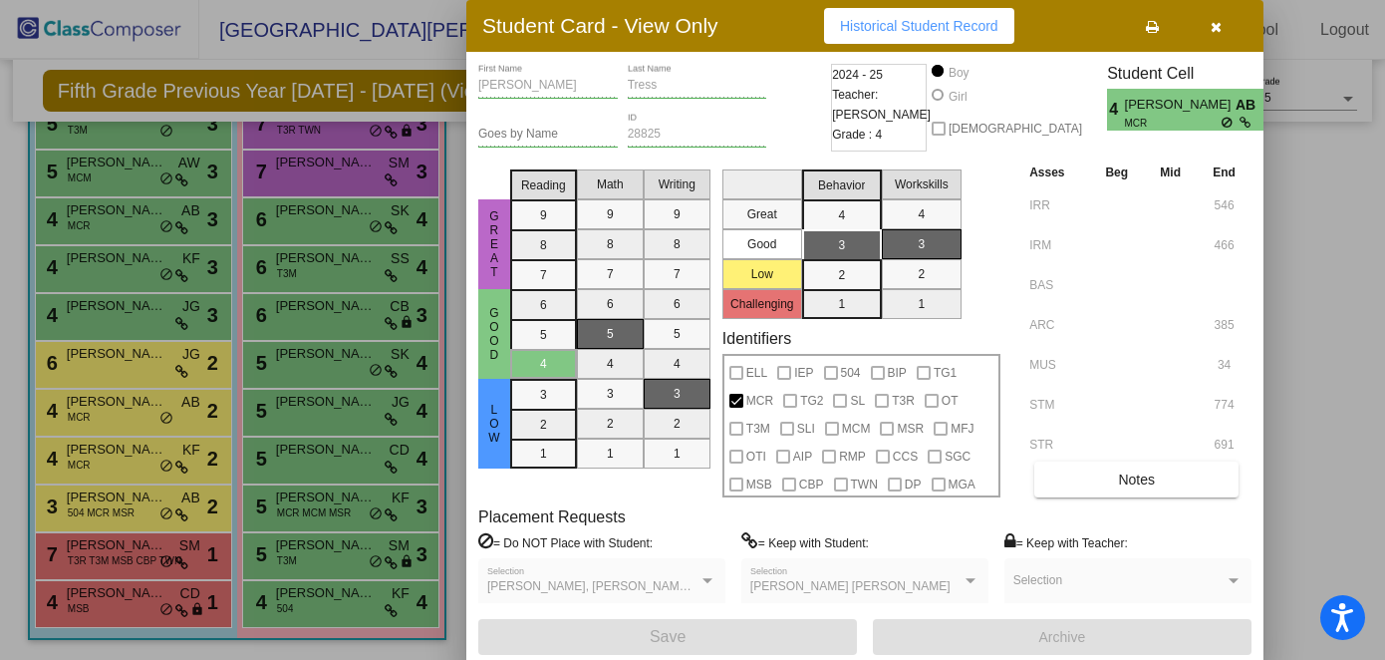
click at [102, 549] on div at bounding box center [692, 330] width 1385 height 660
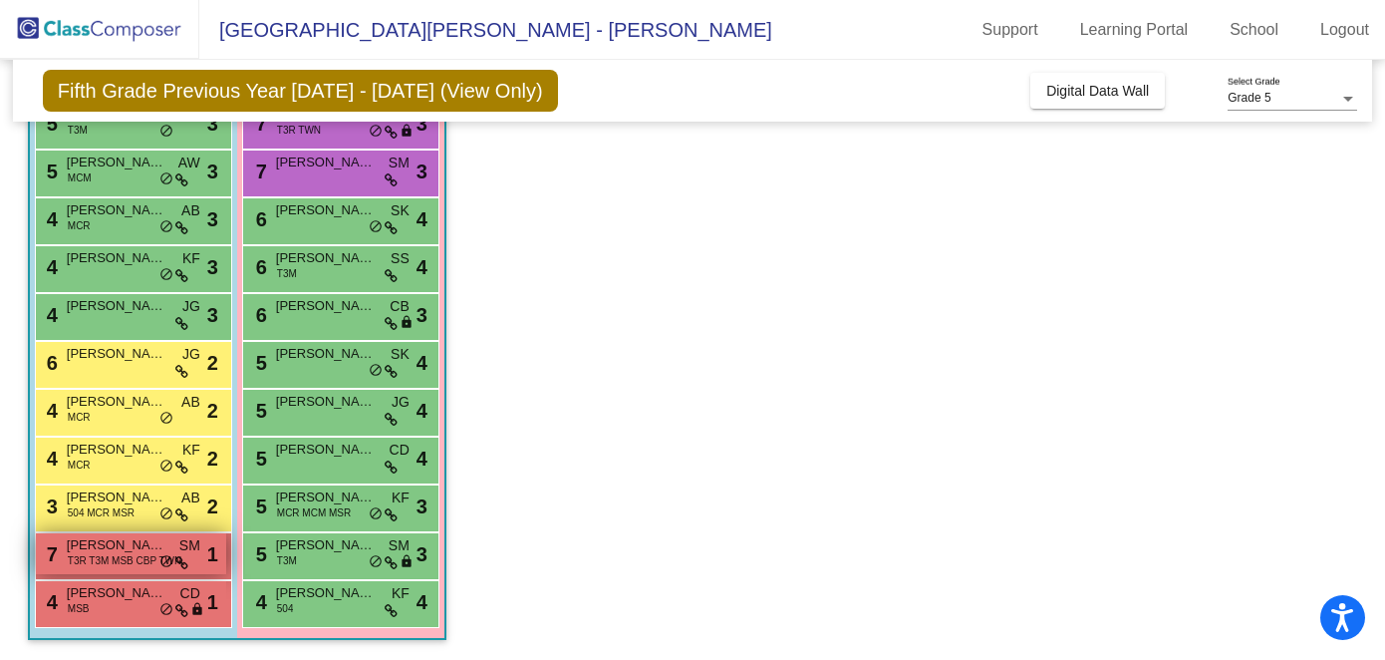
click at [108, 563] on span "T3R T3M MSB CBP TWN" at bounding box center [125, 560] width 114 height 15
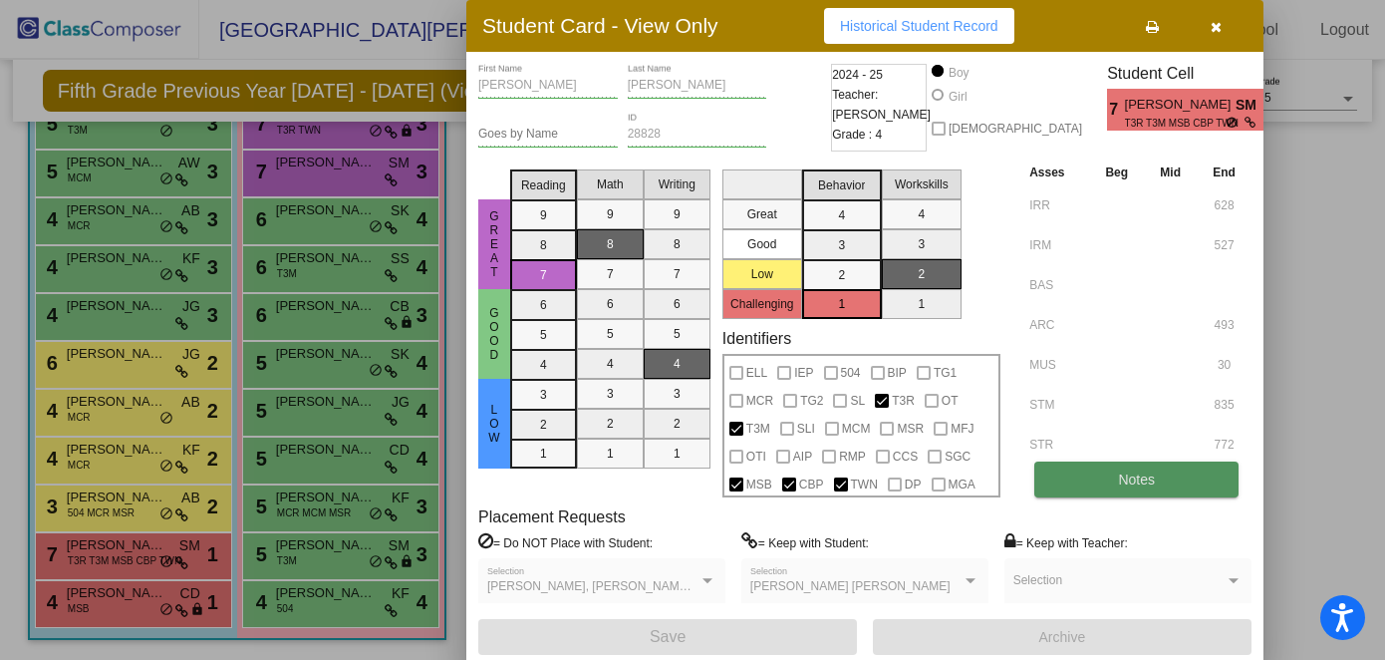
click at [1017, 477] on span "Notes" at bounding box center [1136, 479] width 37 height 16
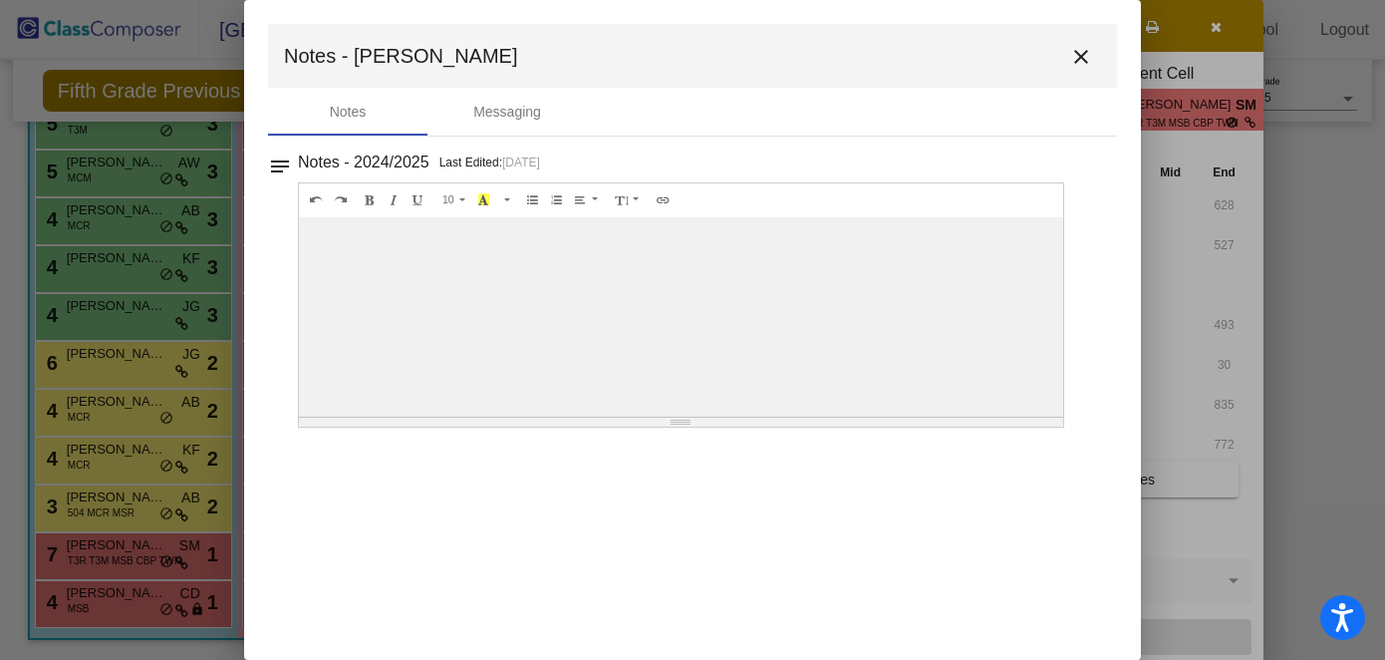
scroll to position [0, 0]
click at [906, 299] on div at bounding box center [681, 316] width 764 height 199
click at [1017, 51] on mat-icon "close" at bounding box center [1081, 57] width 24 height 24
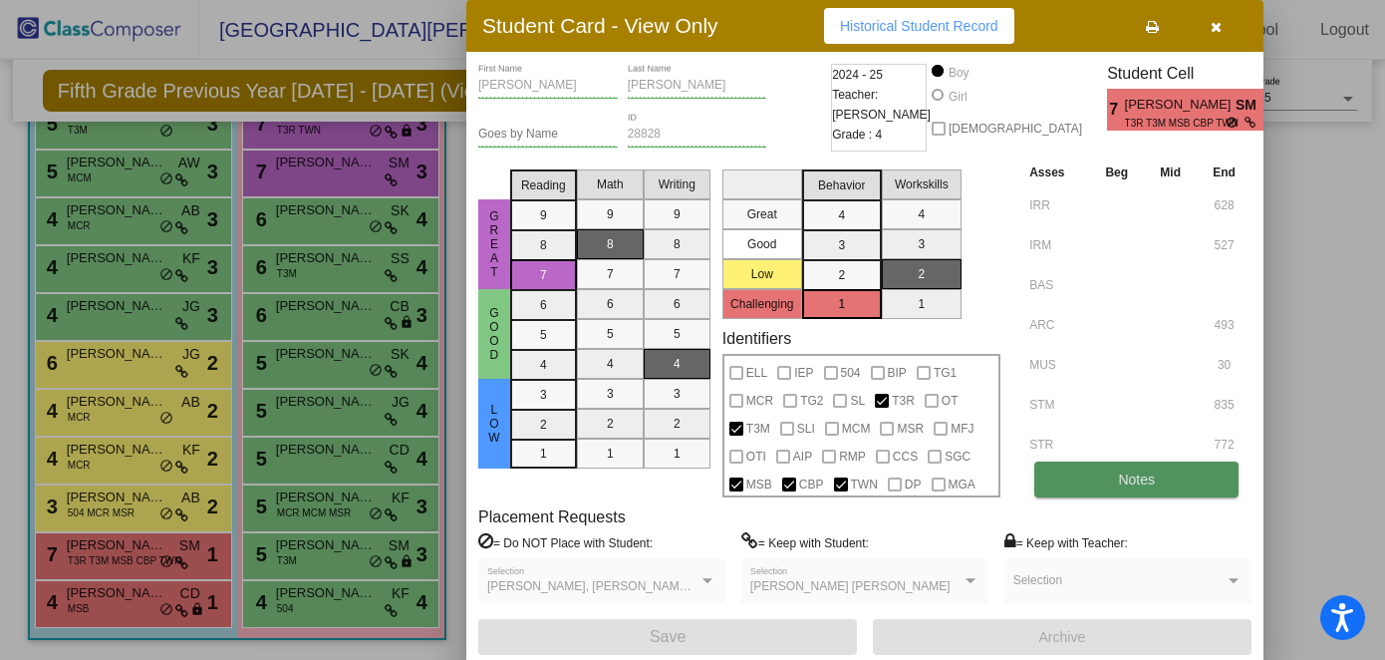
click at [1017, 482] on span "Notes" at bounding box center [1136, 479] width 37 height 16
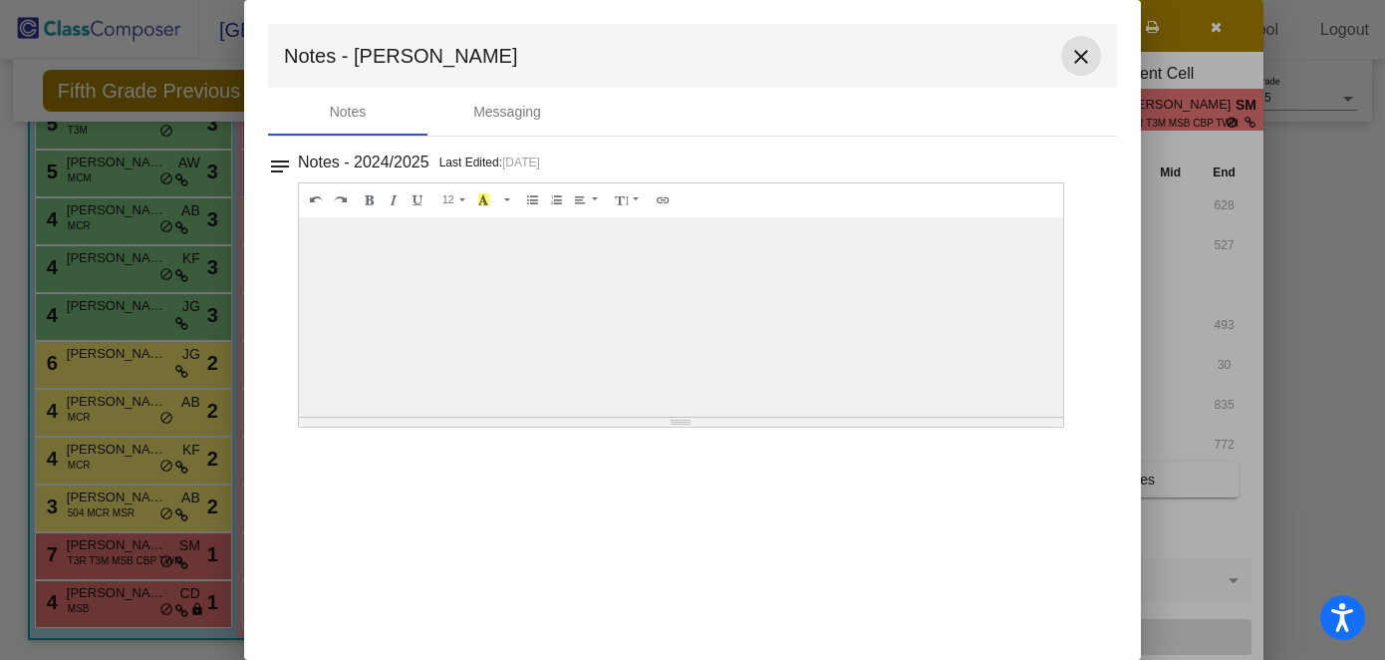
click at [1017, 54] on mat-icon "close" at bounding box center [1081, 57] width 24 height 24
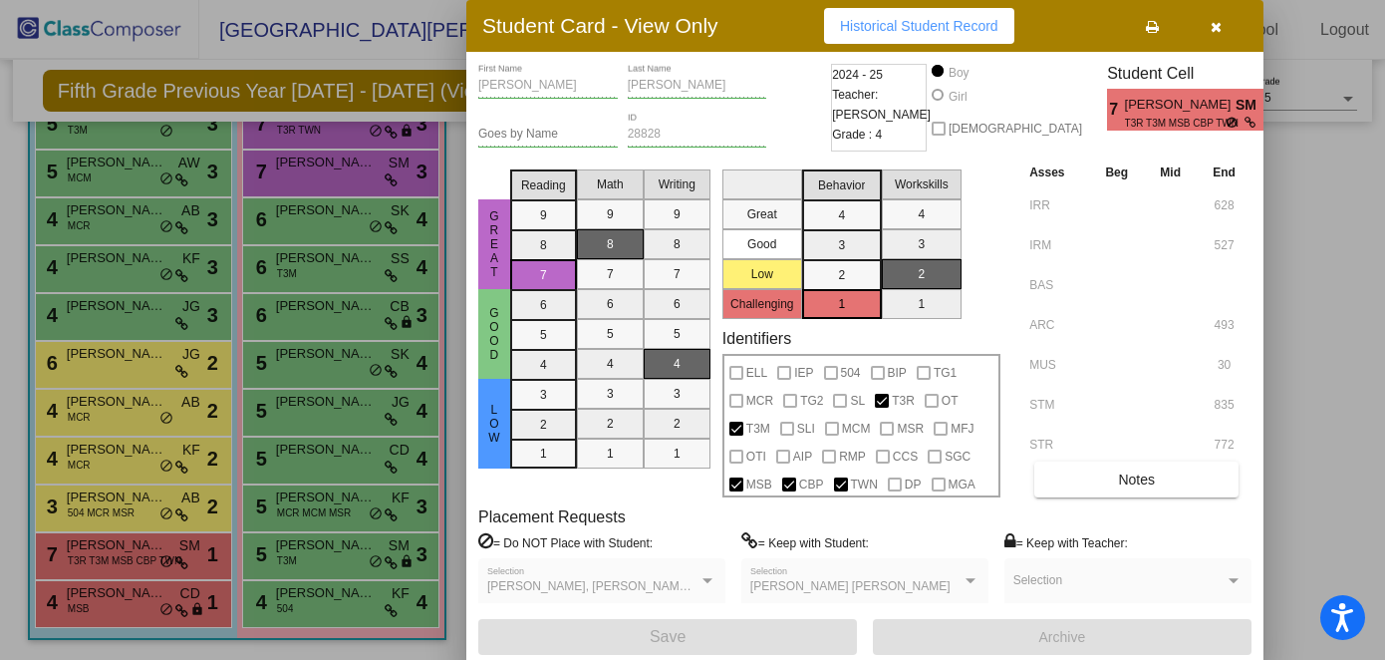
click at [1017, 201] on div at bounding box center [692, 330] width 1385 height 660
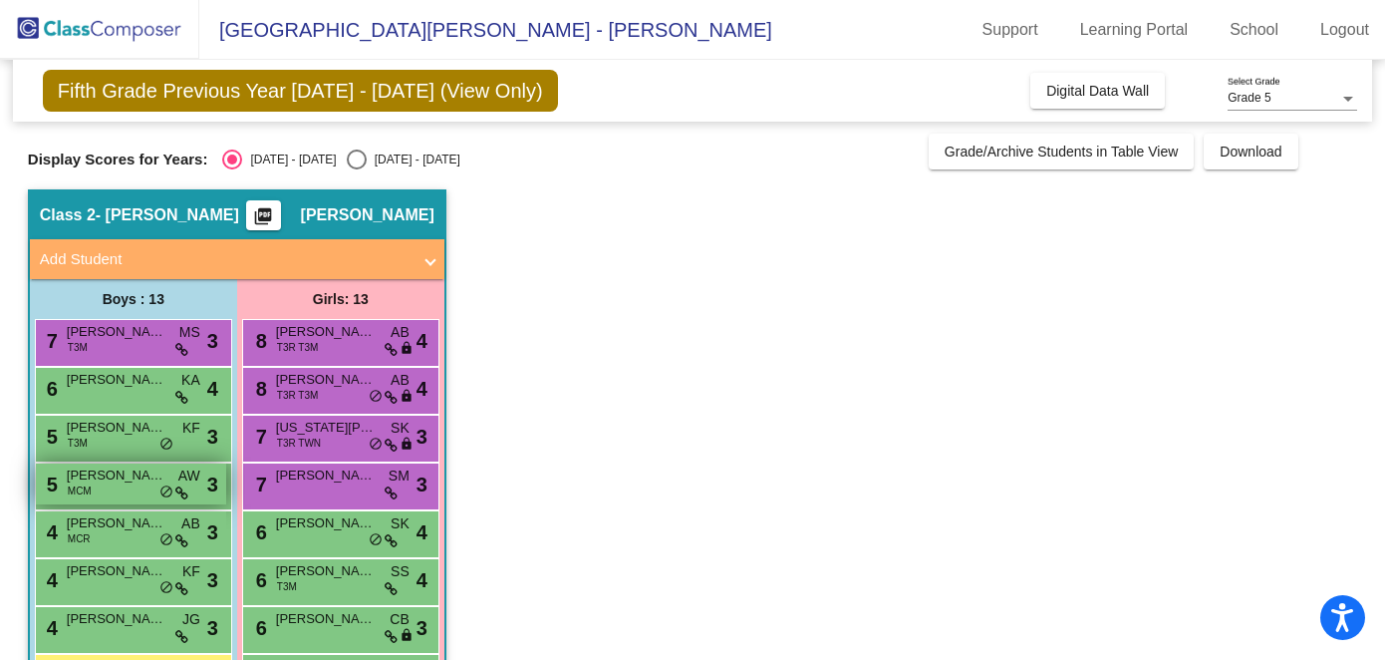
click at [102, 490] on div "5 [PERSON_NAME] MCM AW lock do_not_disturb_alt 3" at bounding box center [131, 483] width 190 height 41
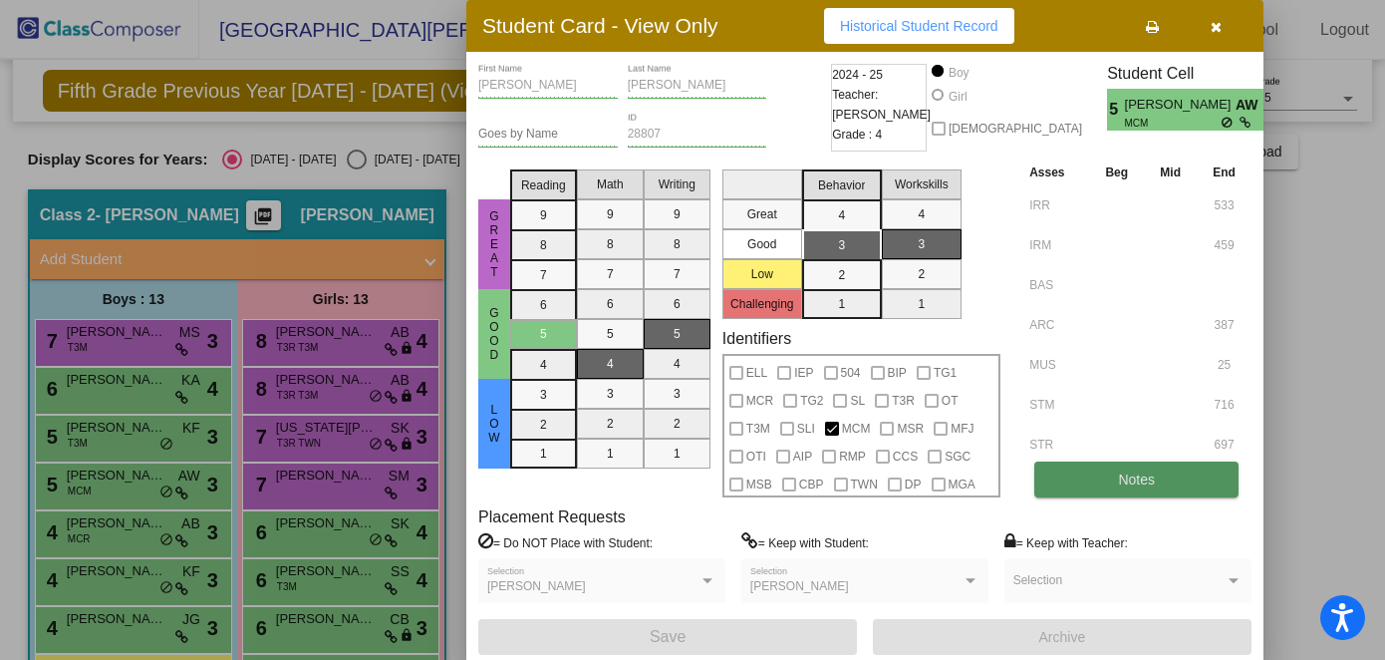
click at [1017, 471] on span "Notes" at bounding box center [1136, 479] width 37 height 16
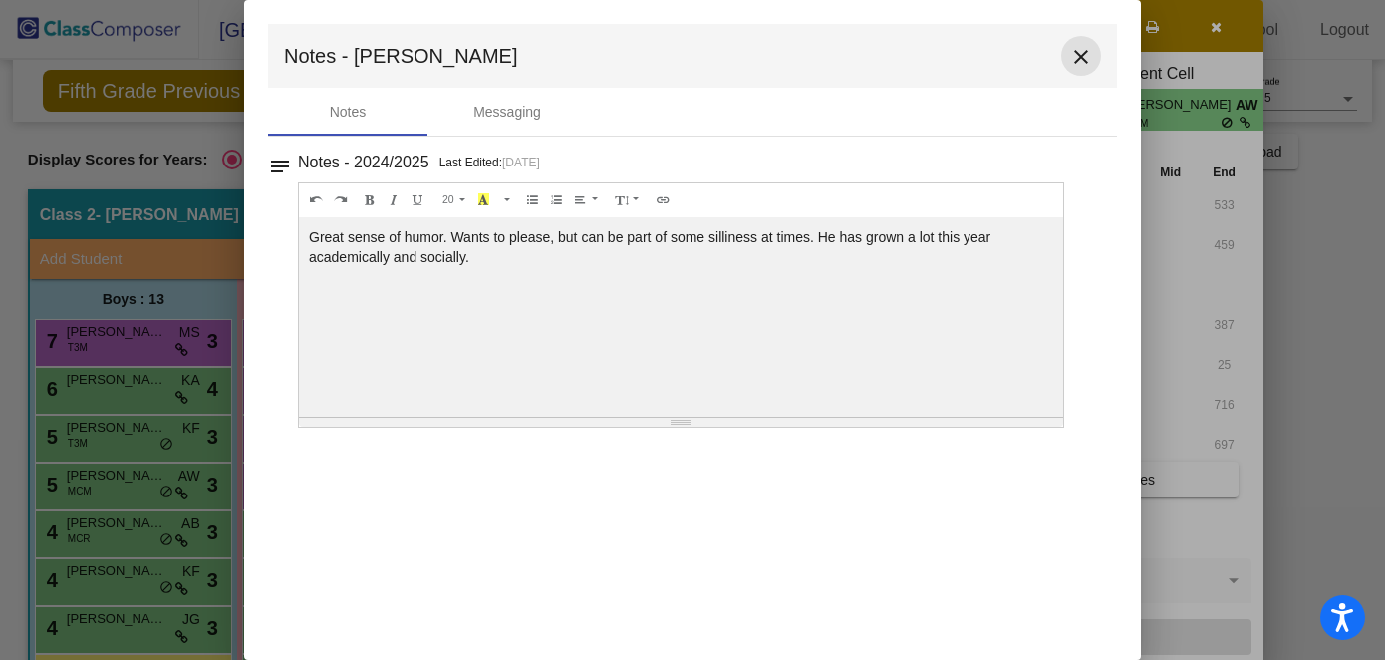
click at [1017, 52] on mat-icon "close" at bounding box center [1081, 57] width 24 height 24
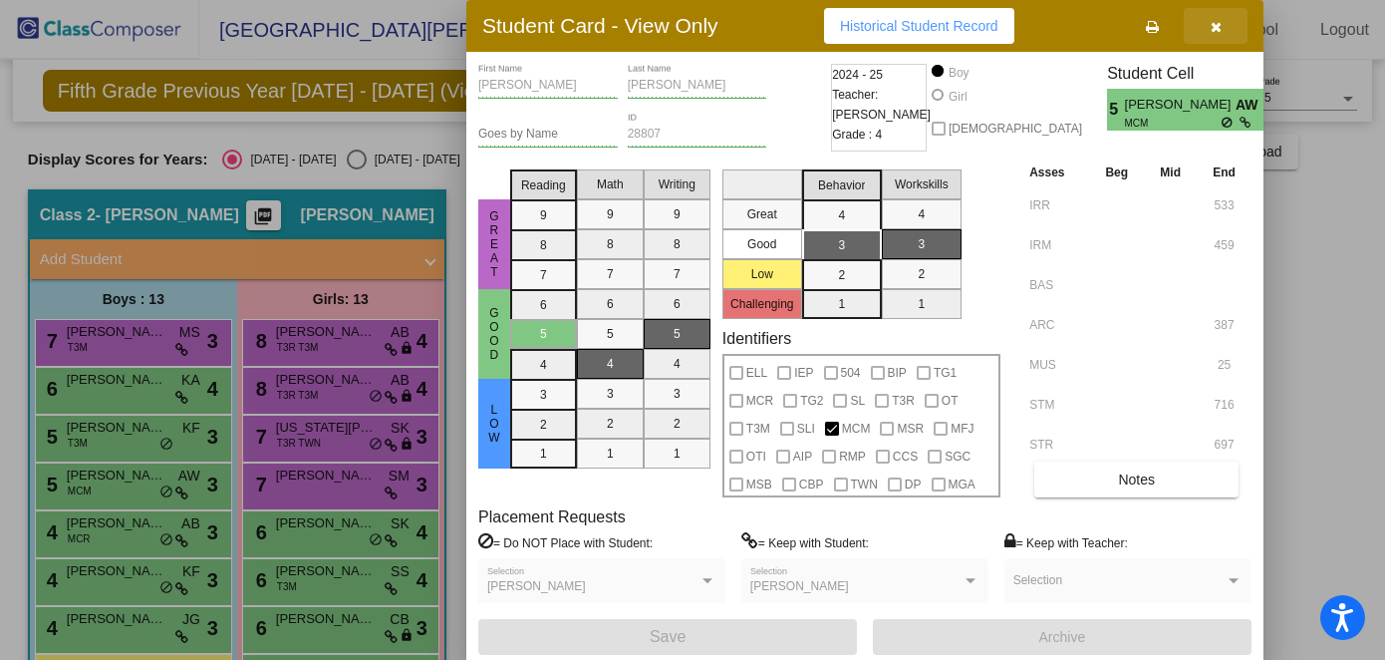
click at [1017, 27] on icon "button" at bounding box center [1216, 27] width 11 height 14
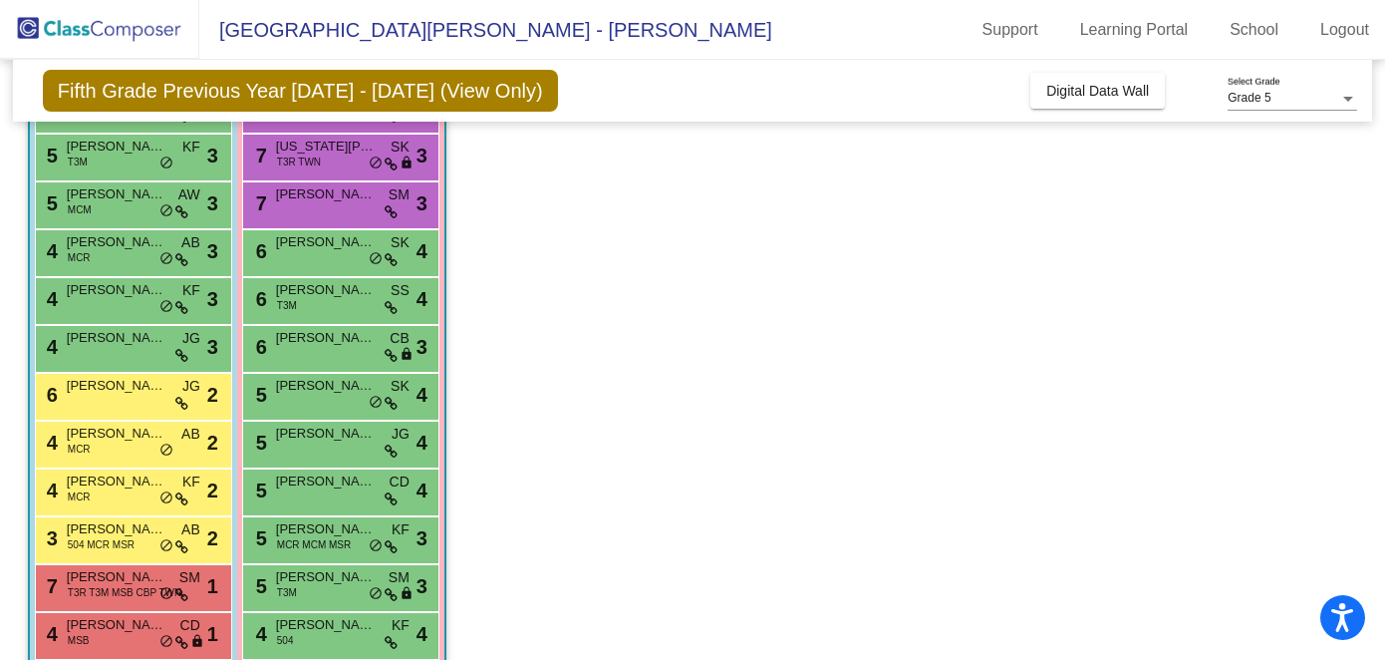
scroll to position [313, 0]
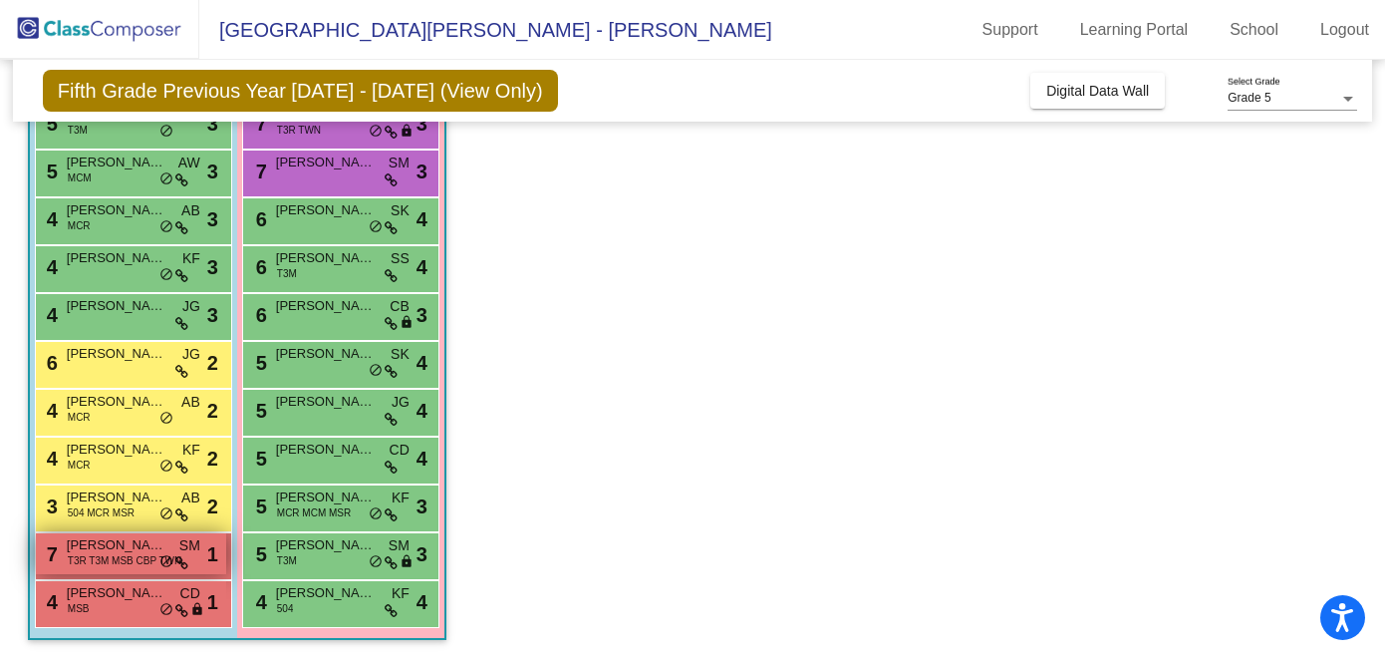
click at [83, 559] on span "T3R T3M MSB CBP TWN" at bounding box center [125, 560] width 114 height 15
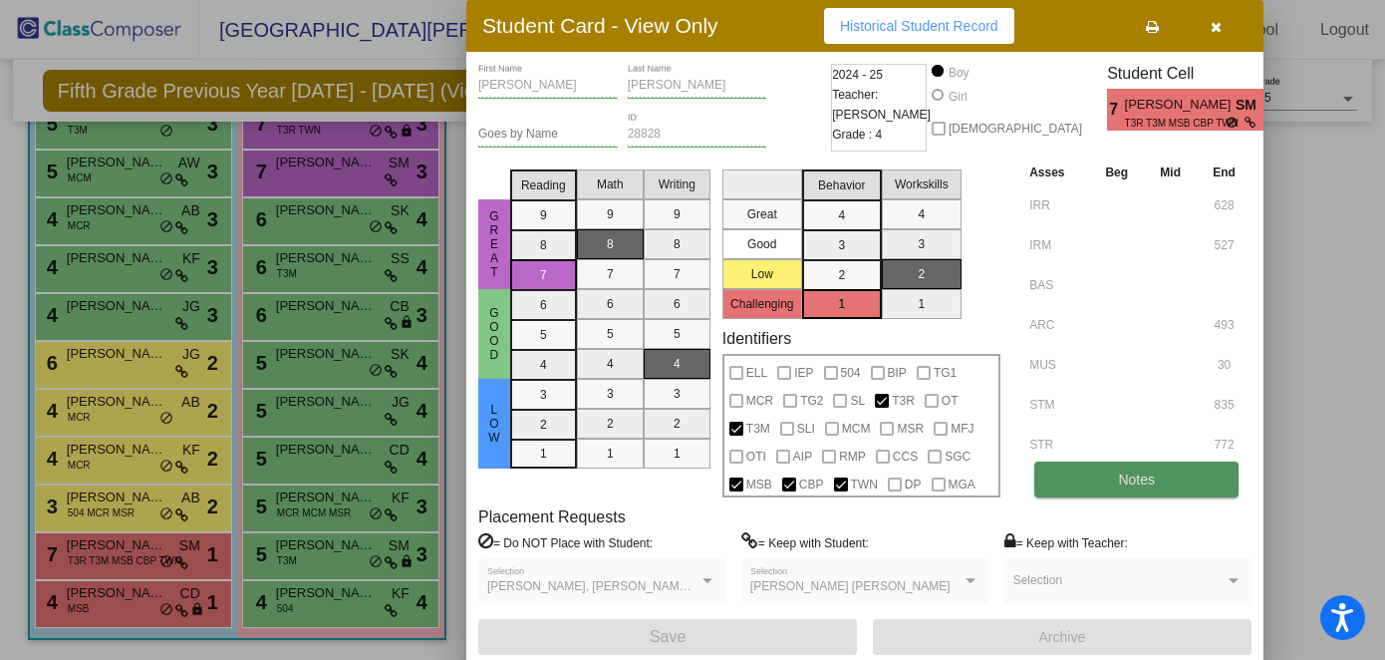
click at [1017, 482] on button "Notes" at bounding box center [1137, 479] width 204 height 36
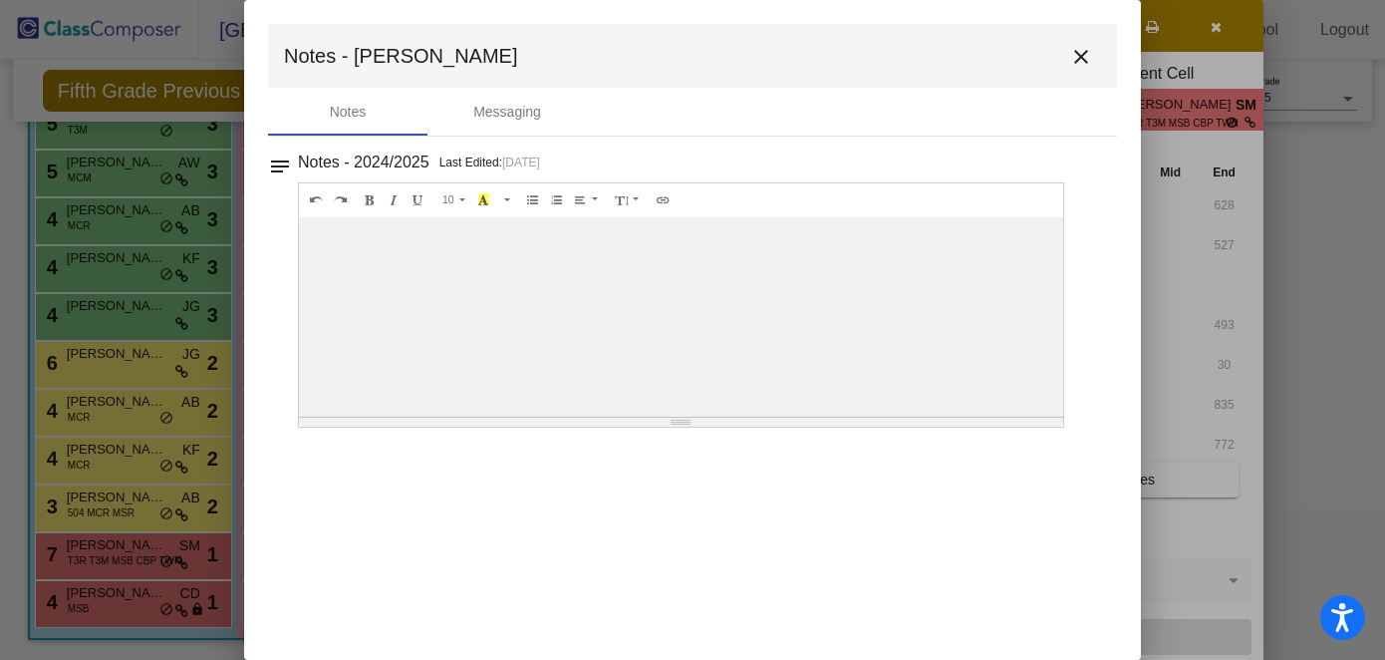
scroll to position [0, 0]
click at [1017, 56] on mat-icon "close" at bounding box center [1081, 57] width 24 height 24
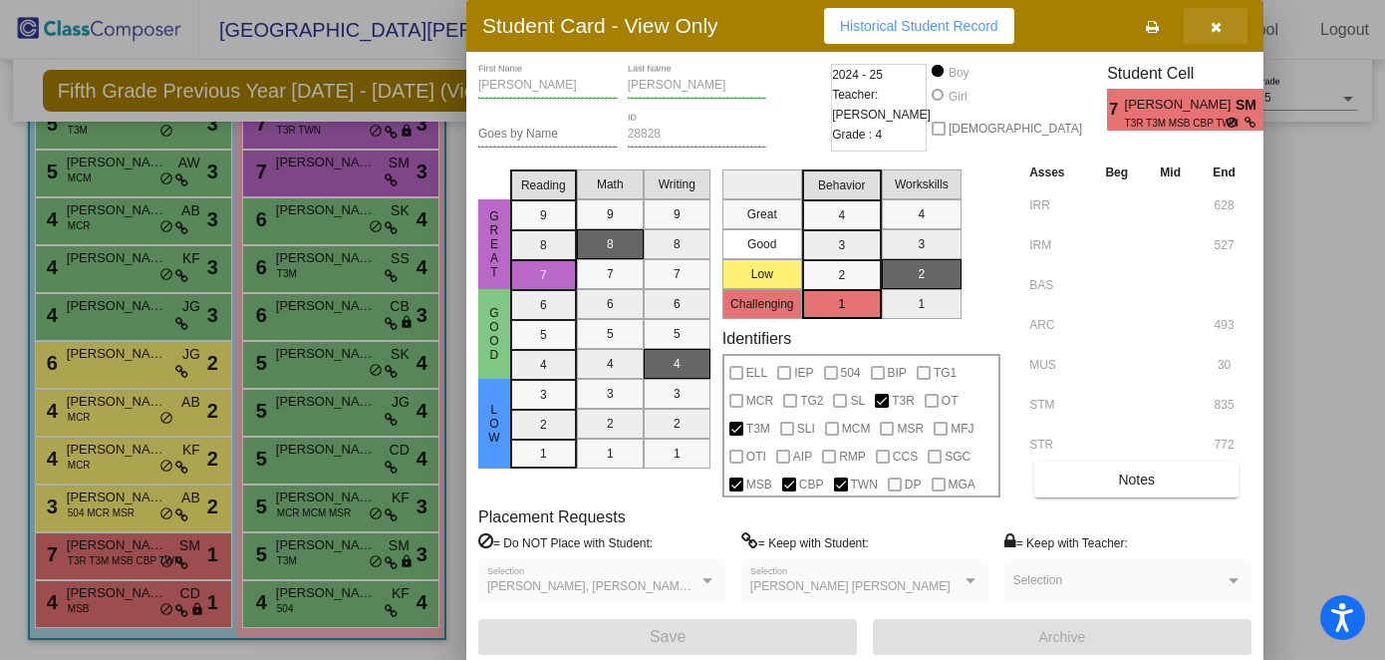
click at [1017, 26] on icon "button" at bounding box center [1216, 27] width 11 height 14
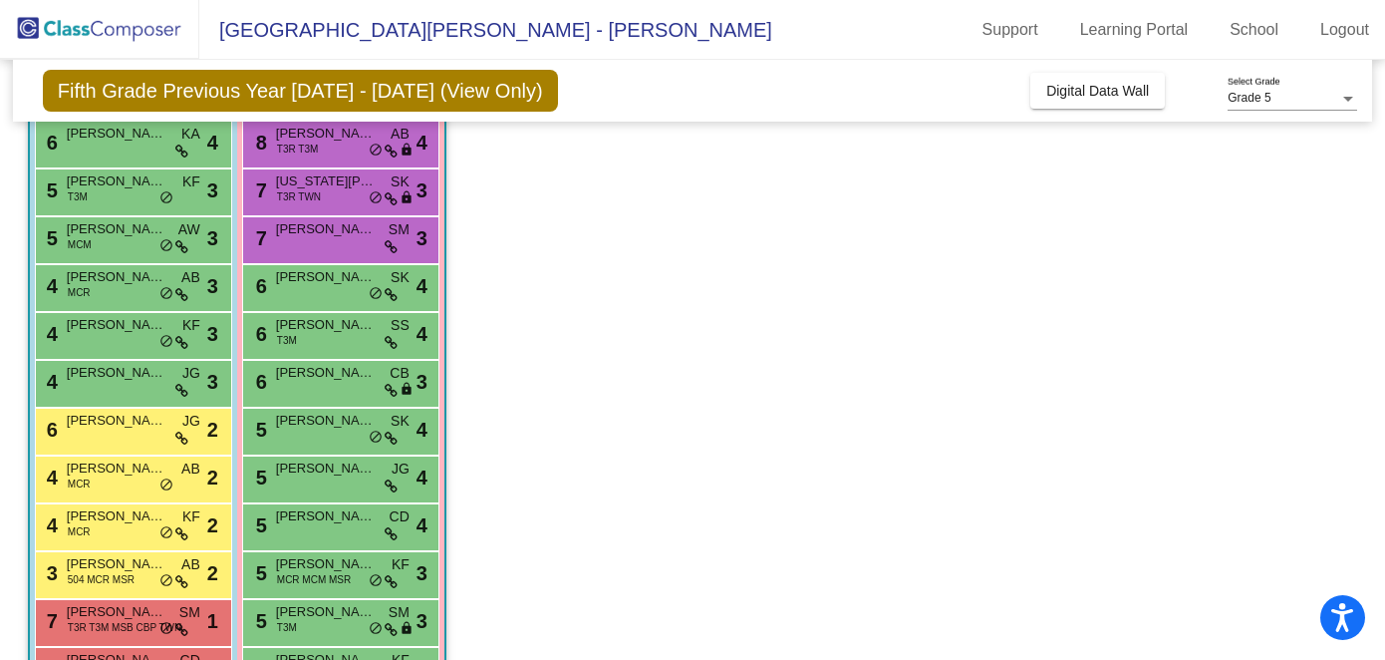
scroll to position [313, 0]
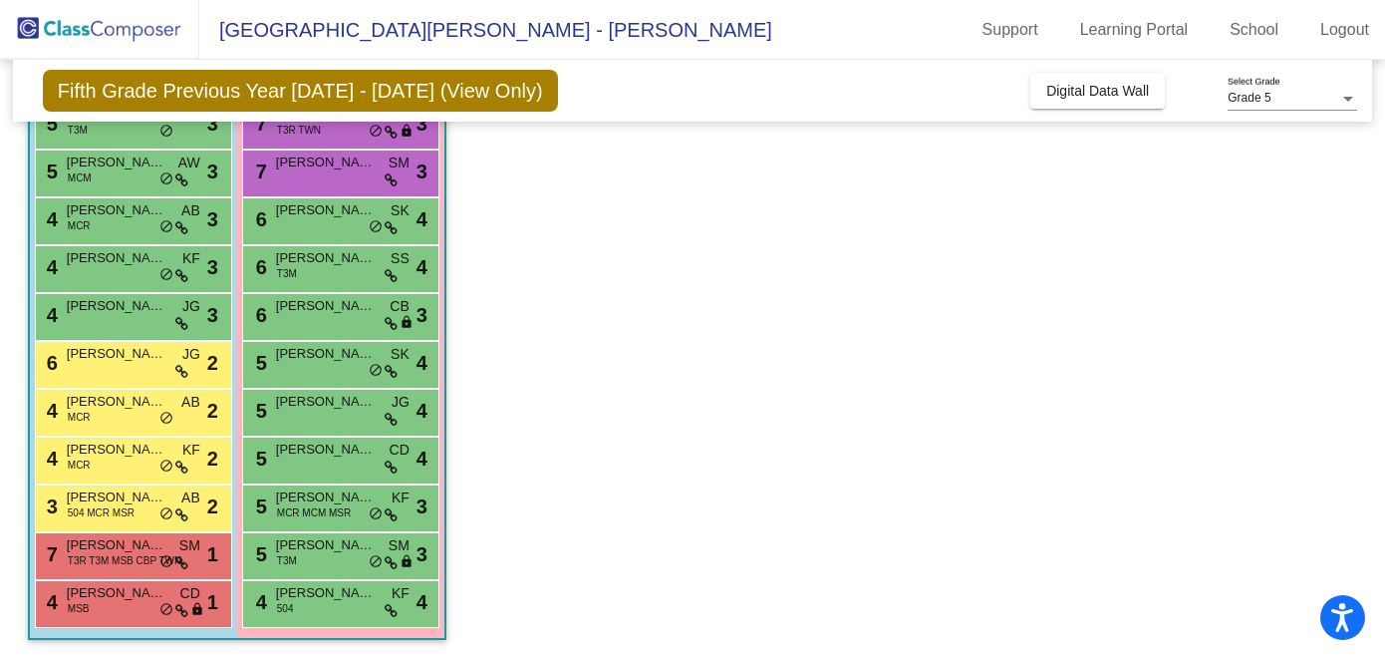
click at [270, 92] on span "Fifth Grade Previous Year [DATE] - [DATE] (View Only)" at bounding box center [300, 91] width 515 height 42
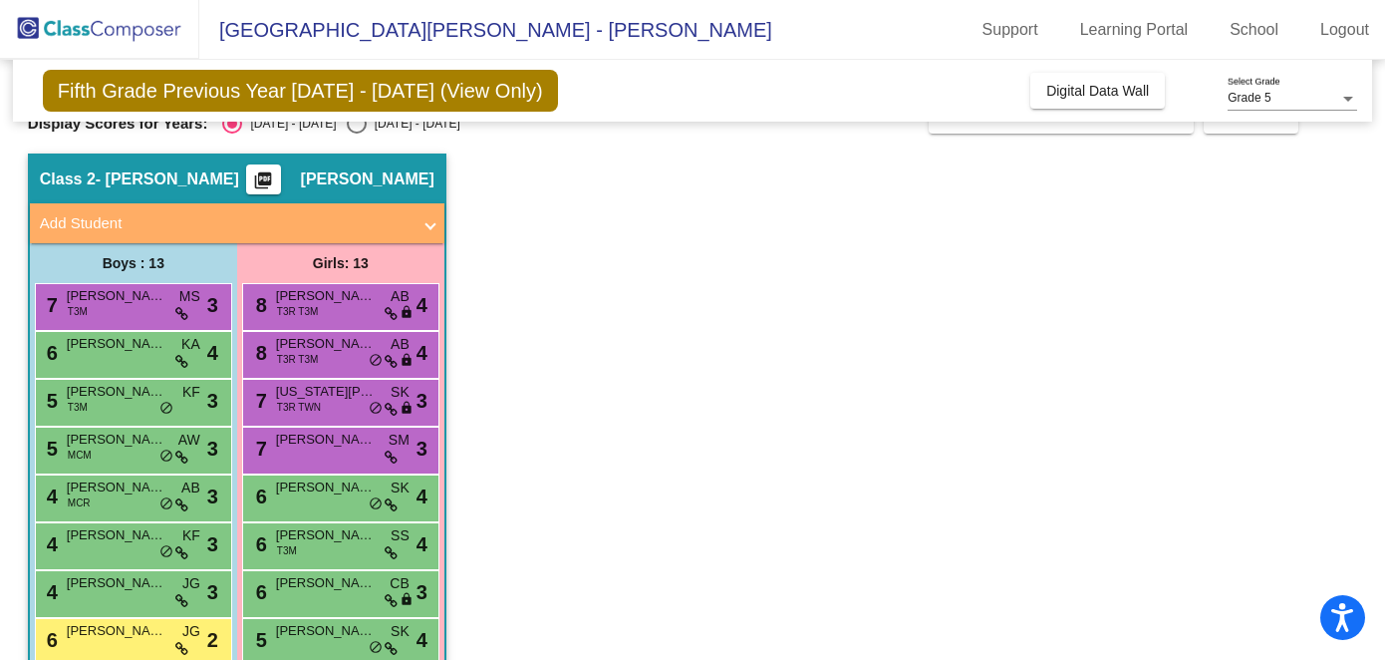
scroll to position [0, 0]
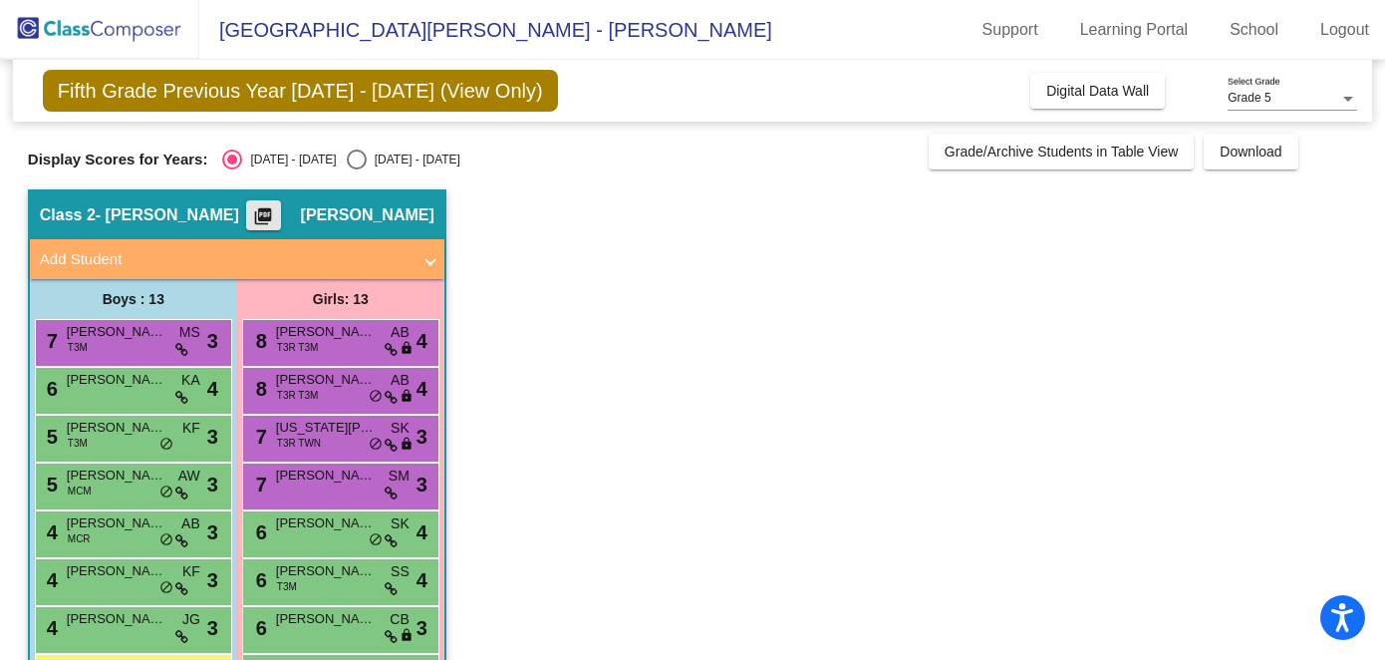
click at [275, 214] on mat-icon "picture_as_pdf" at bounding box center [263, 220] width 24 height 28
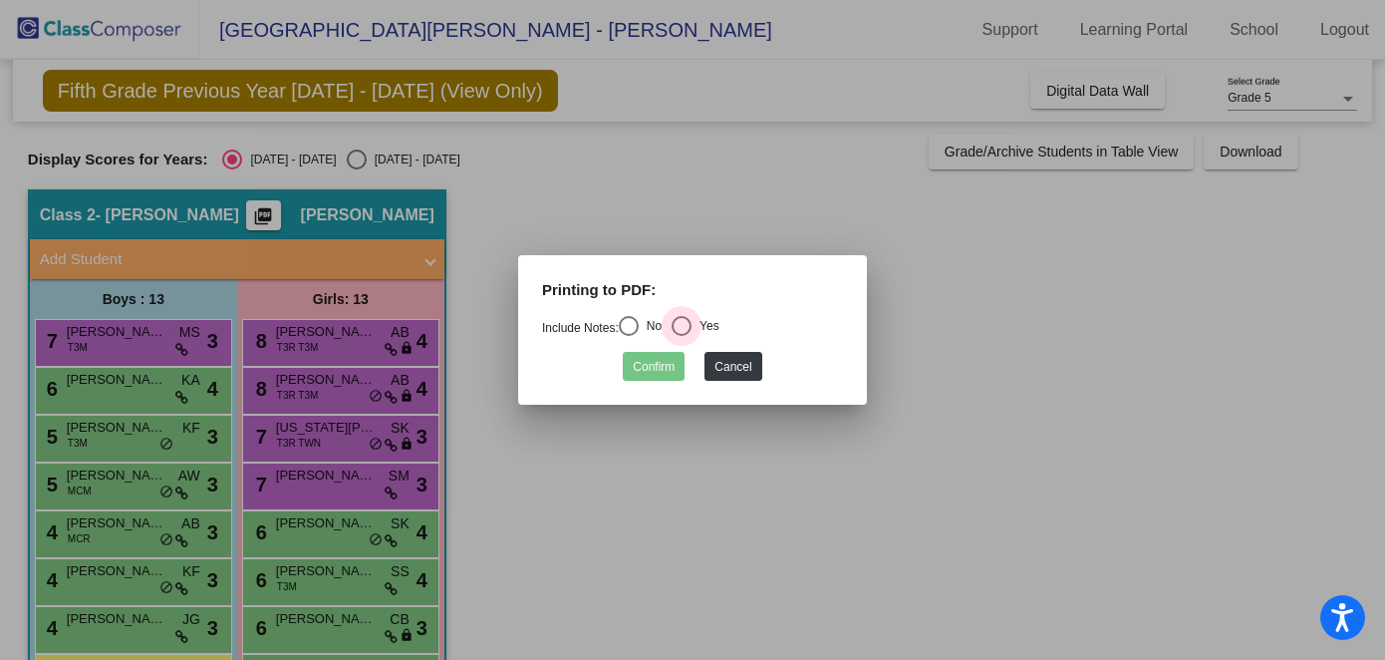
click at [692, 324] on div "Select an option" at bounding box center [682, 326] width 20 height 20
click at [682, 336] on input "Yes" at bounding box center [681, 336] width 1 height 1
radio input "true"
click at [741, 368] on button "Cancel" at bounding box center [733, 366] width 57 height 29
